Goal: Task Accomplishment & Management: Use online tool/utility

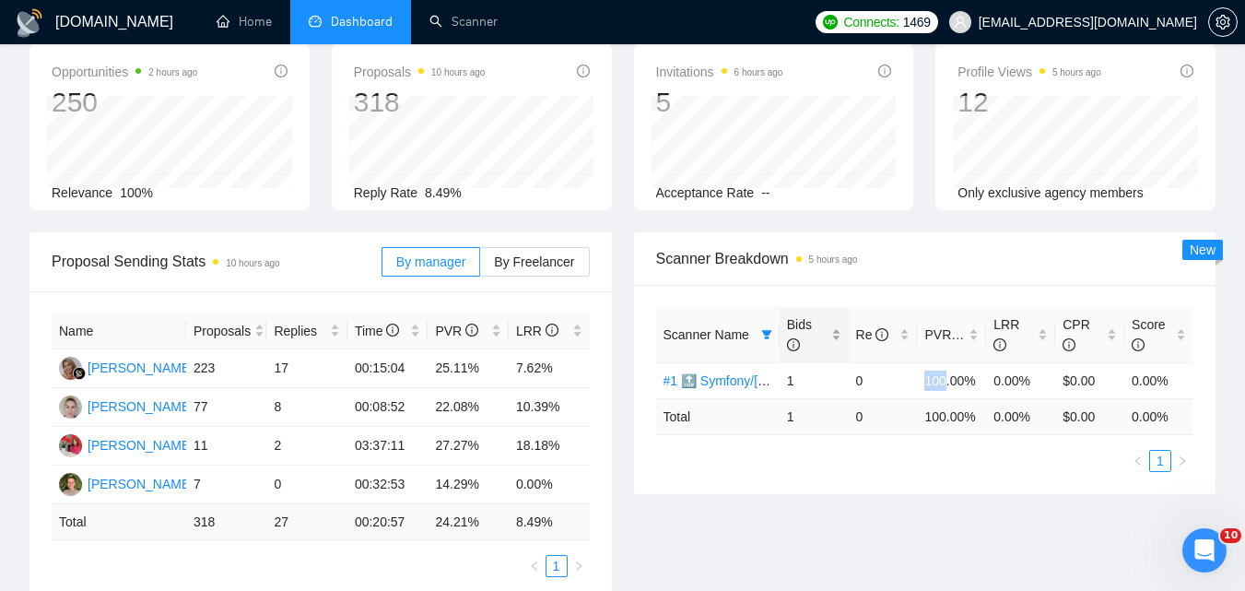
scroll to position [92, 0]
click at [769, 334] on icon "filter" at bounding box center [766, 334] width 10 height 9
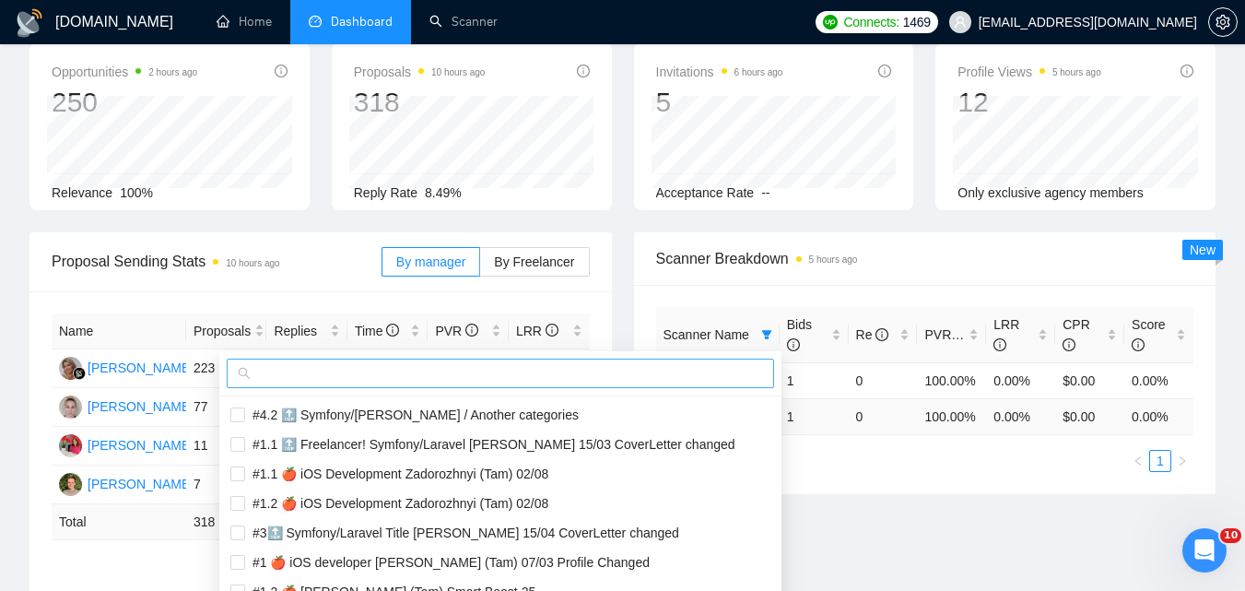
click at [671, 371] on input "text" at bounding box center [508, 373] width 509 height 20
paste input "#2🔝 Symfony/[PERSON_NAME] 28/06 & 01/07 CoverLetter changed+10/07 P.S. added"
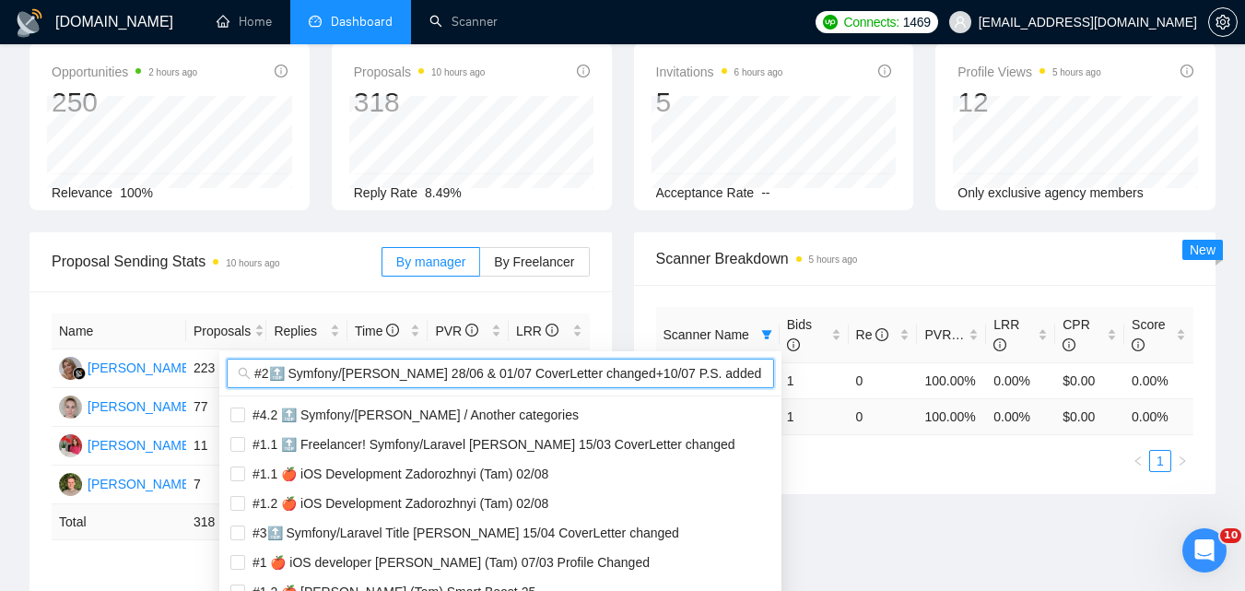
scroll to position [0, 9]
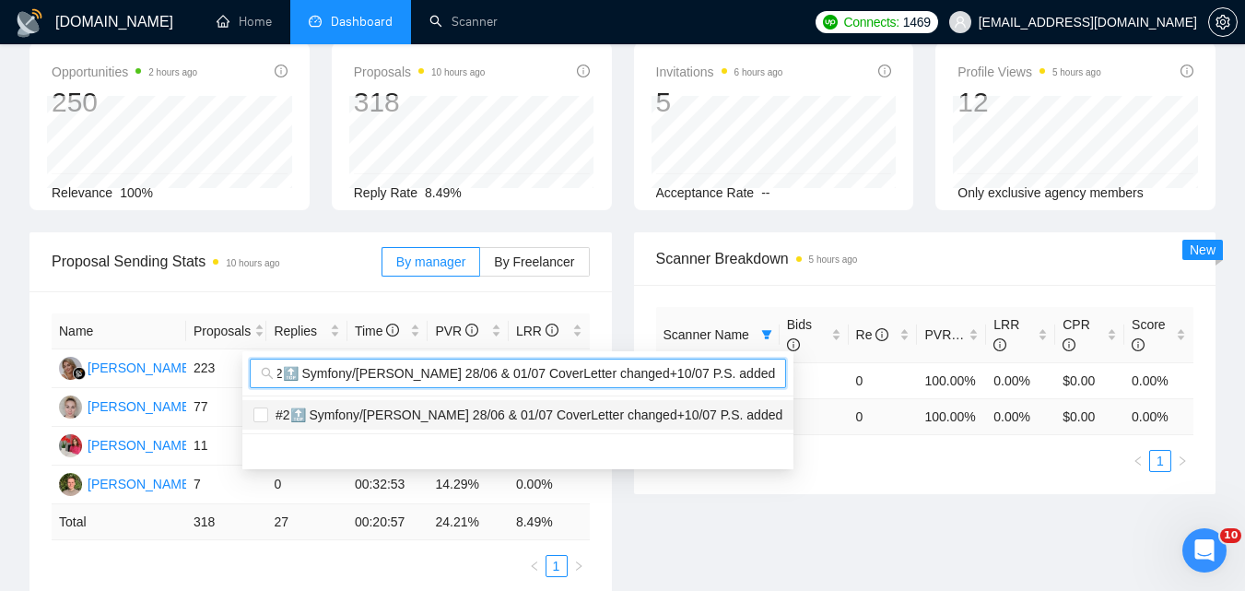
type input "#2🔝 Symfony/[PERSON_NAME] 28/06 & 01/07 CoverLetter changed+10/07 P.S. added"
click at [606, 413] on span "#2🔝 Symfony/[PERSON_NAME] 28/06 & 01/07 CoverLetter changed+10/07 P.S. added" at bounding box center [525, 414] width 514 height 15
checkbox input "true"
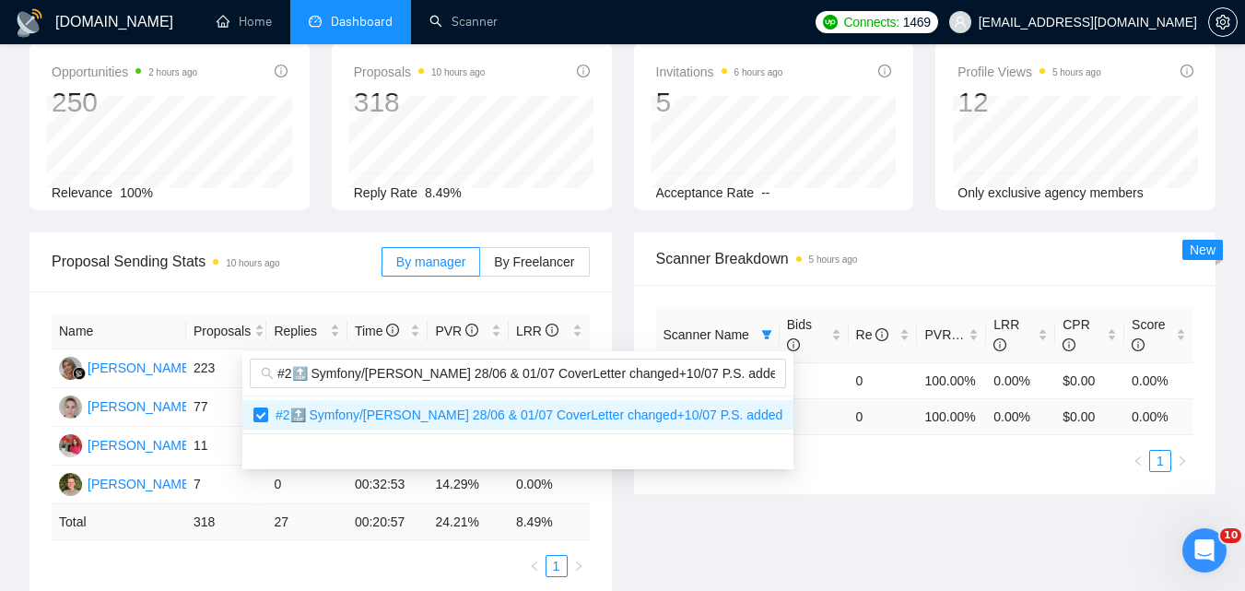
click at [887, 532] on div "Proposal Sending Stats 10 hours ago By manager By Freelancer Name Proposals Rep…" at bounding box center [622, 426] width 1208 height 389
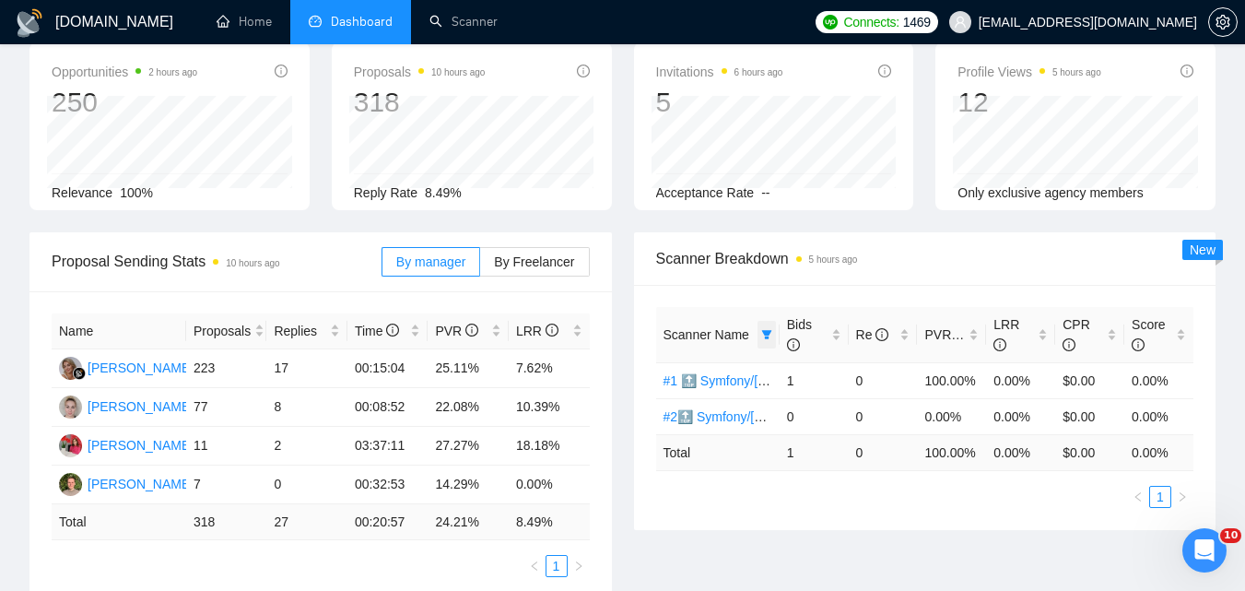
click at [768, 335] on icon "filter" at bounding box center [766, 334] width 10 height 9
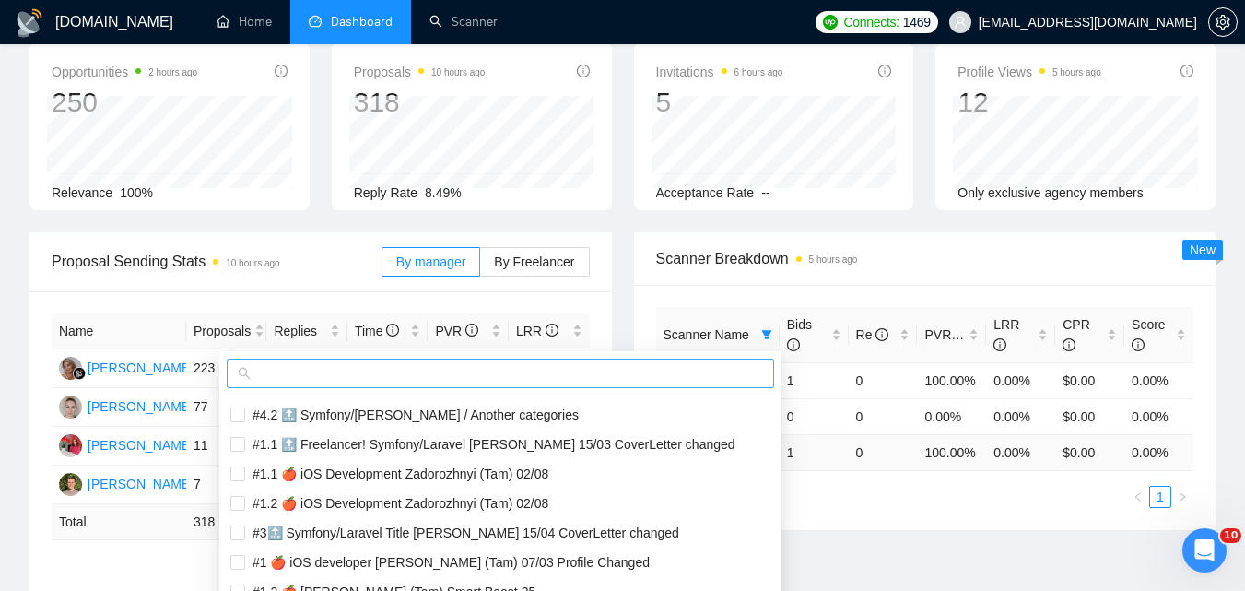
click at [666, 373] on input "text" at bounding box center [508, 373] width 509 height 20
paste input "#3🔝 Symfony/Laravel Title [PERSON_NAME] 15/04 CoverLetter changed"
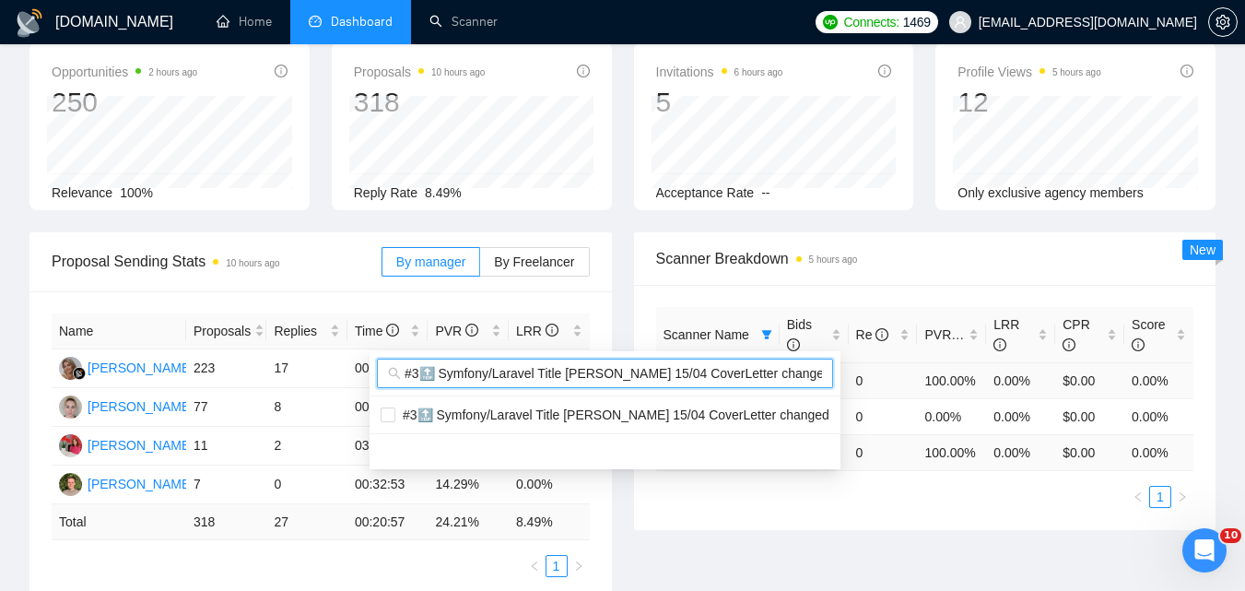
scroll to position [0, 9]
type input "#3🔝 Symfony/Laravel Title [PERSON_NAME] 15/04 CoverLetter changed"
drag, startPoint x: 615, startPoint y: 413, endPoint x: 677, endPoint y: 447, distance: 71.3
click at [617, 413] on span "#3🔝 Symfony/Laravel Title [PERSON_NAME] 15/04 CoverLetter changed" at bounding box center [612, 414] width 434 height 15
checkbox input "true"
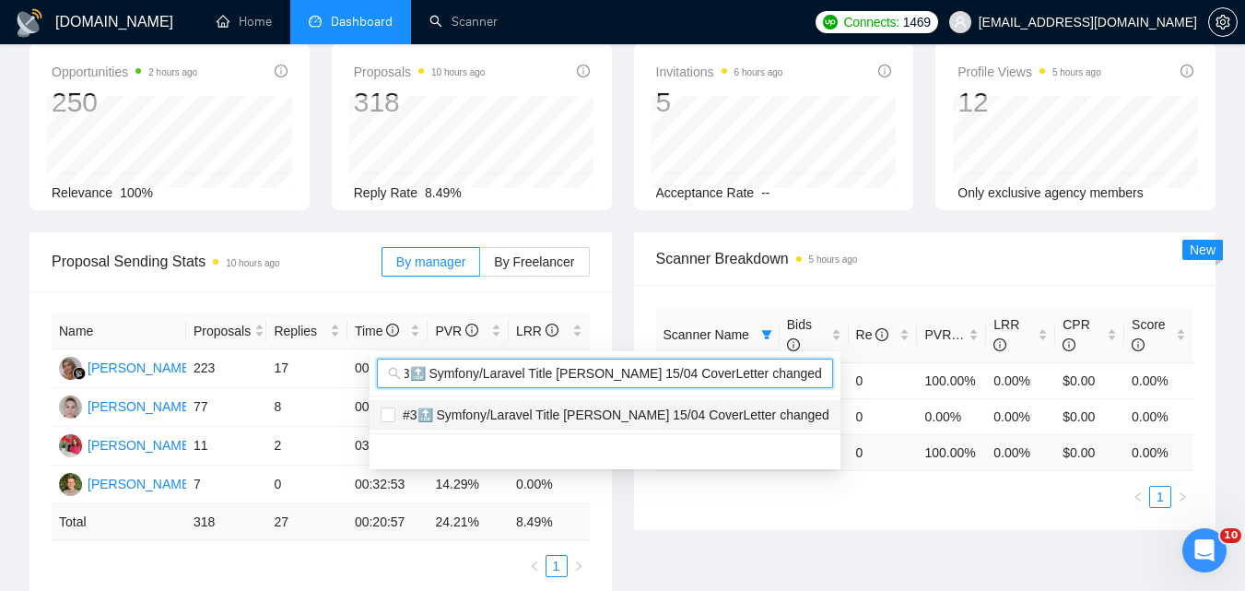
scroll to position [0, 0]
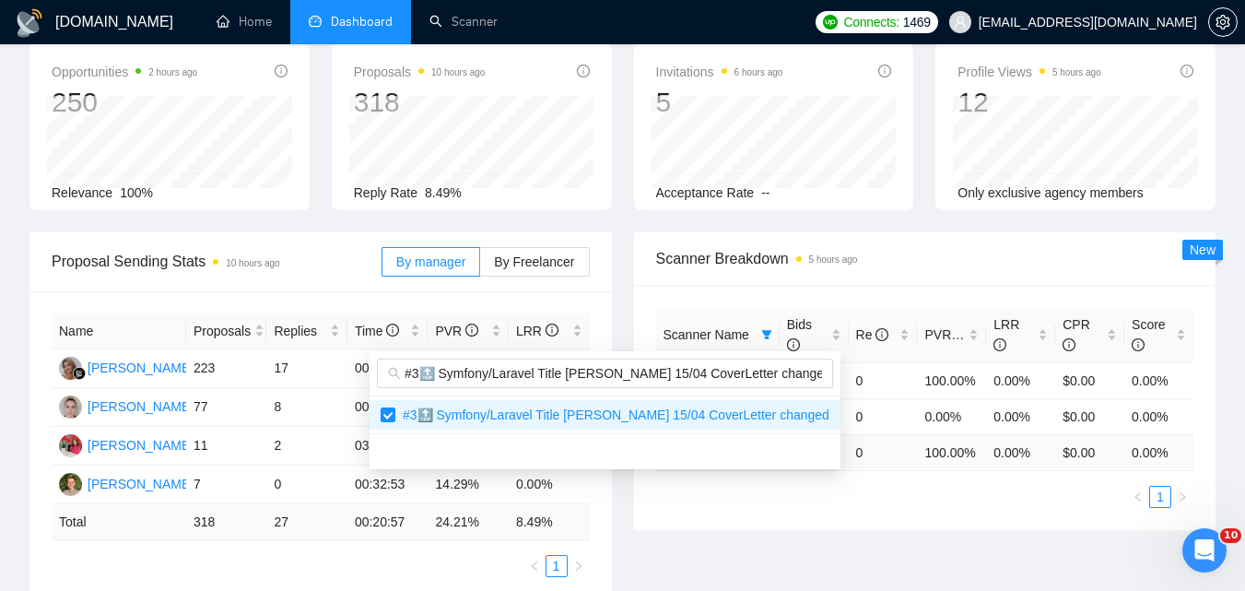
click at [823, 499] on body "[DOMAIN_NAME] Home Dashboard Scanner Connects: 1469 [EMAIL_ADDRESS][DOMAIN_NAME…" at bounding box center [622, 203] width 1245 height 591
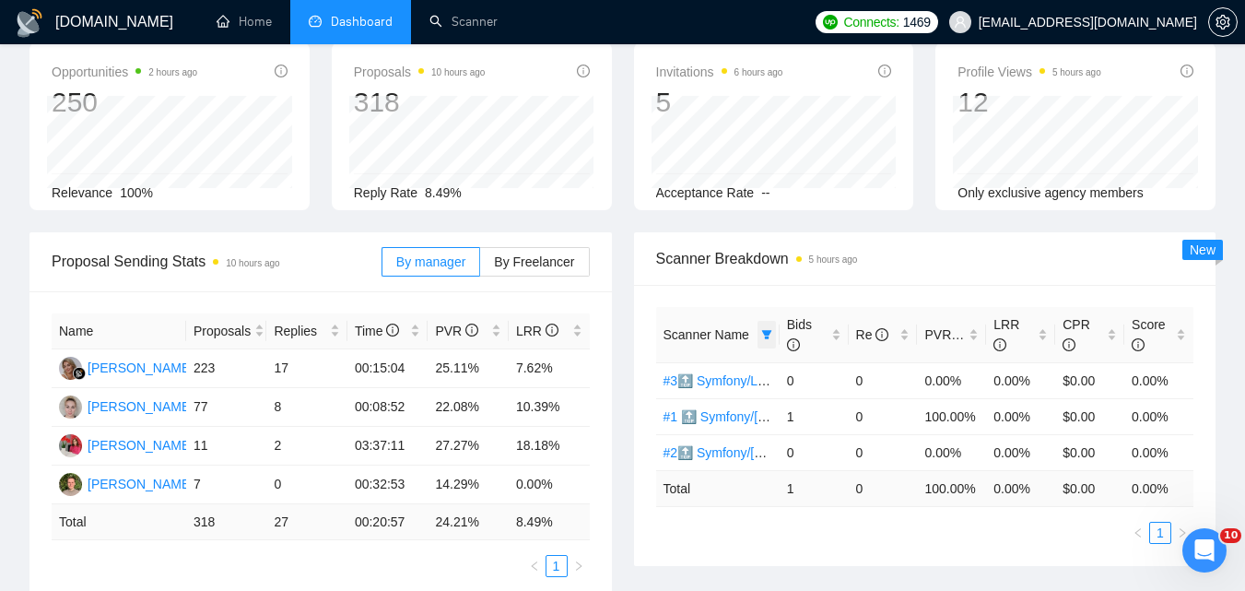
click at [769, 333] on icon "filter" at bounding box center [766, 334] width 10 height 9
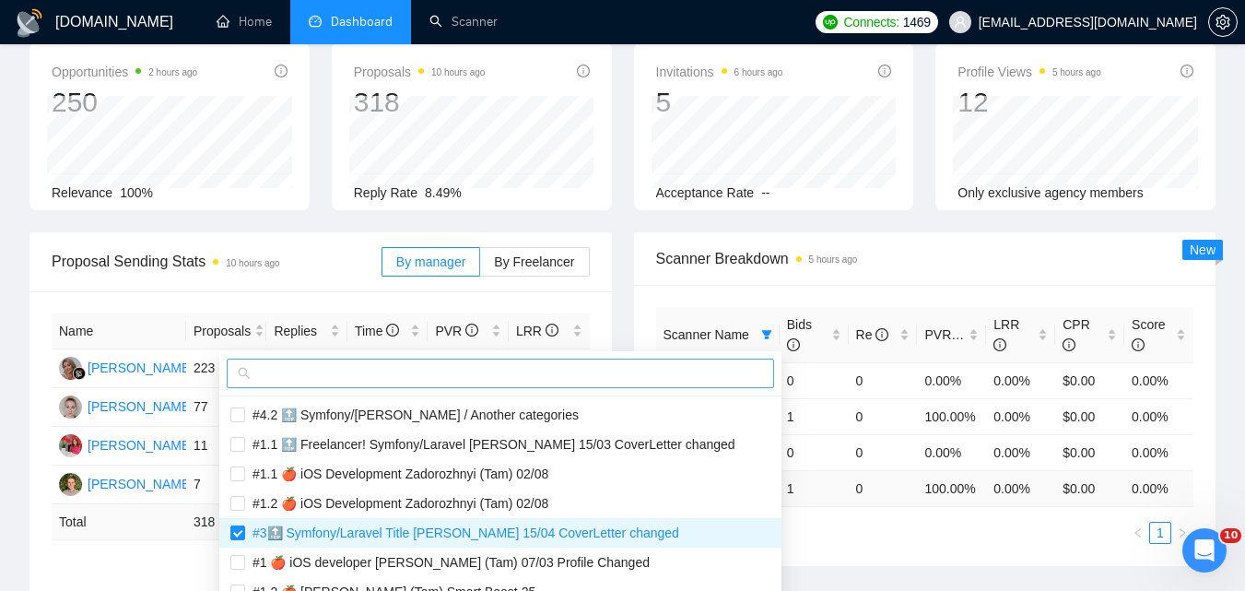
click at [692, 375] on input "text" at bounding box center [508, 373] width 509 height 20
paste input "🍎 #1 iOS Zadorozhnyi (Tam) 15/03 Profile Changed +75connects"
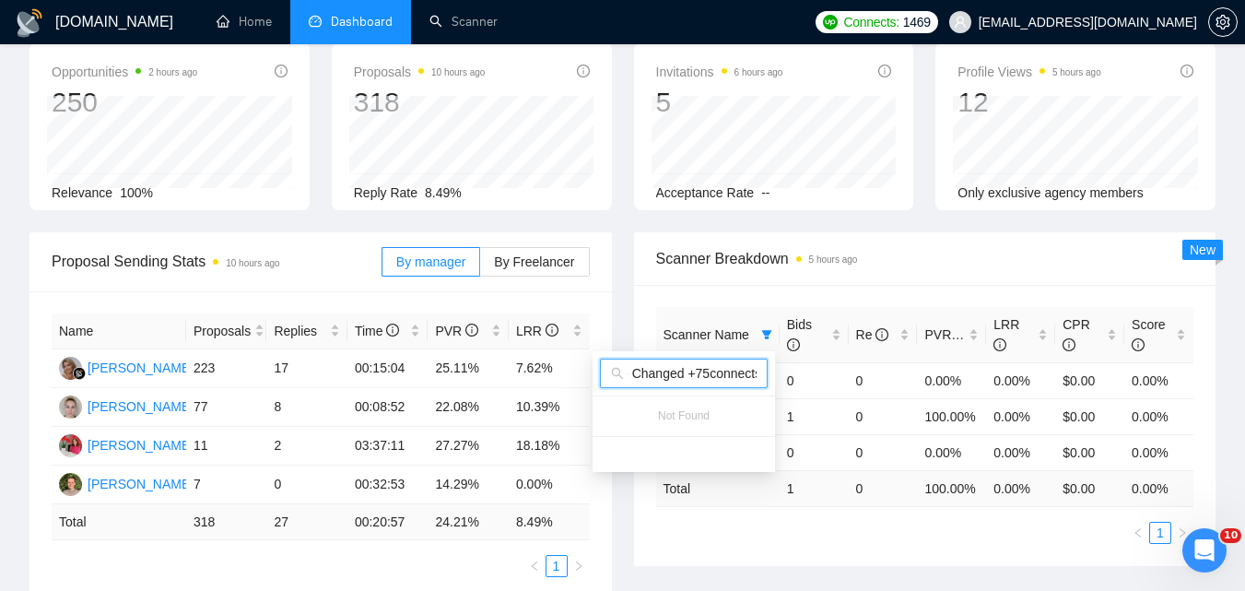
type input "🍎 #1 iOS Zadorozhnyi (Tam) 15/03 Profile Changed +75connects"
click at [848, 542] on ul "1" at bounding box center [925, 533] width 538 height 22
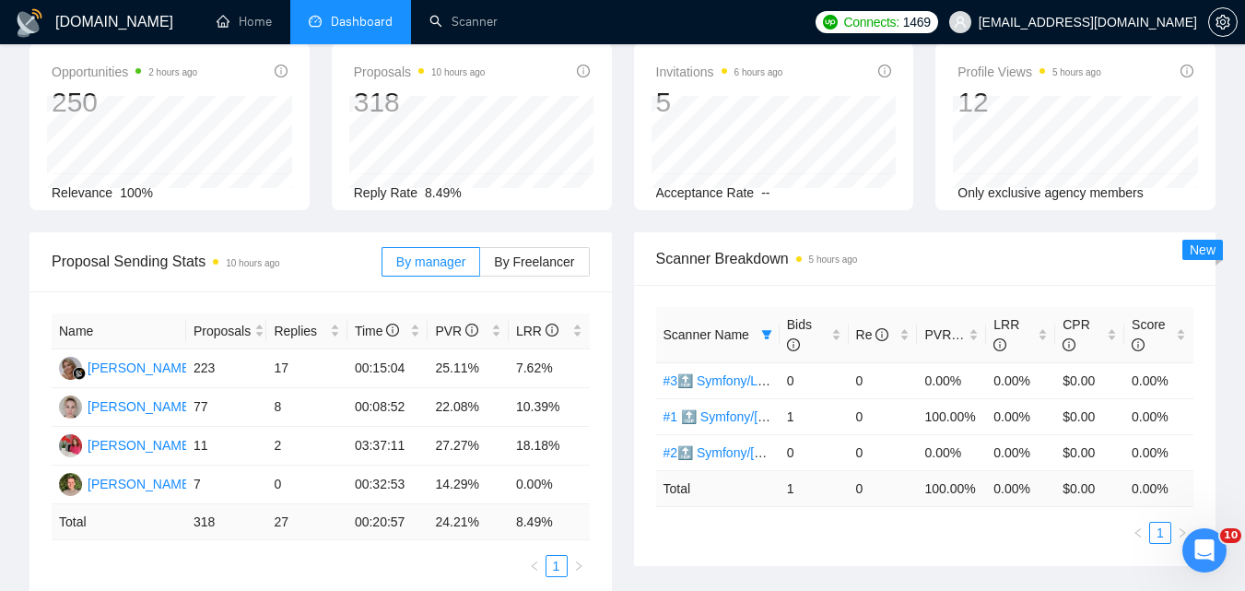
scroll to position [0, 0]
click at [768, 336] on icon "filter" at bounding box center [766, 334] width 10 height 9
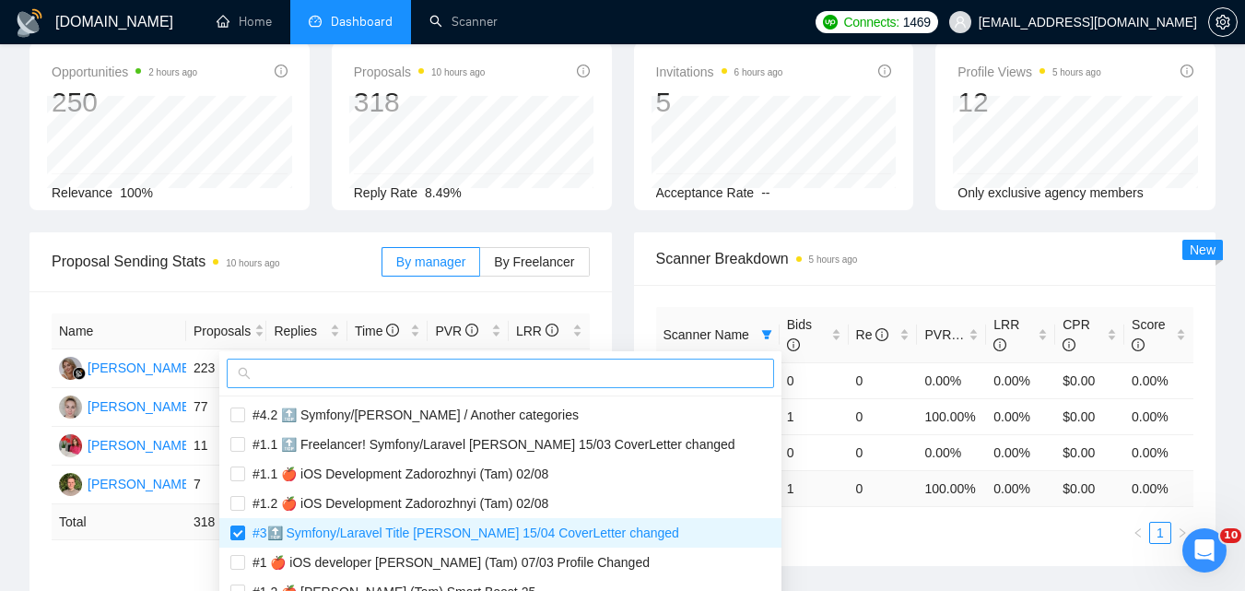
click at [698, 367] on input "text" at bounding box center [508, 373] width 509 height 20
paste input "🍎 #2 iOS Zadorozhnyi (Tam) 07/03 Profile Changed"
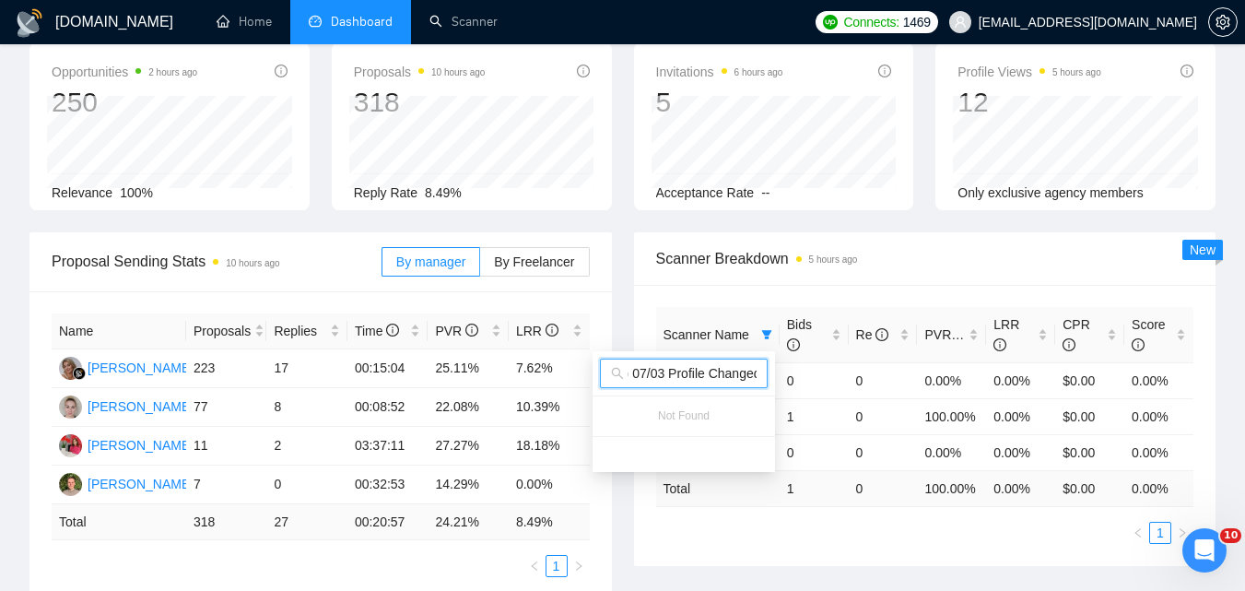
type input "🍎 #2 iOS Zadorozhnyi (Tam) 07/03 Profile Changed"
click at [822, 551] on div "Scanner Name Bids Re PVR LRR CPR Score #3🔝 Symfony/Laravel Title [PERSON_NAME] …" at bounding box center [925, 425] width 582 height 281
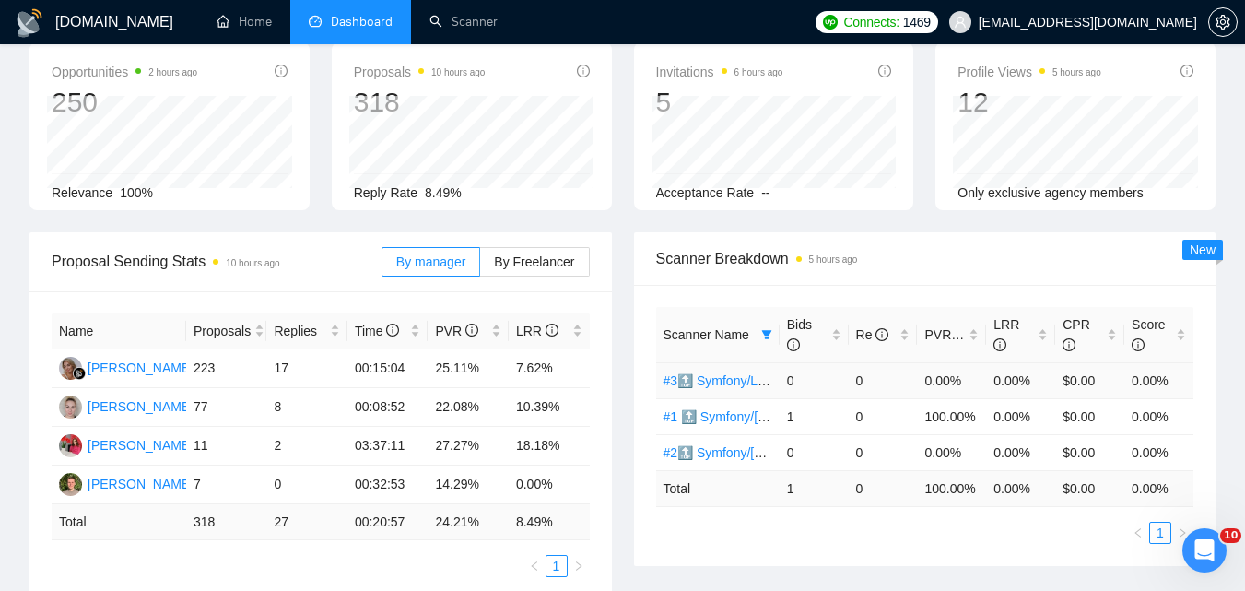
scroll to position [0, 0]
click at [769, 331] on icon "filter" at bounding box center [766, 334] width 10 height 9
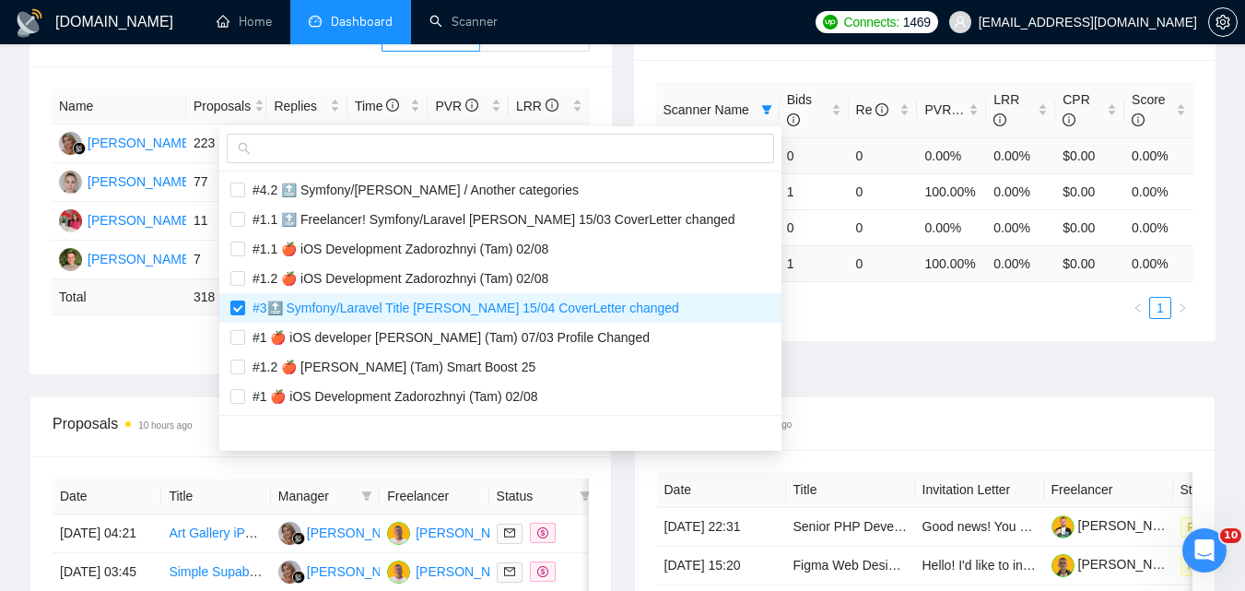
scroll to position [369, 0]
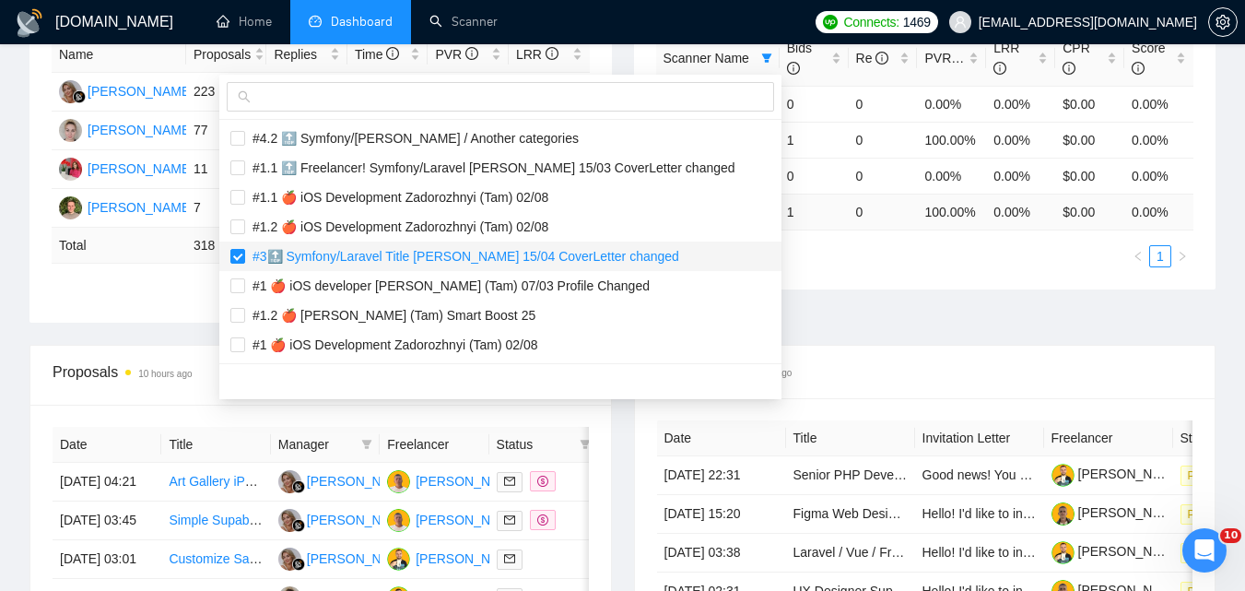
drag, startPoint x: 484, startPoint y: 258, endPoint x: 494, endPoint y: 251, distance: 12.5
click at [485, 257] on span "#3🔝 Symfony/Laravel Title [PERSON_NAME] 15/04 CoverLetter changed" at bounding box center [462, 256] width 434 height 15
checkbox input "false"
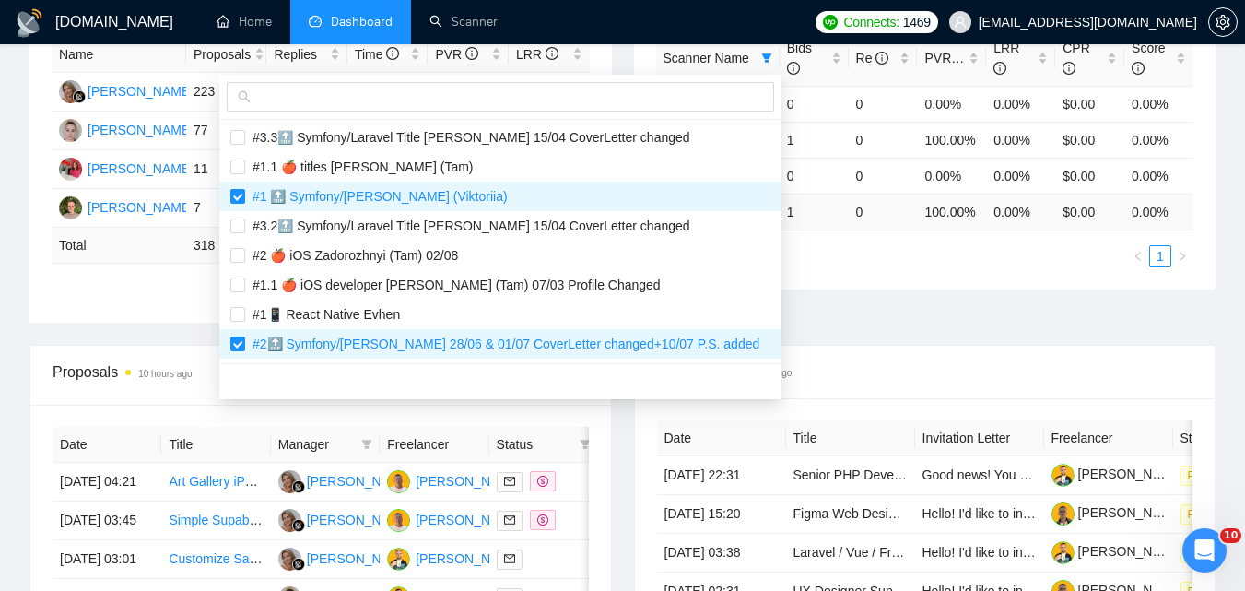
scroll to position [2027, 0]
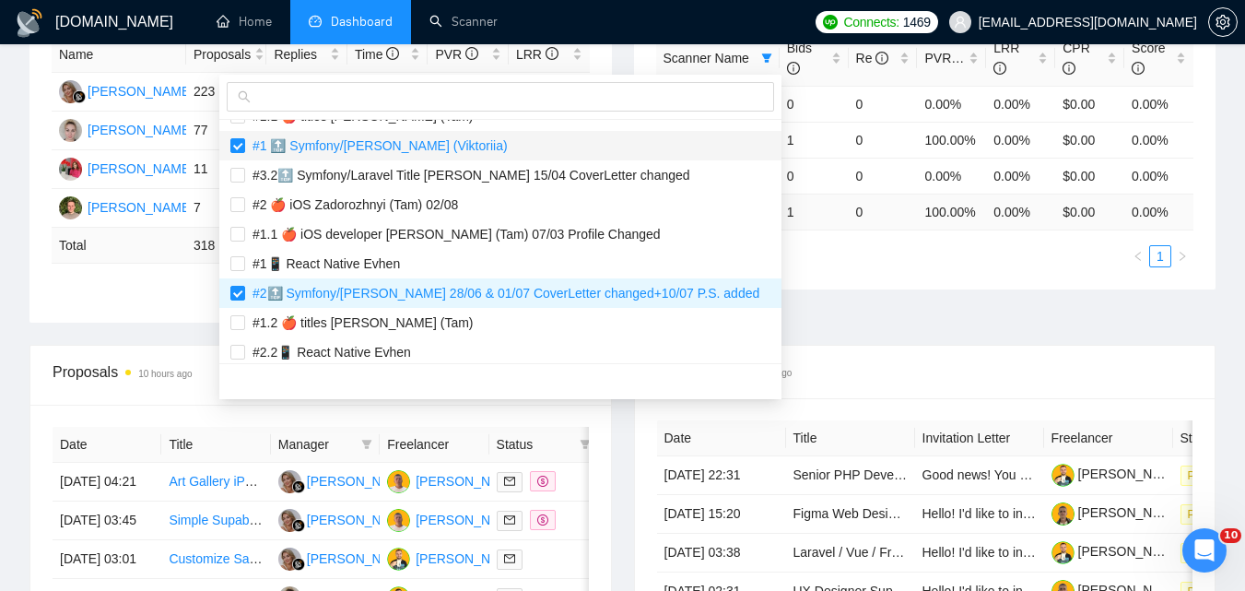
click at [429, 147] on span "#1 🔝 Symfony/[PERSON_NAME] (Viktoriia)" at bounding box center [376, 145] width 263 height 15
checkbox input "false"
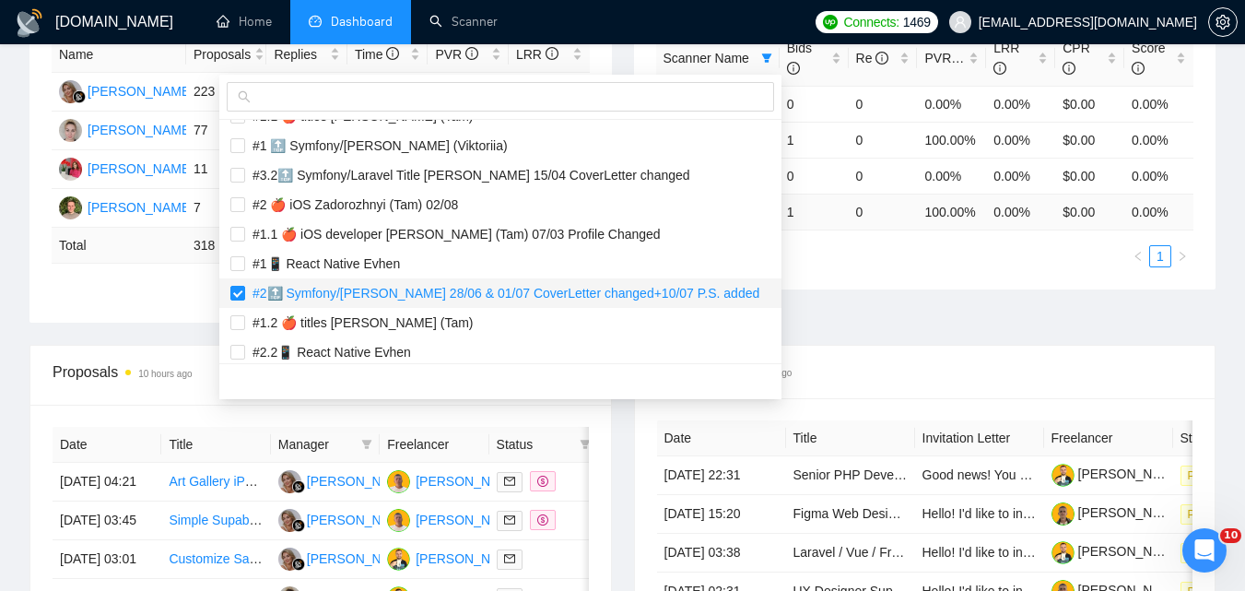
click at [458, 293] on span "#2🔝 Symfony/[PERSON_NAME] 28/06 & 01/07 CoverLetter changed+10/07 P.S. added" at bounding box center [502, 293] width 514 height 15
checkbox input "false"
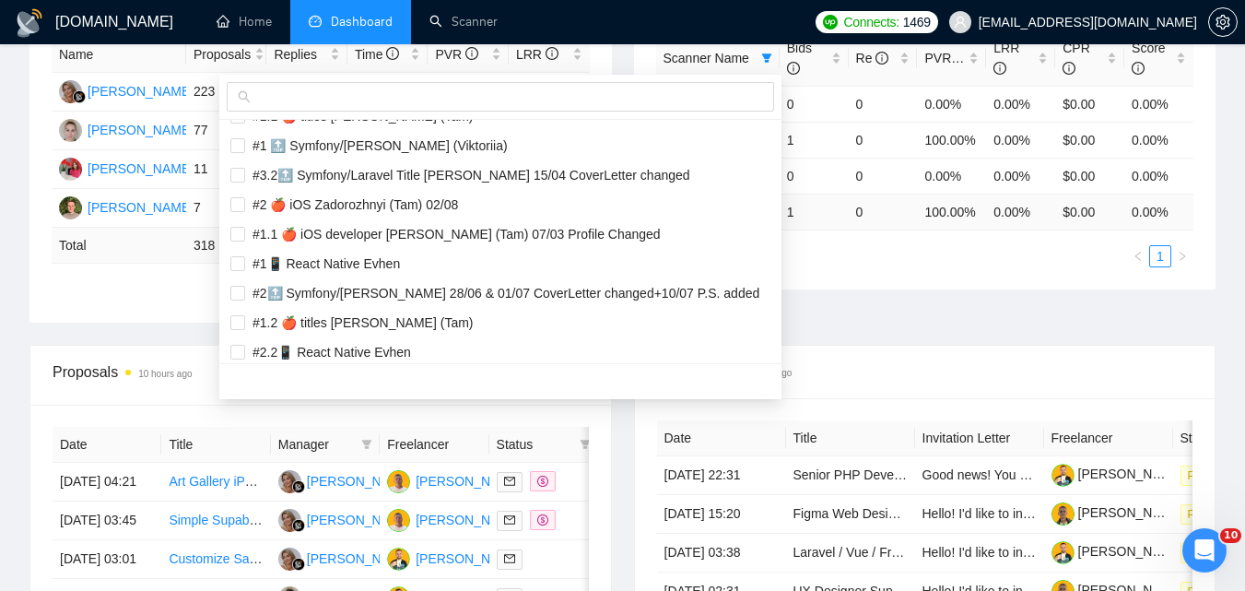
click at [915, 337] on div "Proposal Sending Stats 10 hours ago By manager By Freelancer Name Proposals Rep…" at bounding box center [622, 150] width 1208 height 389
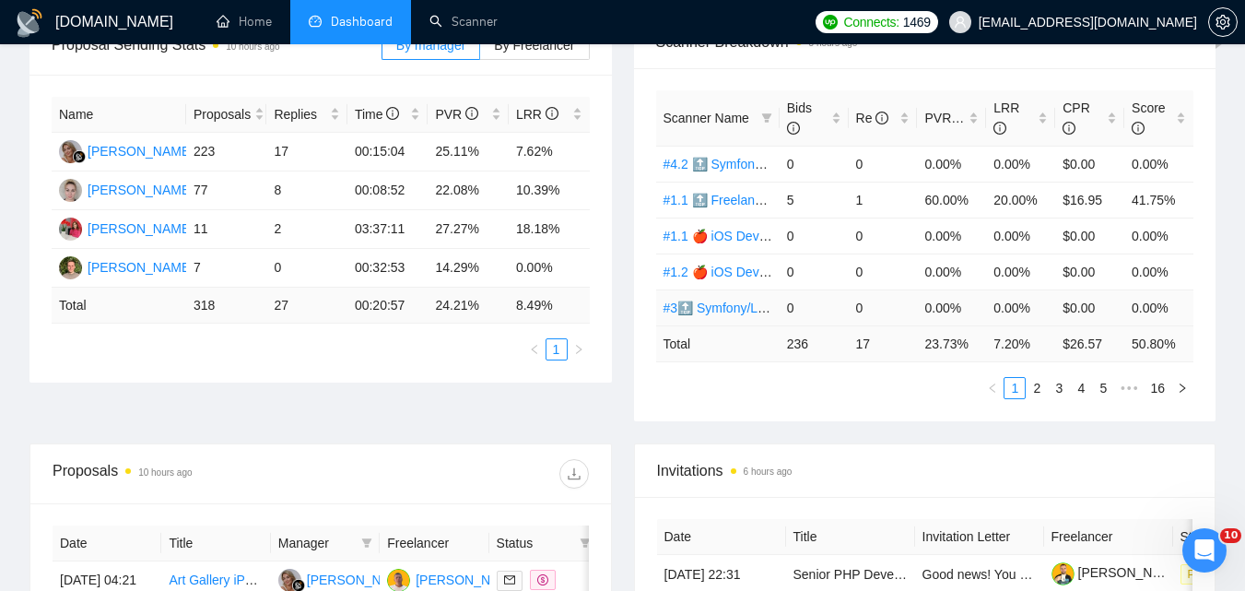
scroll to position [276, 0]
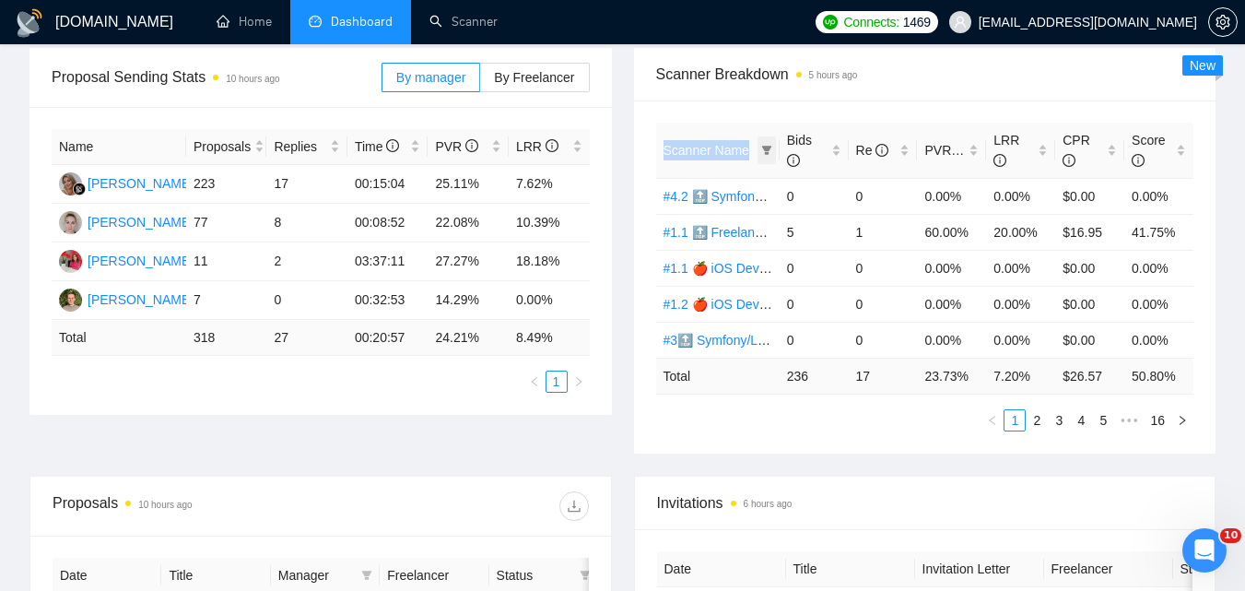
click at [775, 149] on th "Scanner Name" at bounding box center [717, 151] width 123 height 56
click at [771, 149] on icon "filter" at bounding box center [766, 150] width 11 height 11
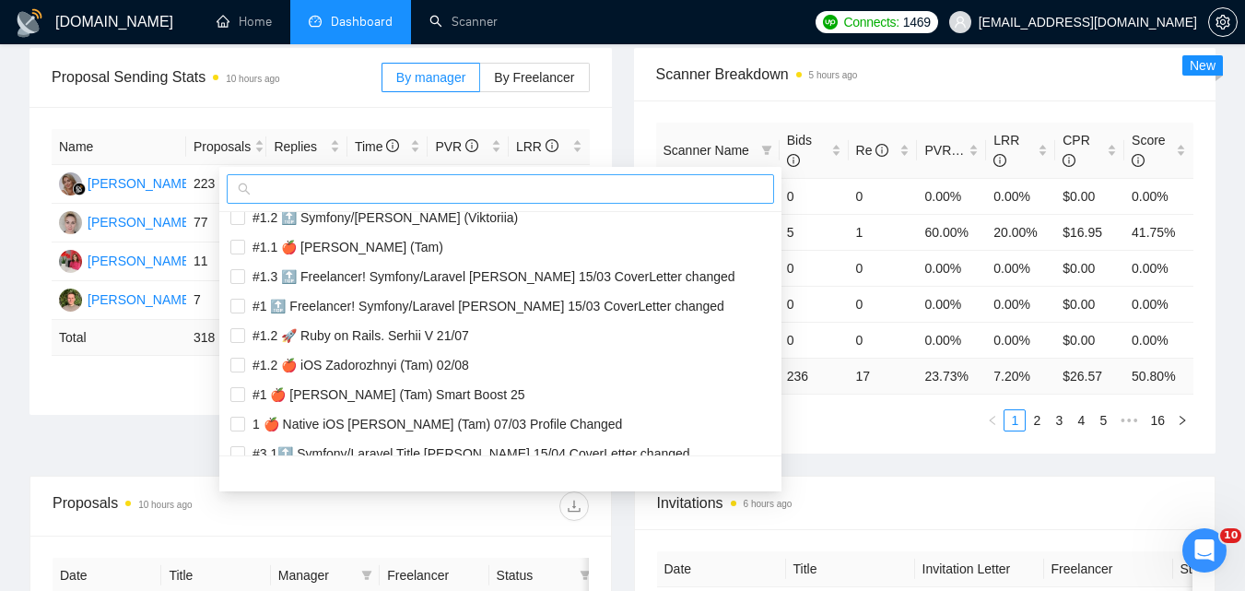
click at [711, 196] on input "text" at bounding box center [508, 189] width 509 height 20
paste input "🍎 #1 [PERSON_NAME] (Tam) Constant 75"
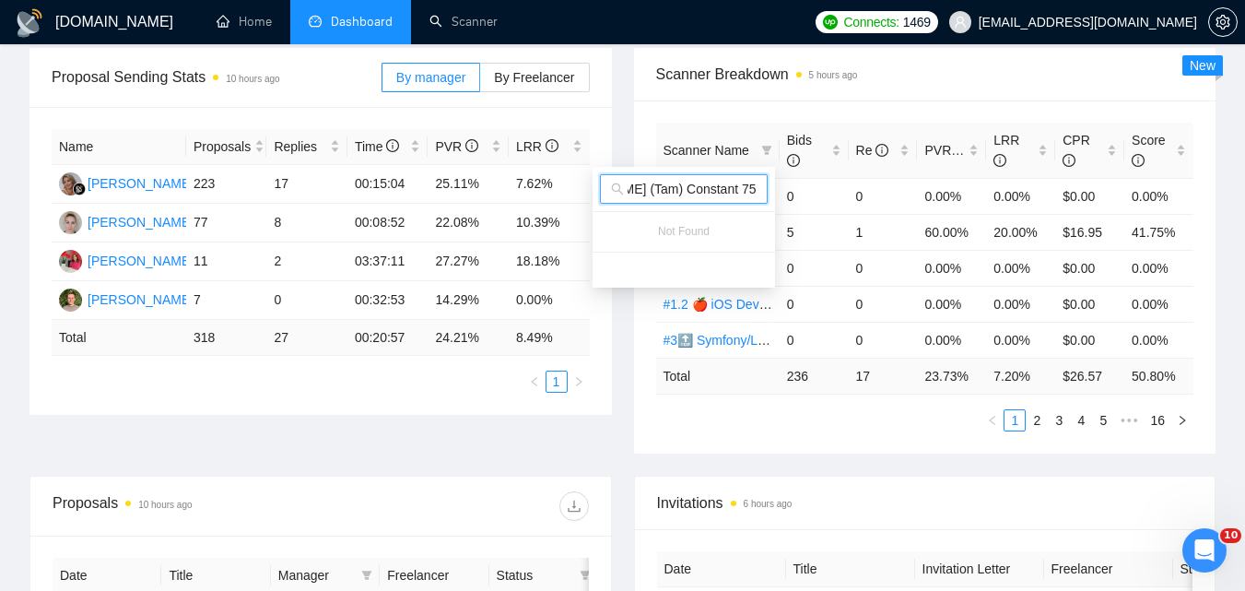
type input "🍎 #1 [PERSON_NAME] (Tam) Constant 75"
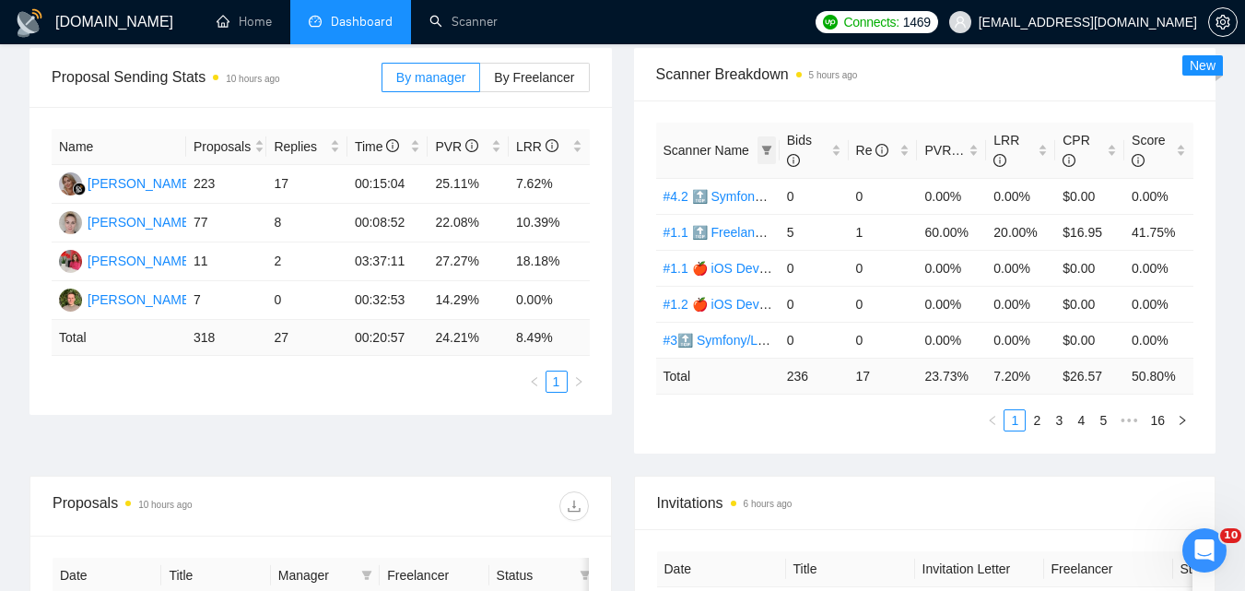
click at [759, 150] on span at bounding box center [766, 150] width 18 height 28
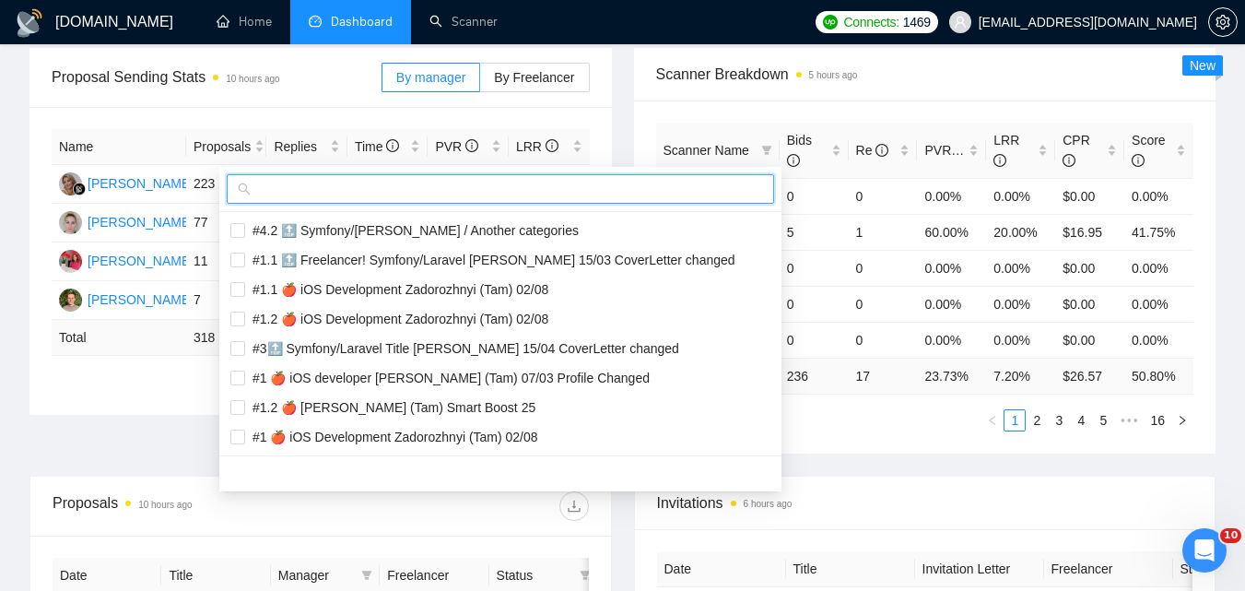
click at [694, 189] on input "text" at bounding box center [508, 189] width 509 height 20
paste input "#2 🍎 [PERSON_NAME] (Tam)"
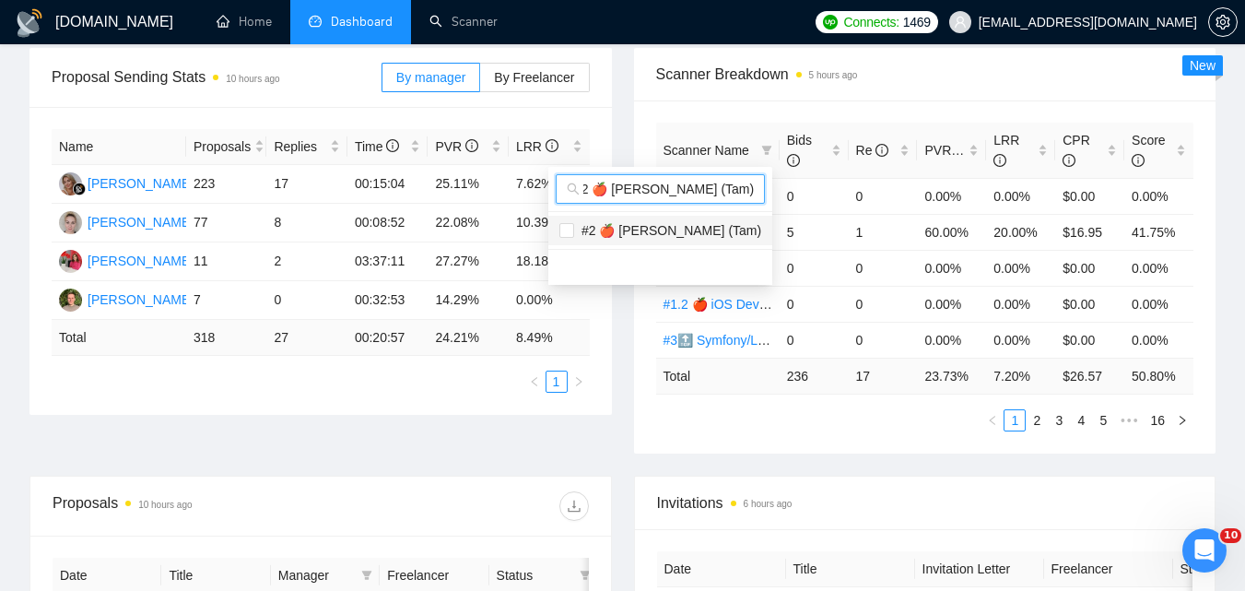
type input "#2 🍎 [PERSON_NAME] (Tam)"
click at [687, 225] on span "#2 🍎 [PERSON_NAME] (Tam)" at bounding box center [667, 230] width 187 height 15
checkbox input "true"
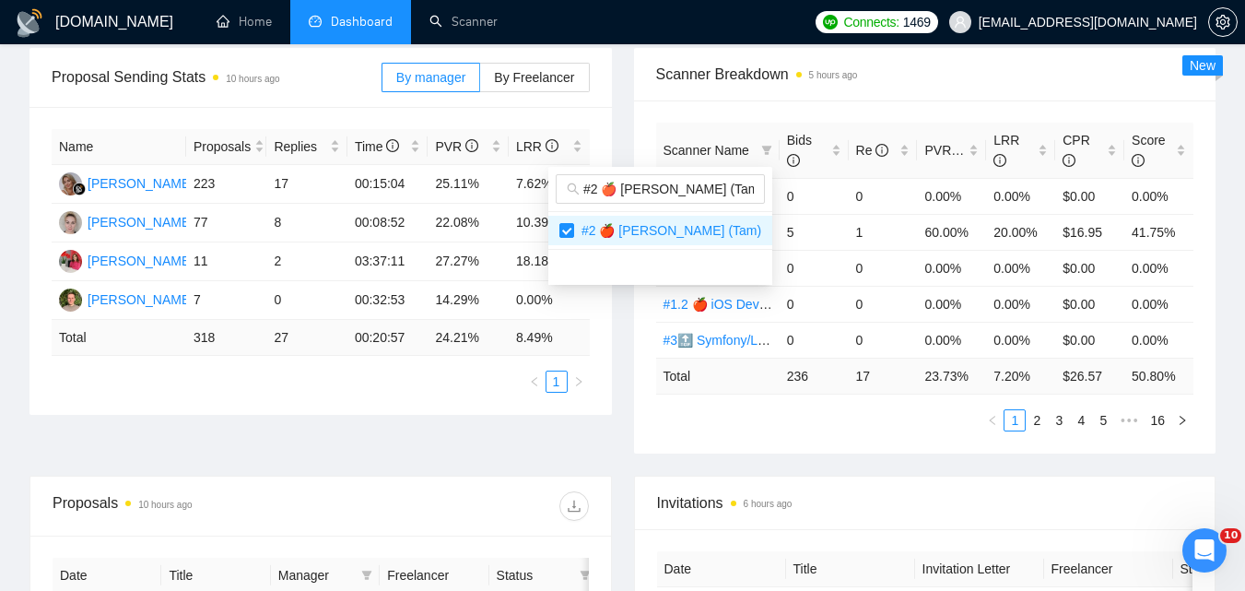
click at [918, 458] on main "Team Dashboard [DATE] [DATE] Last 30 Days [DATE] [DATE] This Week Last Week Thi…" at bounding box center [622, 429] width 1186 height 1265
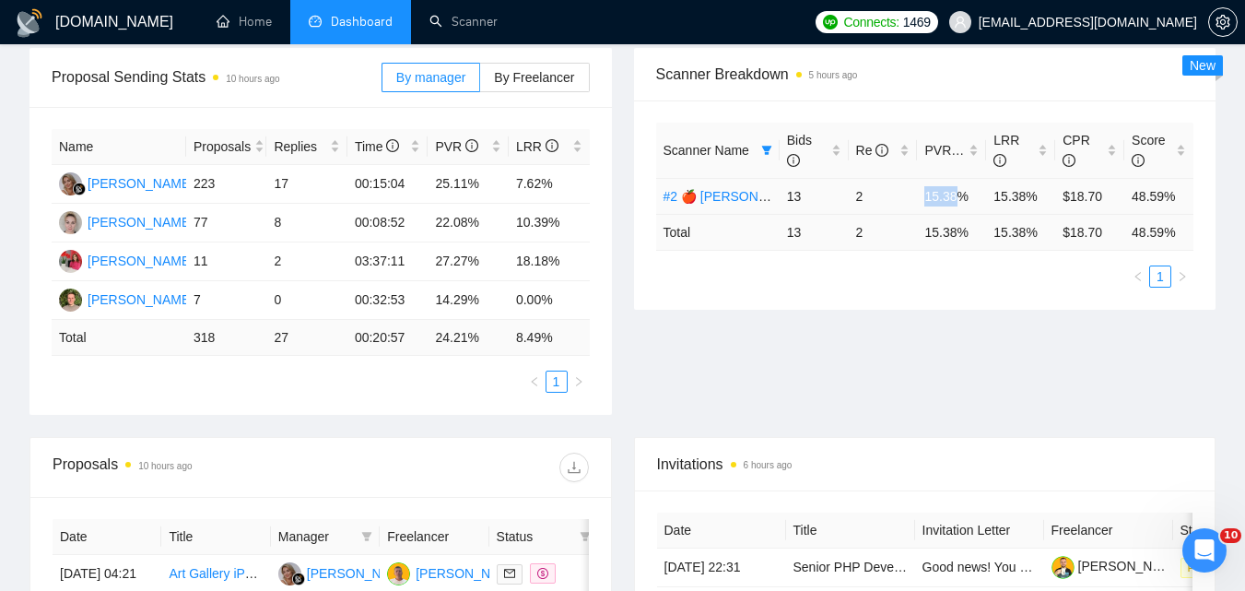
drag, startPoint x: 925, startPoint y: 200, endPoint x: 955, endPoint y: 201, distance: 29.5
click at [955, 201] on td "15.38%" at bounding box center [951, 196] width 69 height 36
click at [767, 153] on icon "filter" at bounding box center [766, 150] width 10 height 9
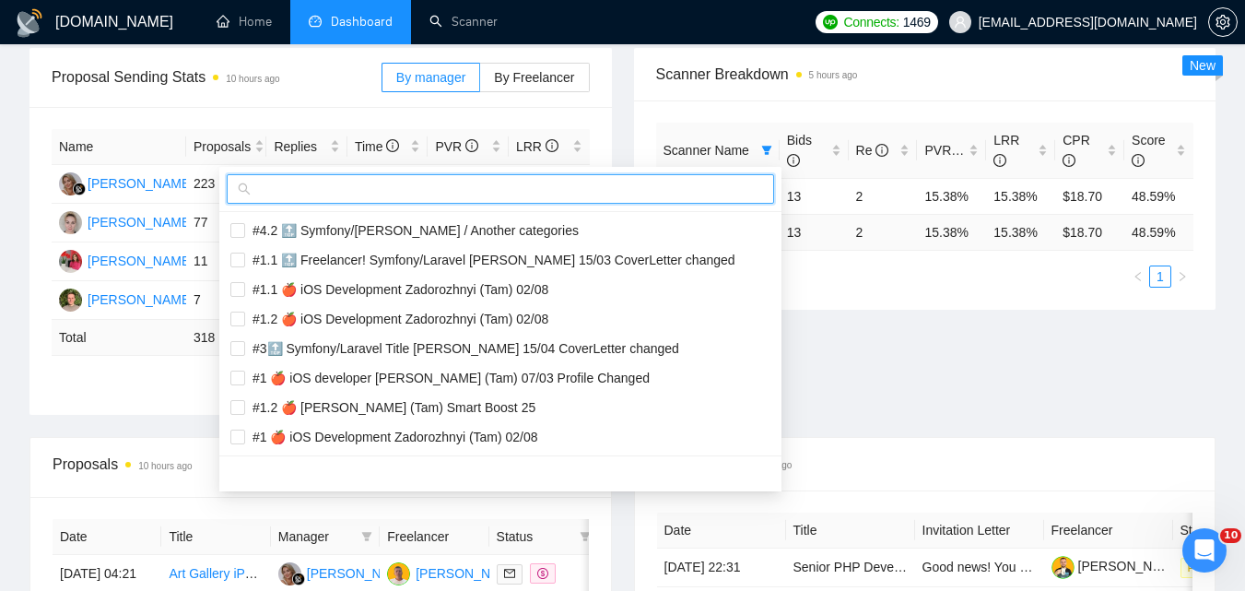
click at [693, 187] on input "text" at bounding box center [508, 189] width 509 height 20
paste input "#1🚀 (B) Ruby on Rails. Serhii V 18/03"
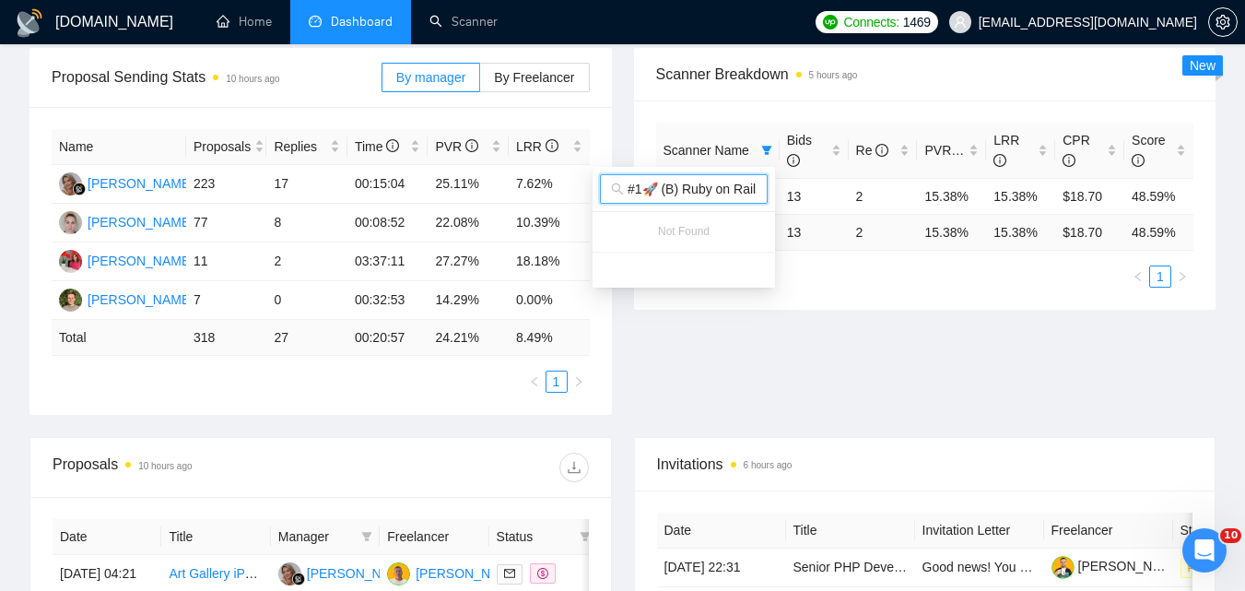
scroll to position [0, 88]
type input "#1🚀 (B) Ruby on Rails. Serhii V 18/03"
drag, startPoint x: 830, startPoint y: 360, endPoint x: 848, endPoint y: 188, distance: 173.2
click at [830, 361] on div "Proposal Sending Stats 10 hours ago By manager By Freelancer Name Proposals Rep…" at bounding box center [622, 242] width 1208 height 389
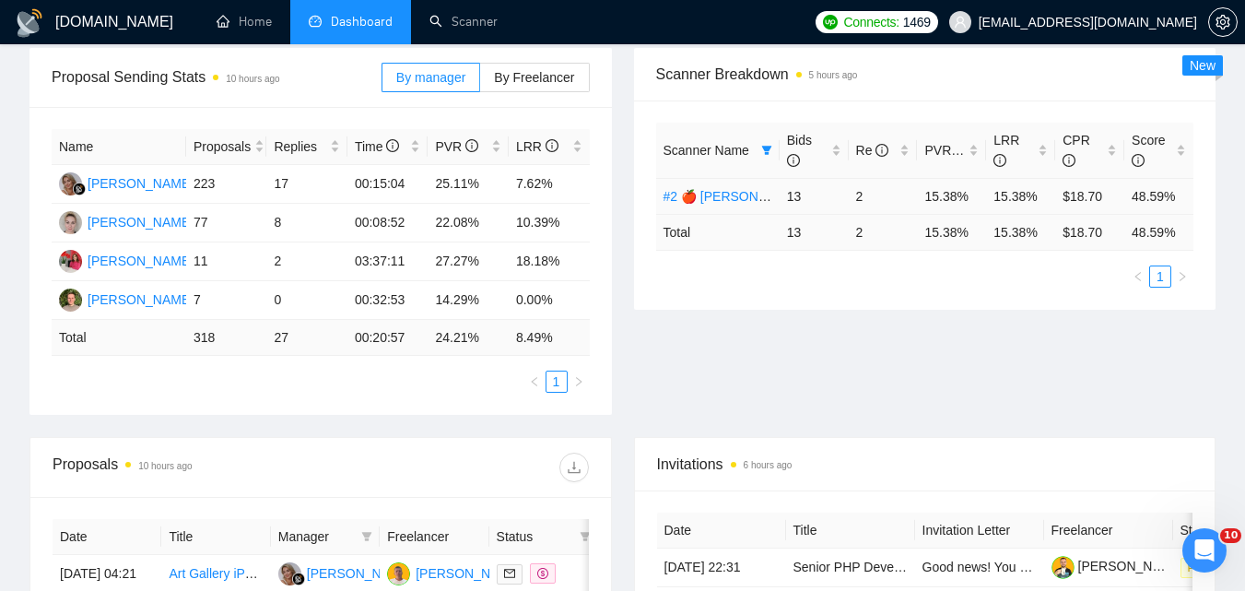
scroll to position [0, 0]
click at [764, 148] on icon "filter" at bounding box center [766, 150] width 10 height 9
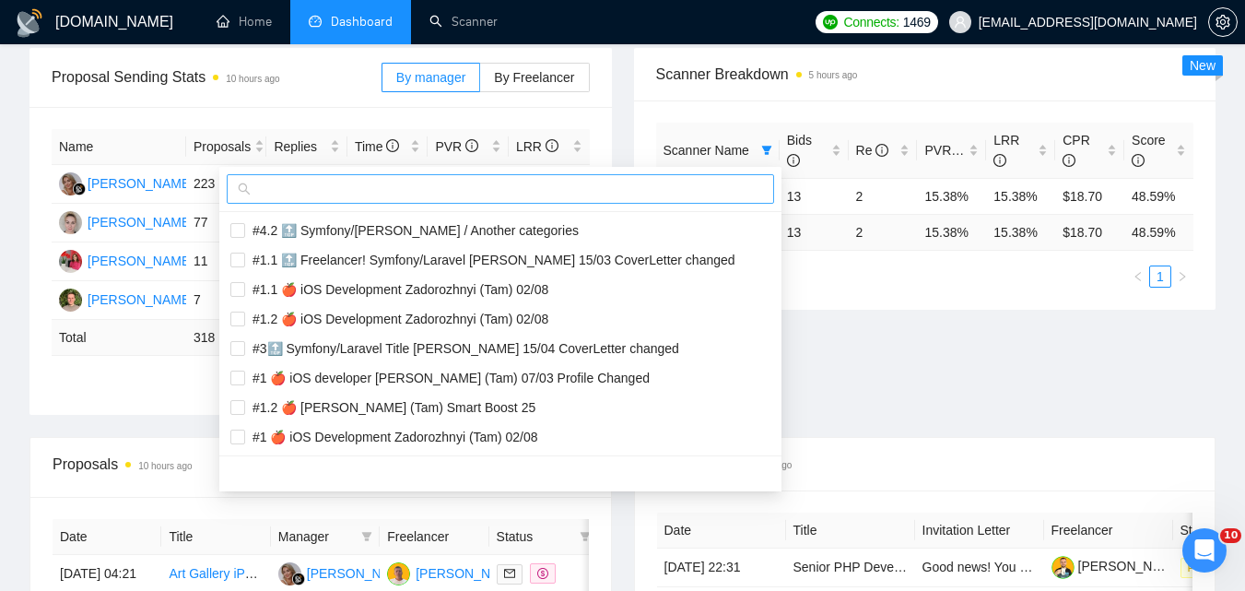
click at [704, 202] on span at bounding box center [500, 188] width 547 height 29
click at [711, 187] on input "text" at bounding box center [508, 189] width 509 height 20
paste input "#2🚀 Ruby on Rails. Serhii V 18/03"
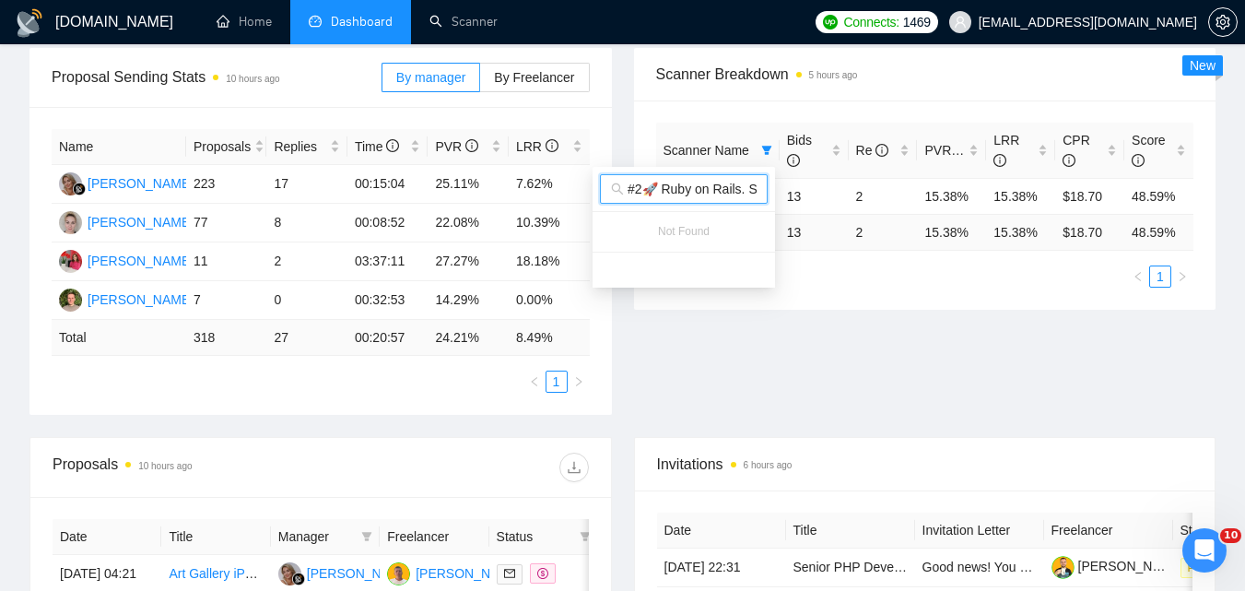
scroll to position [0, 69]
type input "#2🚀 Ruby on Rails. Serhii V 18/03"
click at [801, 356] on div "Proposal Sending Stats 10 hours ago By manager By Freelancer Name Proposals Rep…" at bounding box center [622, 242] width 1208 height 389
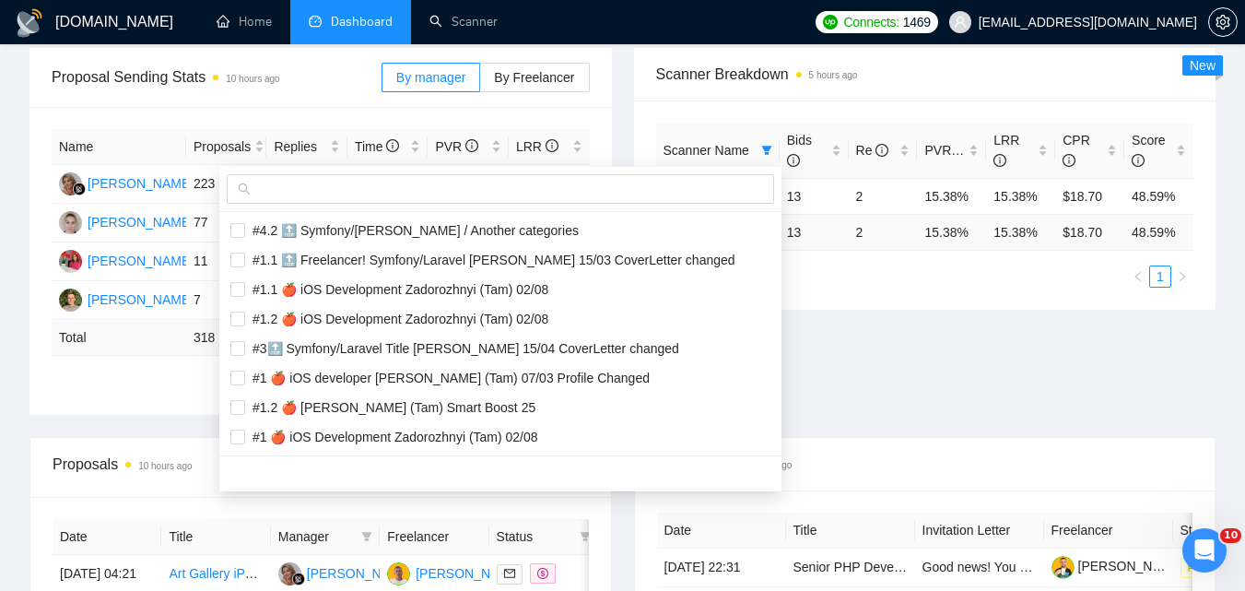
scroll to position [0, 0]
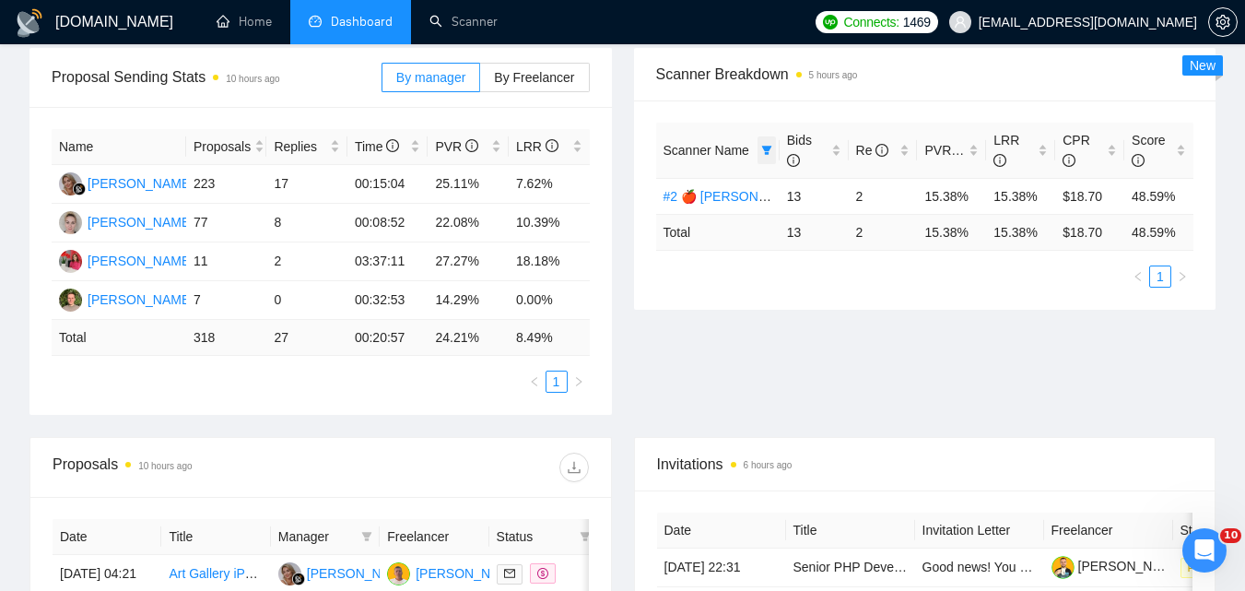
click at [771, 155] on icon "filter" at bounding box center [766, 150] width 11 height 11
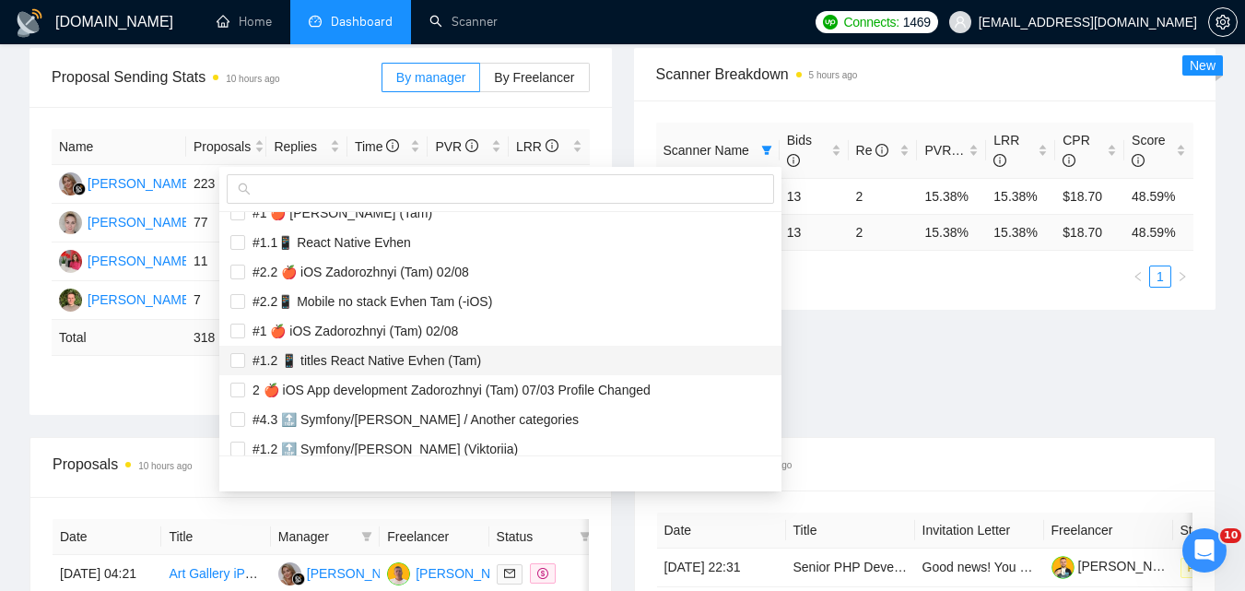
scroll to position [1382, 0]
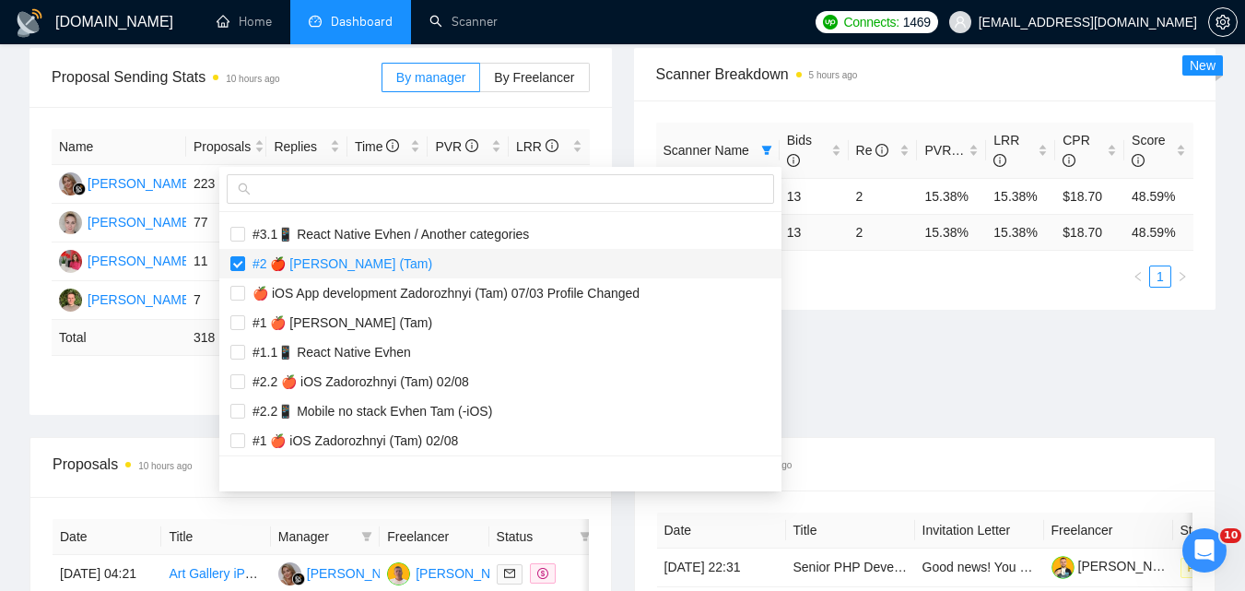
click at [421, 257] on span "#2 🍎 [PERSON_NAME] (Tam)" at bounding box center [338, 263] width 187 height 15
checkbox input "false"
click at [919, 370] on div "Proposal Sending Stats 10 hours ago By manager By Freelancer Name Proposals Rep…" at bounding box center [622, 242] width 1208 height 389
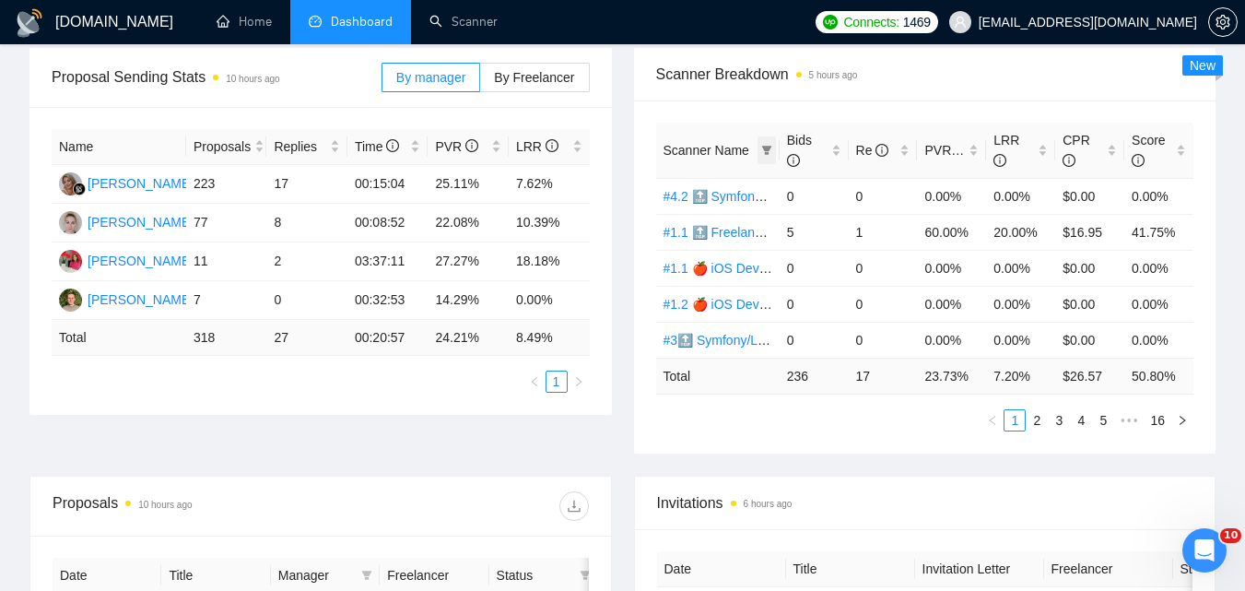
click at [764, 153] on icon "filter" at bounding box center [766, 150] width 11 height 11
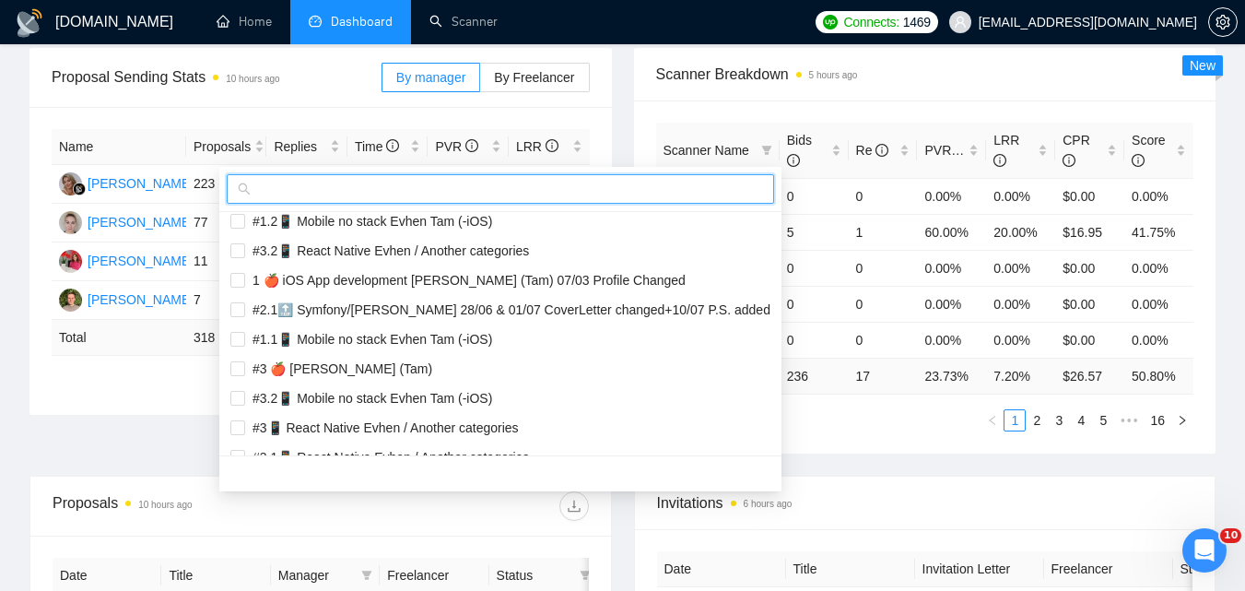
click at [664, 185] on input "text" at bounding box center [508, 189] width 509 height 20
paste input "#1 🍎 [PERSON_NAME] (Tam) Smart Boost 25"
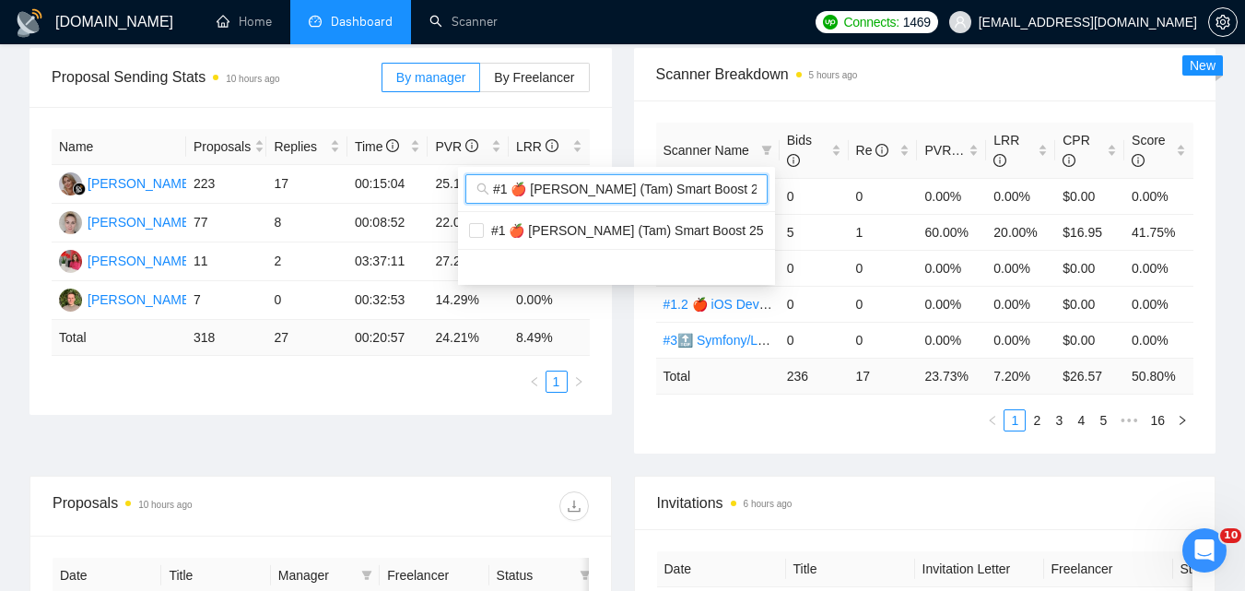
scroll to position [0, 0]
type input "#1 🍎 [PERSON_NAME] (Tam) Smart Boost 25"
click at [662, 229] on span "#1 🍎 [PERSON_NAME] (Tam) Smart Boost 25" at bounding box center [624, 230] width 280 height 15
checkbox input "true"
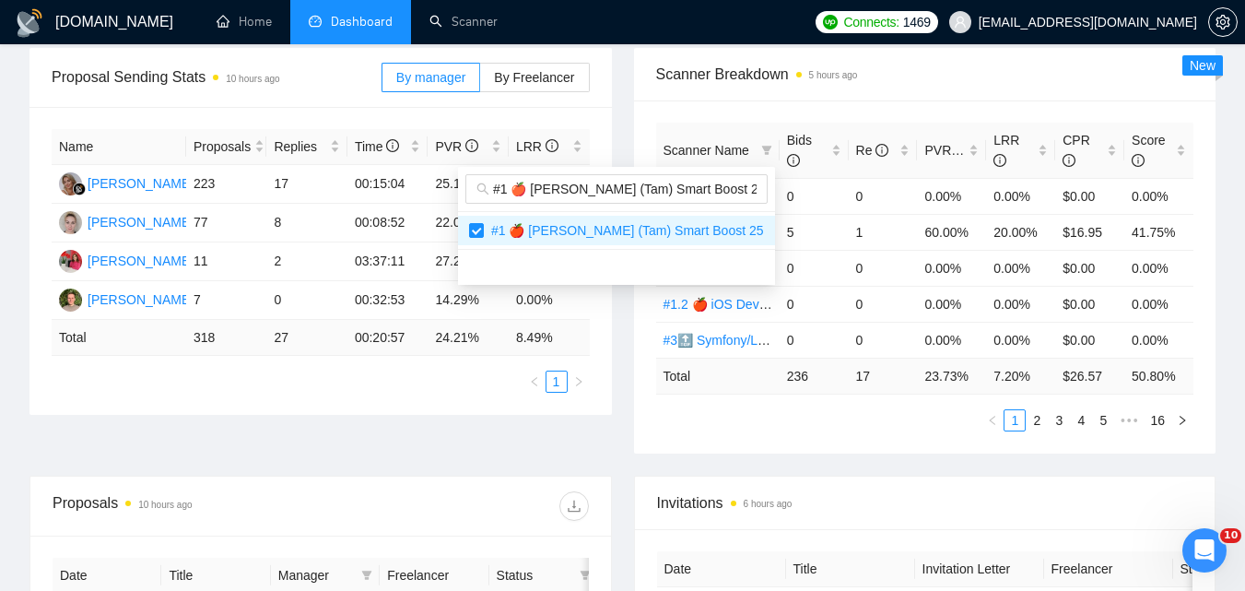
click at [861, 314] on body "[DOMAIN_NAME] Home Dashboard Scanner Connects: 1469 [EMAIL_ADDRESS][DOMAIN_NAME…" at bounding box center [622, 19] width 1245 height 591
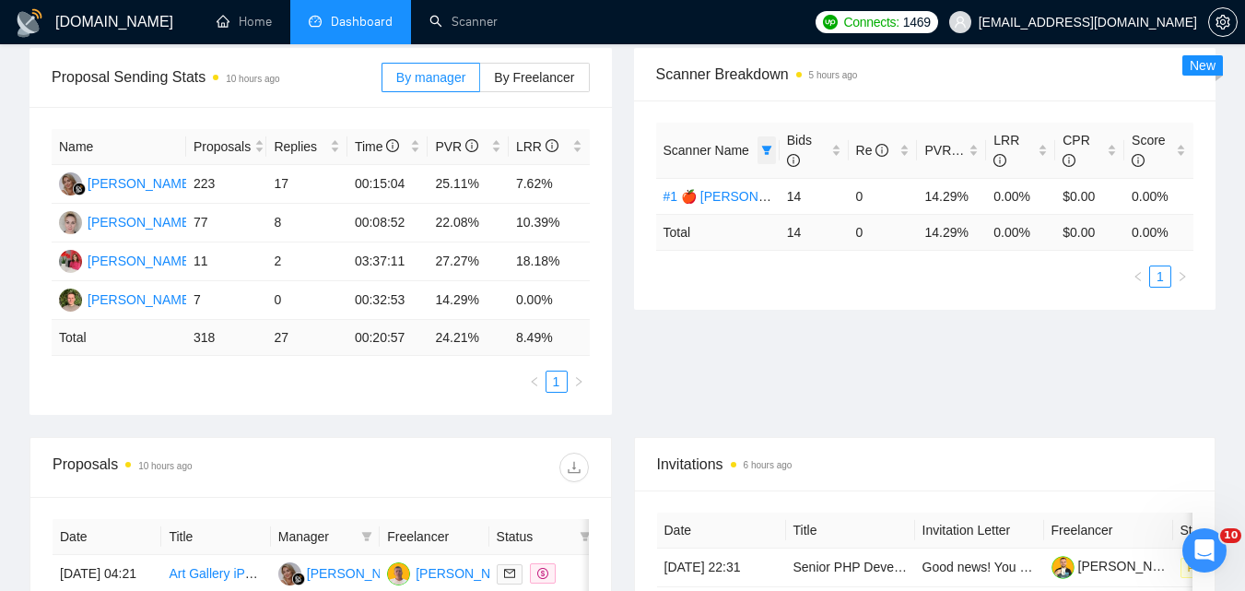
click at [768, 143] on span at bounding box center [766, 150] width 18 height 28
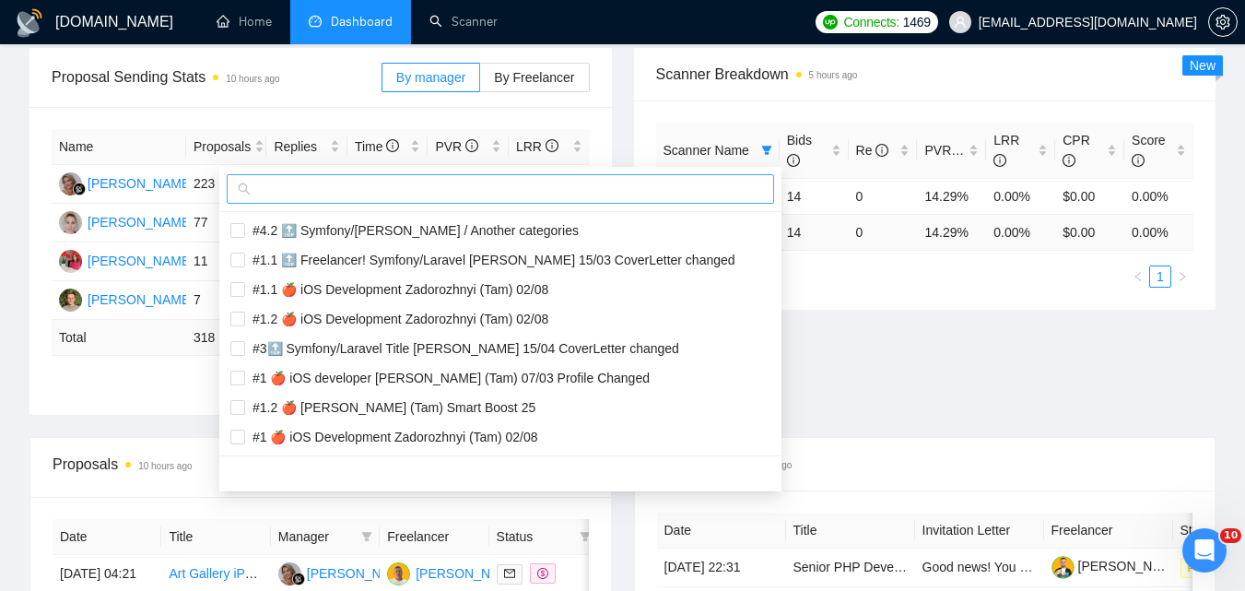
click at [633, 194] on input "text" at bounding box center [508, 189] width 509 height 20
paste input "#3 🍎 [PERSON_NAME] (Tam)"
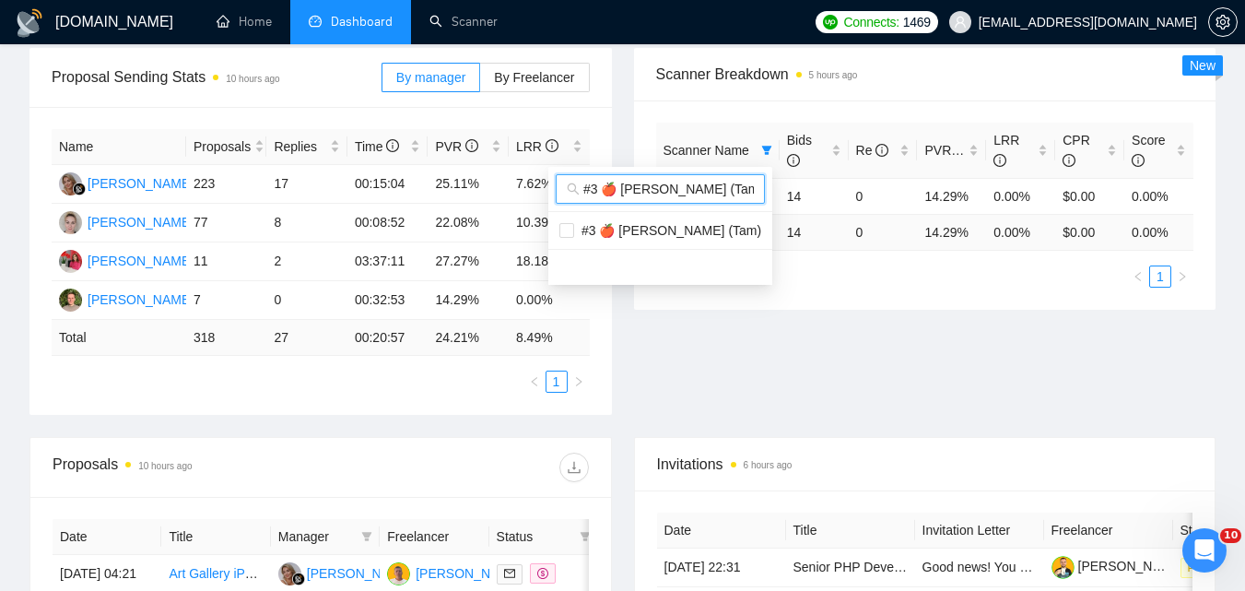
scroll to position [0, 9]
type input "#3 🍎 [PERSON_NAME] (Tam)"
click at [652, 225] on span "#3 🍎 [PERSON_NAME] (Tam)" at bounding box center [667, 230] width 187 height 15
checkbox input "true"
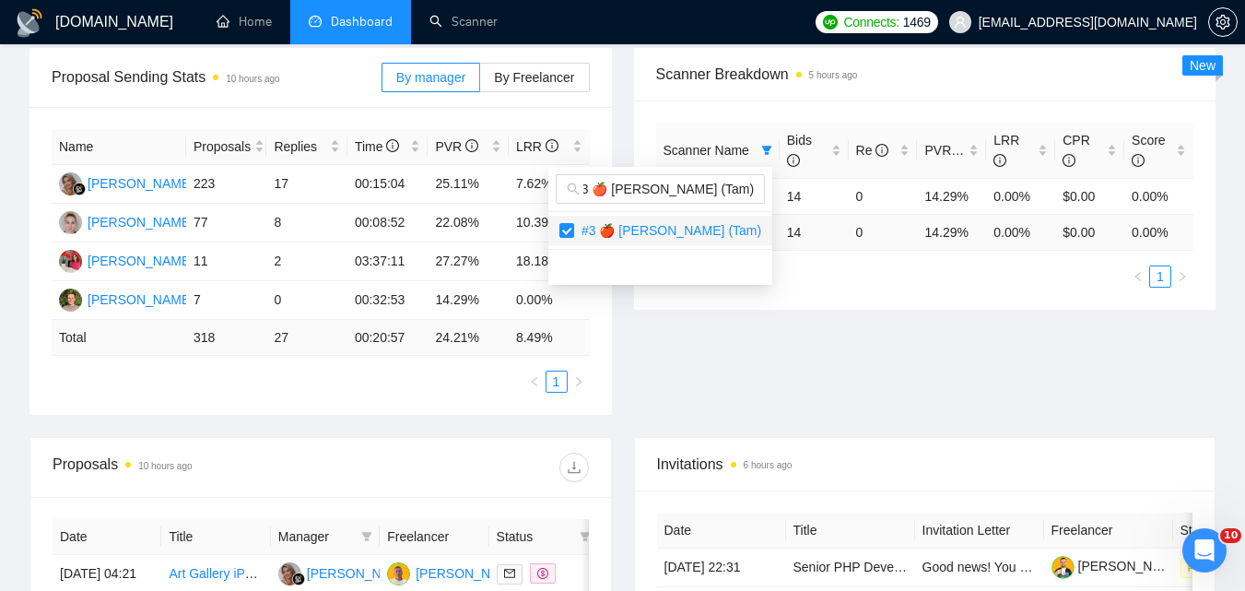
scroll to position [0, 0]
click at [911, 397] on div "Proposal Sending Stats 10 hours ago By manager By Freelancer Name Proposals Rep…" at bounding box center [622, 242] width 1208 height 389
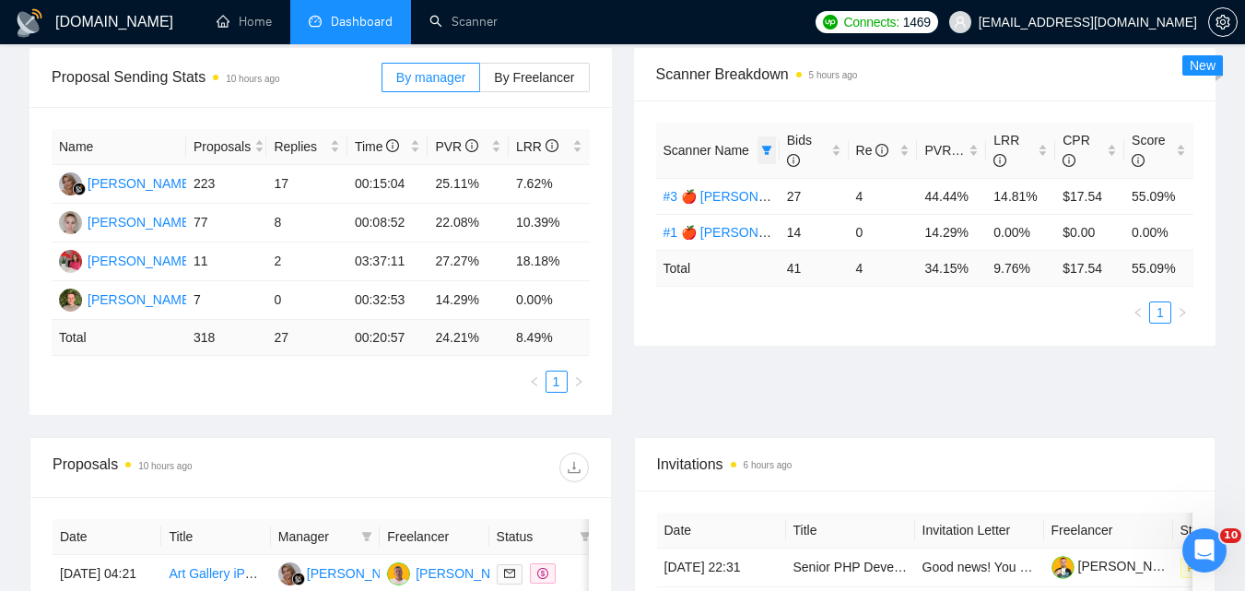
click at [769, 143] on span at bounding box center [766, 150] width 18 height 28
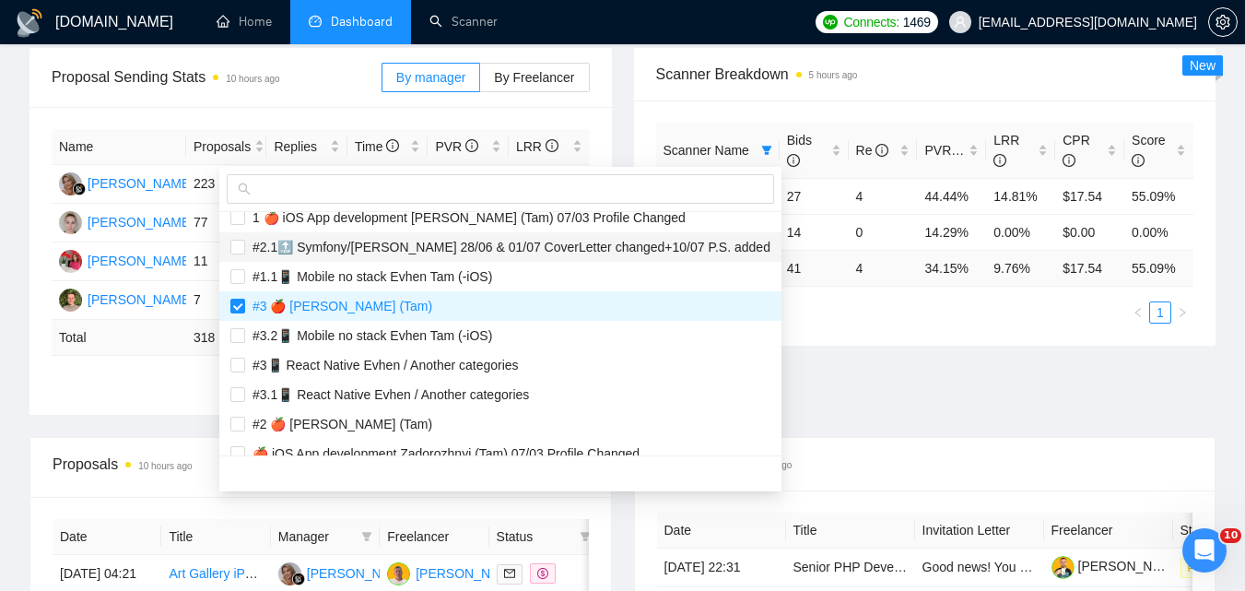
scroll to position [1290, 0]
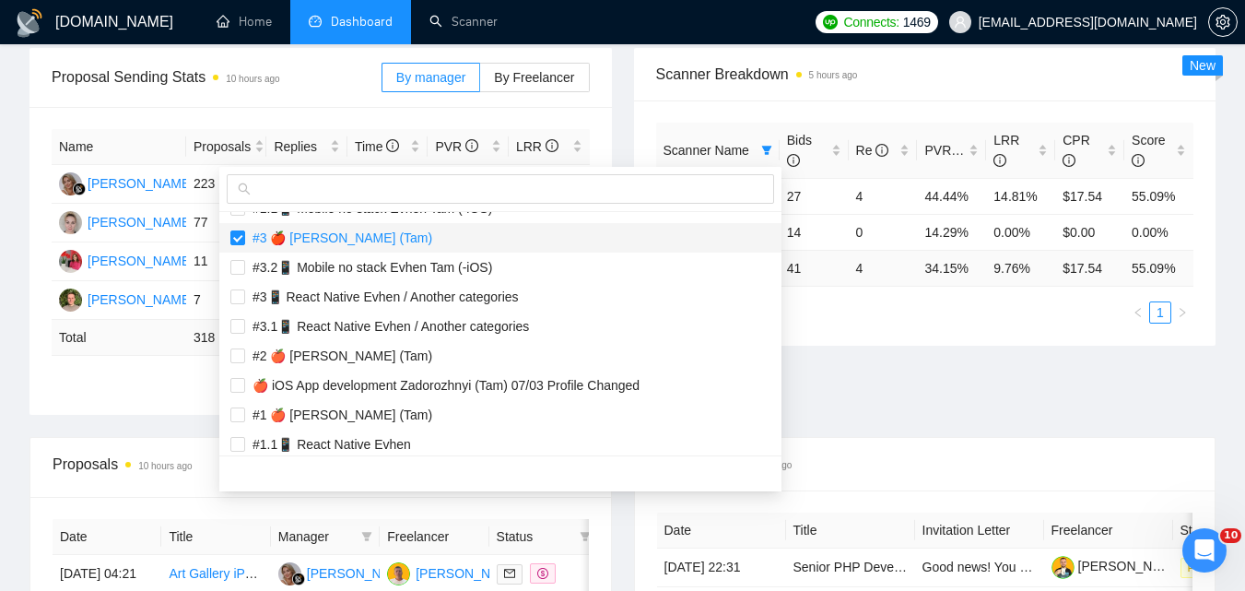
click at [353, 241] on span "#3 🍎 [PERSON_NAME] (Tam)" at bounding box center [338, 237] width 187 height 15
checkbox input "false"
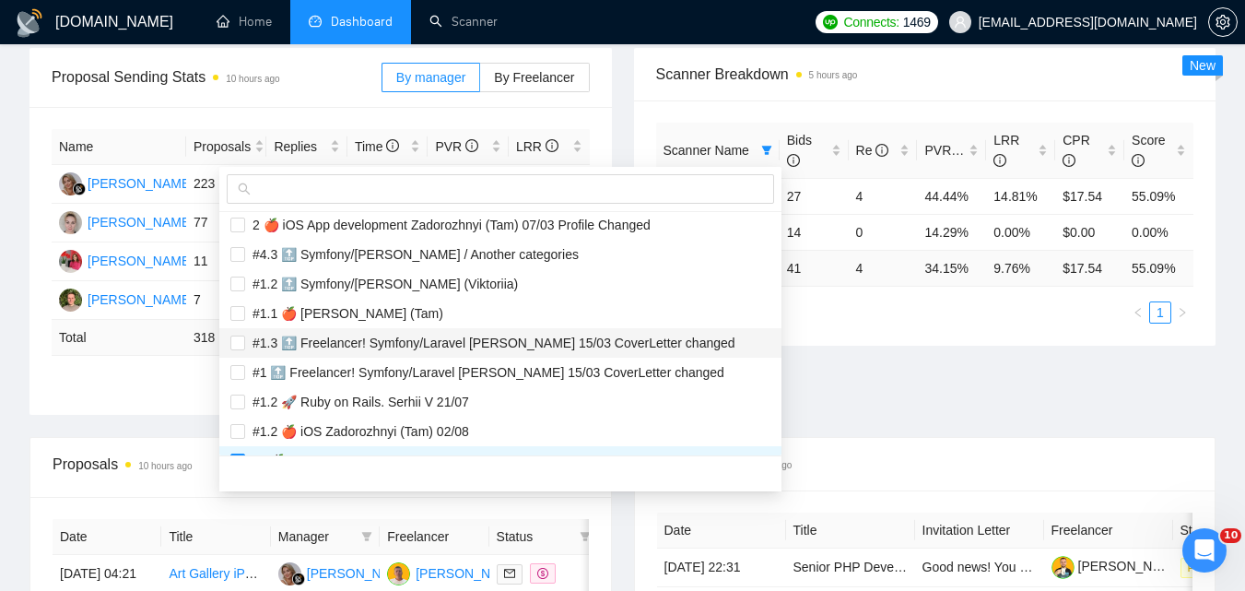
scroll to position [1751, 0]
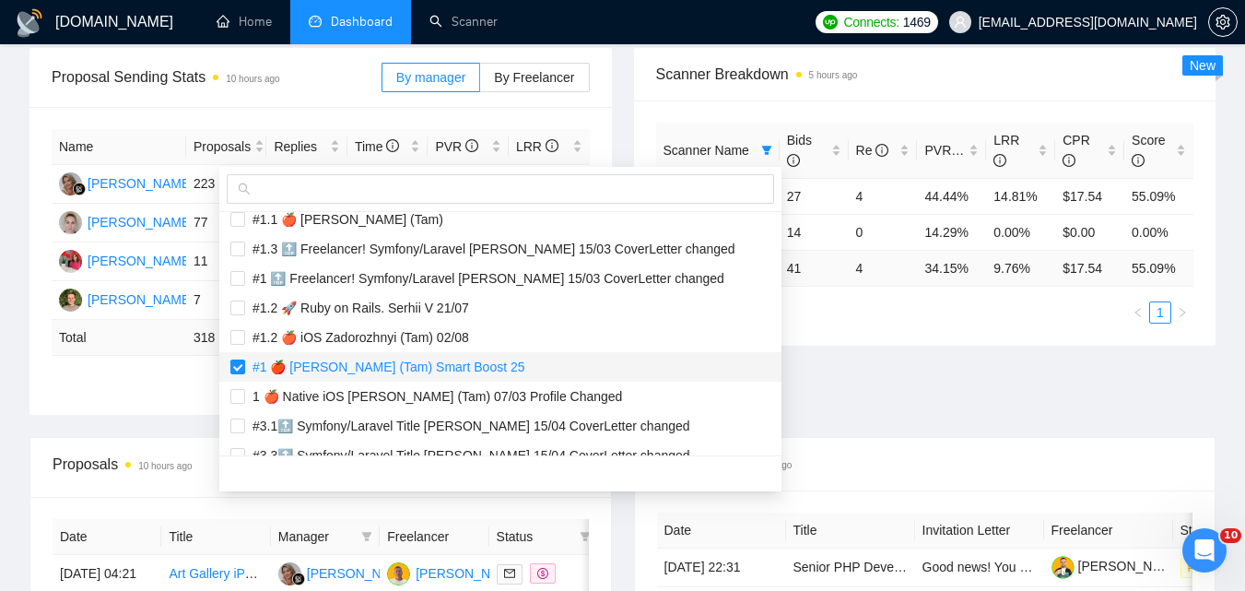
click at [351, 367] on span "#1 🍎 [PERSON_NAME] (Tam) Smart Boost 25" at bounding box center [385, 366] width 280 height 15
checkbox input "false"
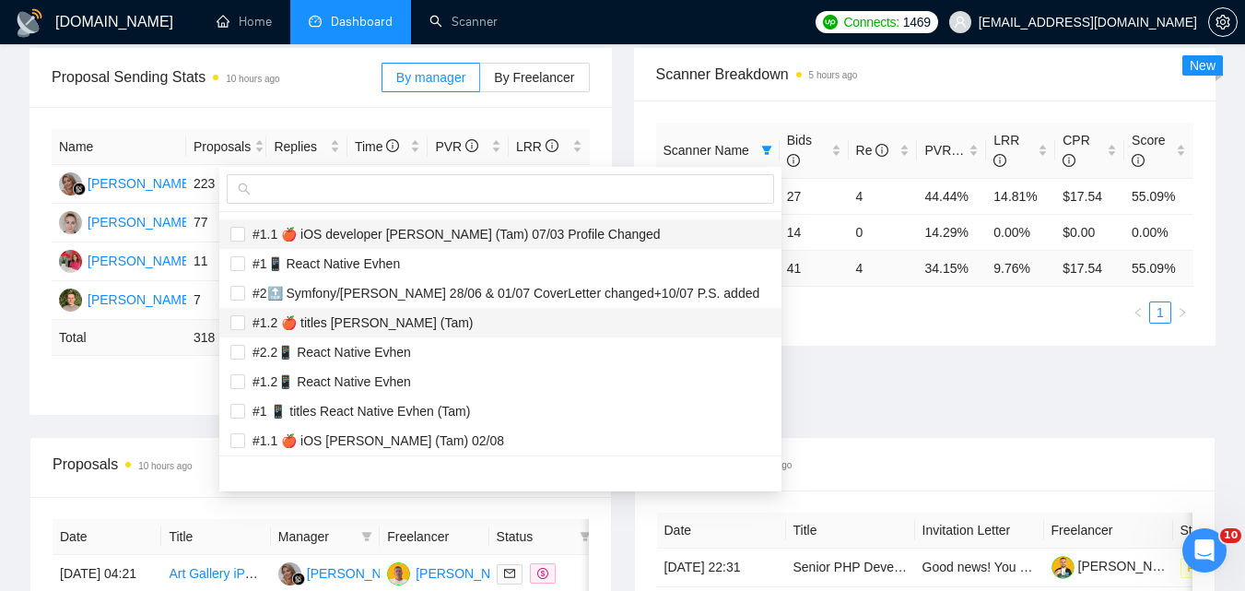
scroll to position [2123, 0]
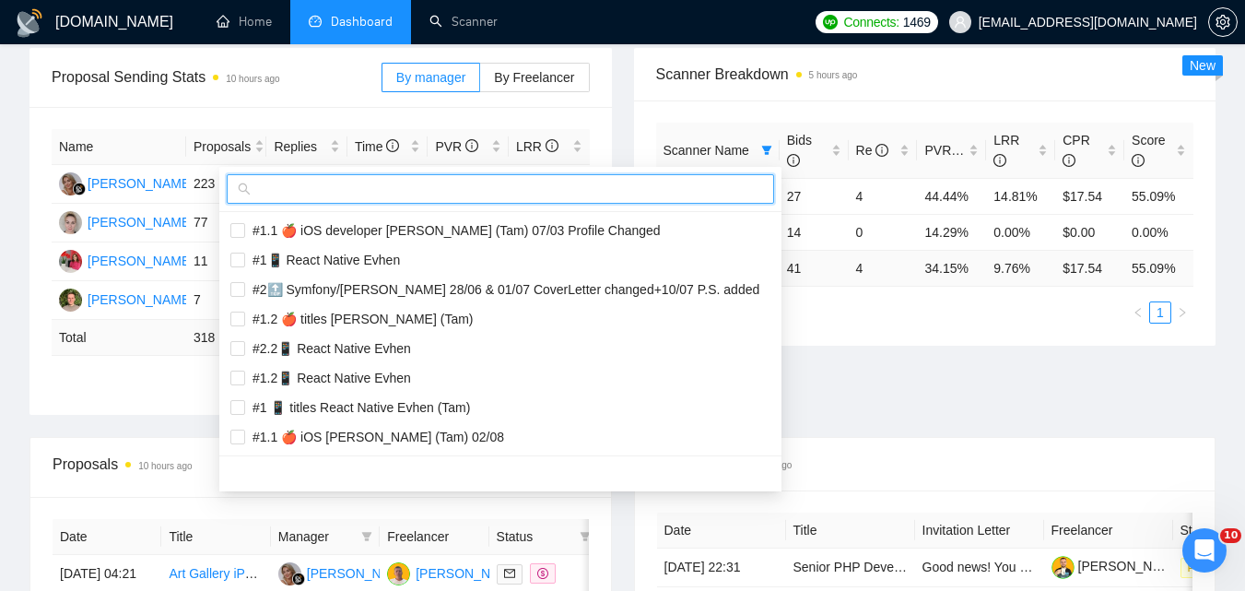
click at [406, 184] on input "text" at bounding box center [508, 189] width 509 height 20
paste input "#2💰 Node.js + boosted 05/06 updated"
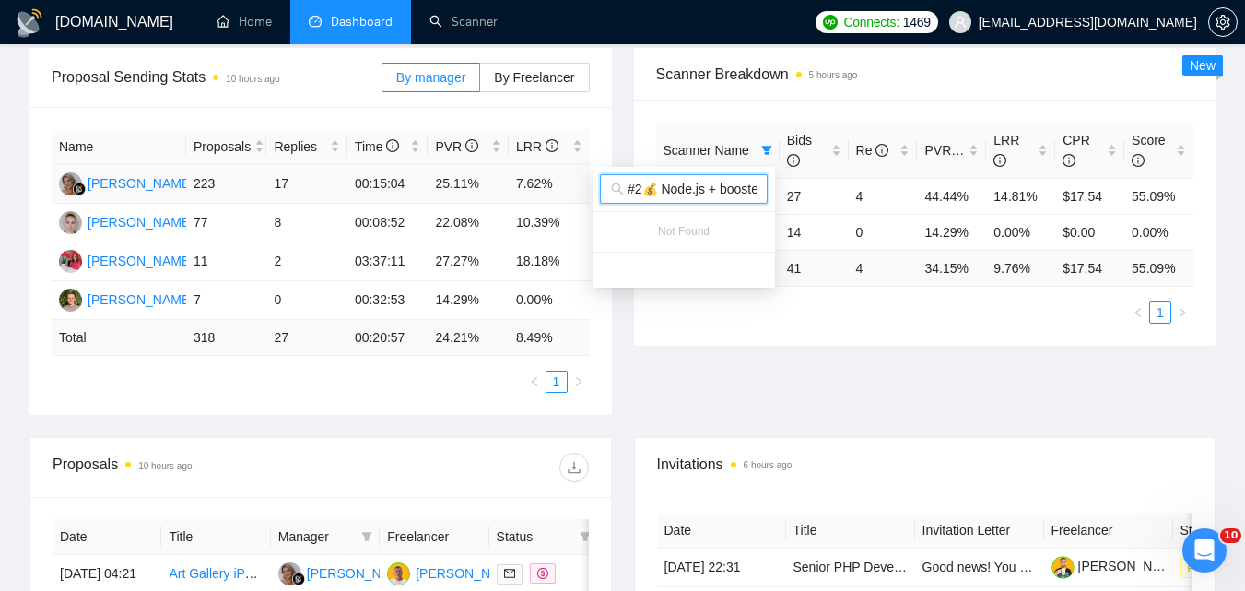
scroll to position [0, 0]
type input "#2💰 Node.js + boosted 05/06 updated"
click at [793, 314] on body "[DOMAIN_NAME] Home Dashboard Scanner Connects: 1469 [EMAIL_ADDRESS][DOMAIN_NAME…" at bounding box center [622, 19] width 1245 height 591
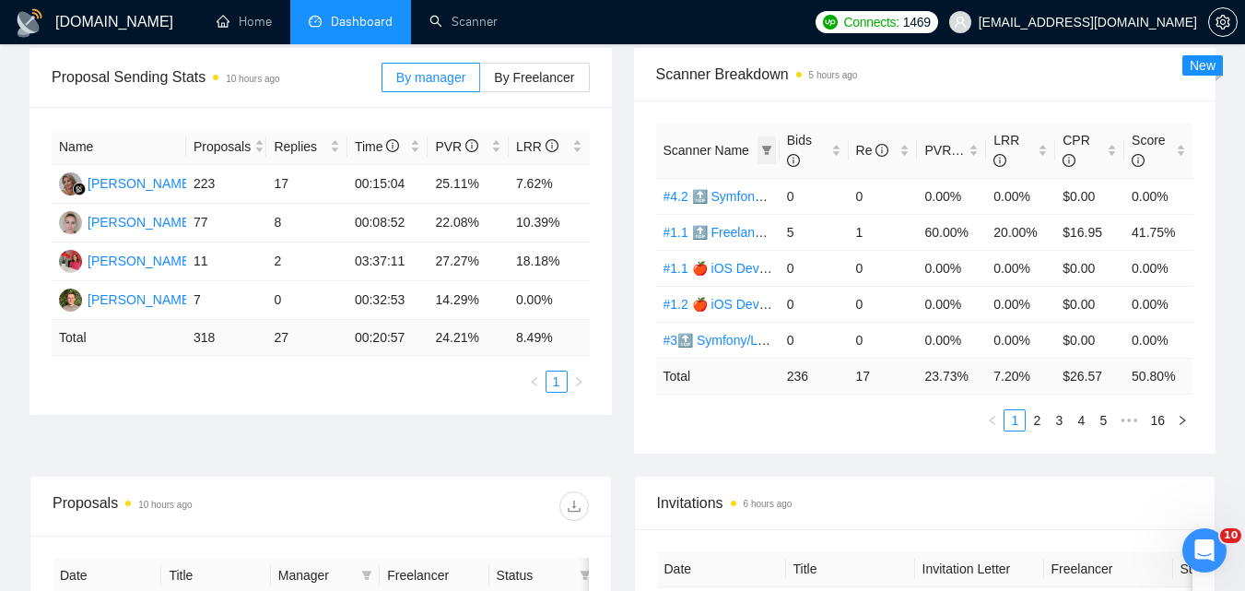
click at [766, 154] on icon "filter" at bounding box center [766, 150] width 10 height 9
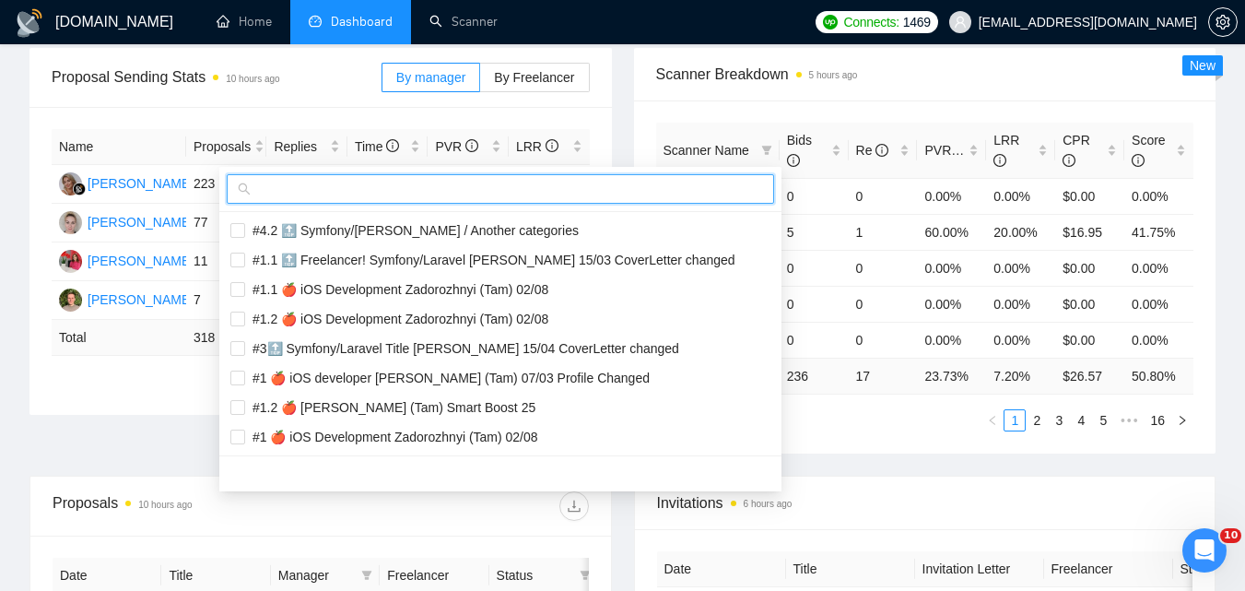
click at [708, 195] on input "text" at bounding box center [508, 189] width 509 height 20
paste input "#1💰 Node.js + boosted 05/06 updated"
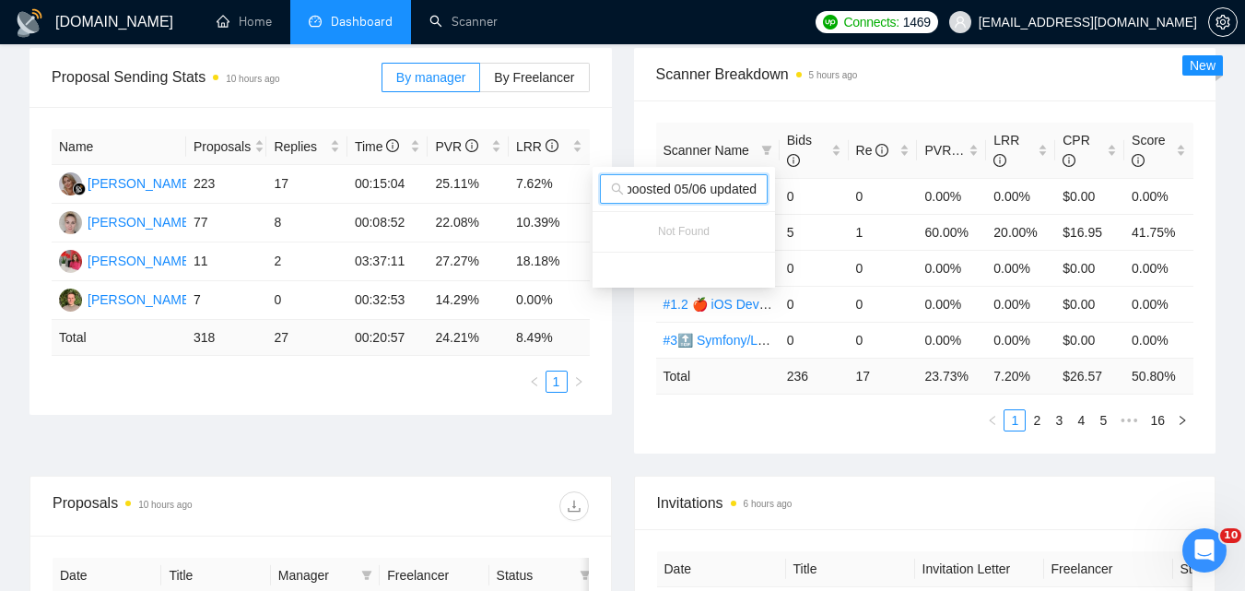
type input "#1💰 Node.js + boosted 05/06 updated"
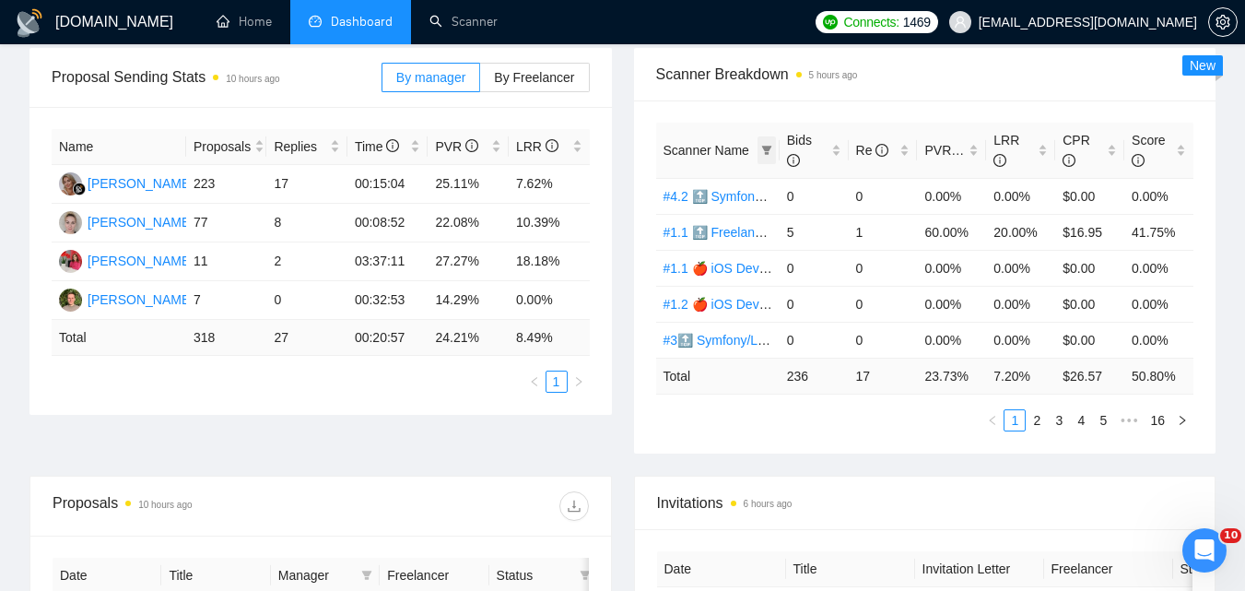
click at [770, 145] on icon "filter" at bounding box center [766, 150] width 11 height 11
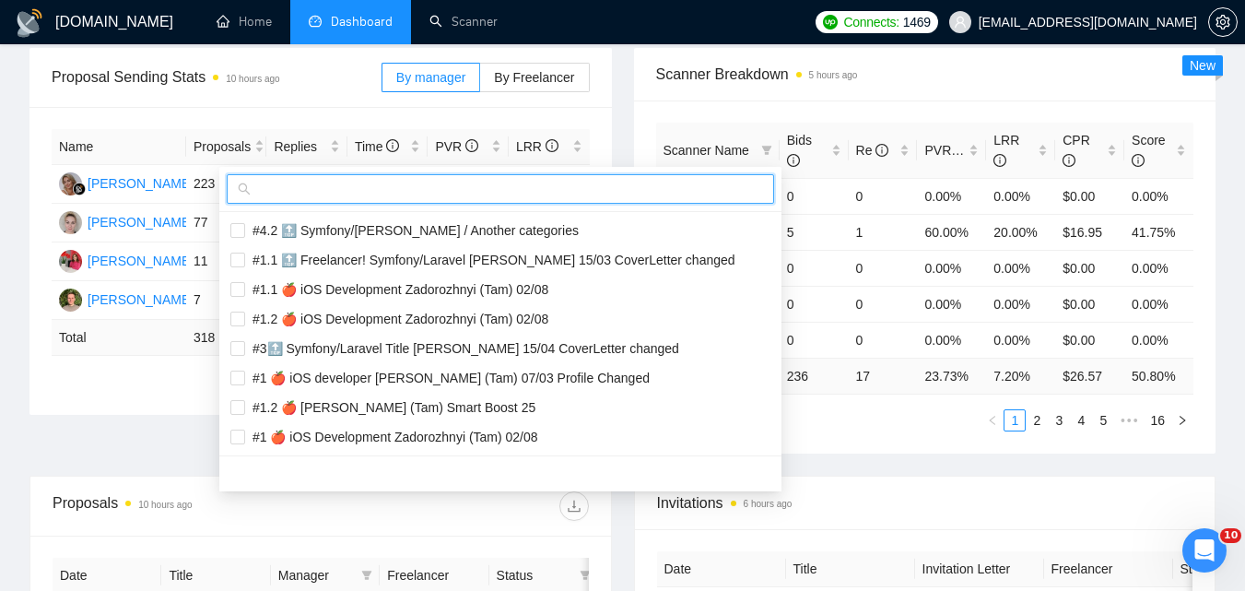
drag, startPoint x: 654, startPoint y: 193, endPoint x: 675, endPoint y: 194, distance: 21.2
click at [654, 194] on input "text" at bounding box center [508, 189] width 509 height 20
paste input "#3💰 Node.js +05/06 updated"
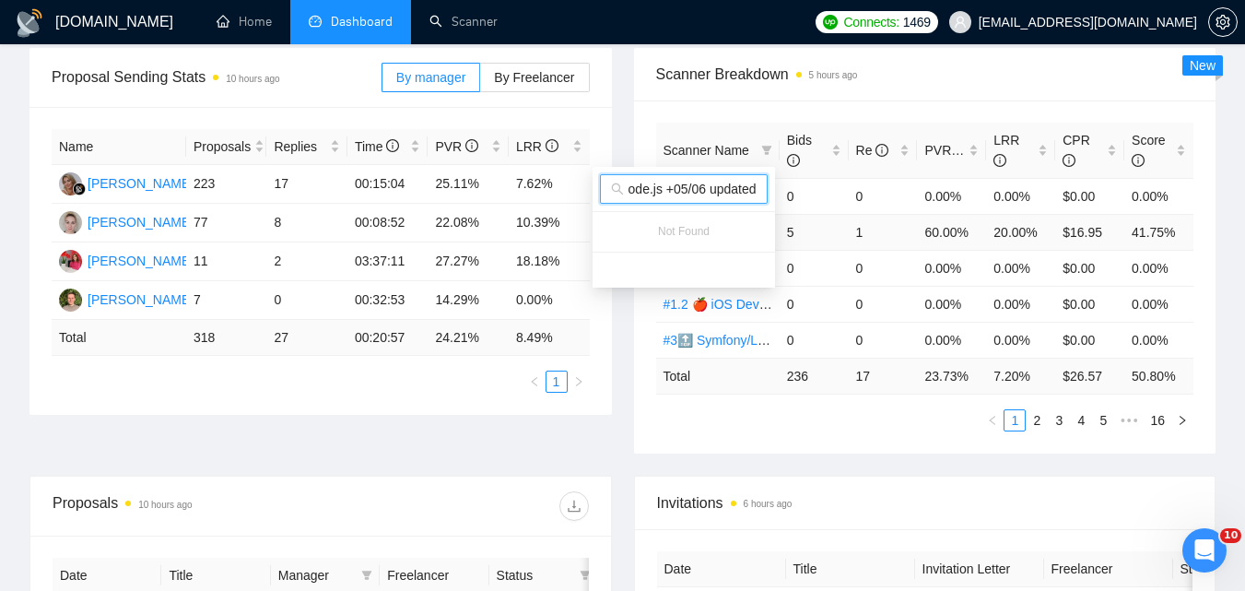
type input "#3💰 Node.js +05/06 updated"
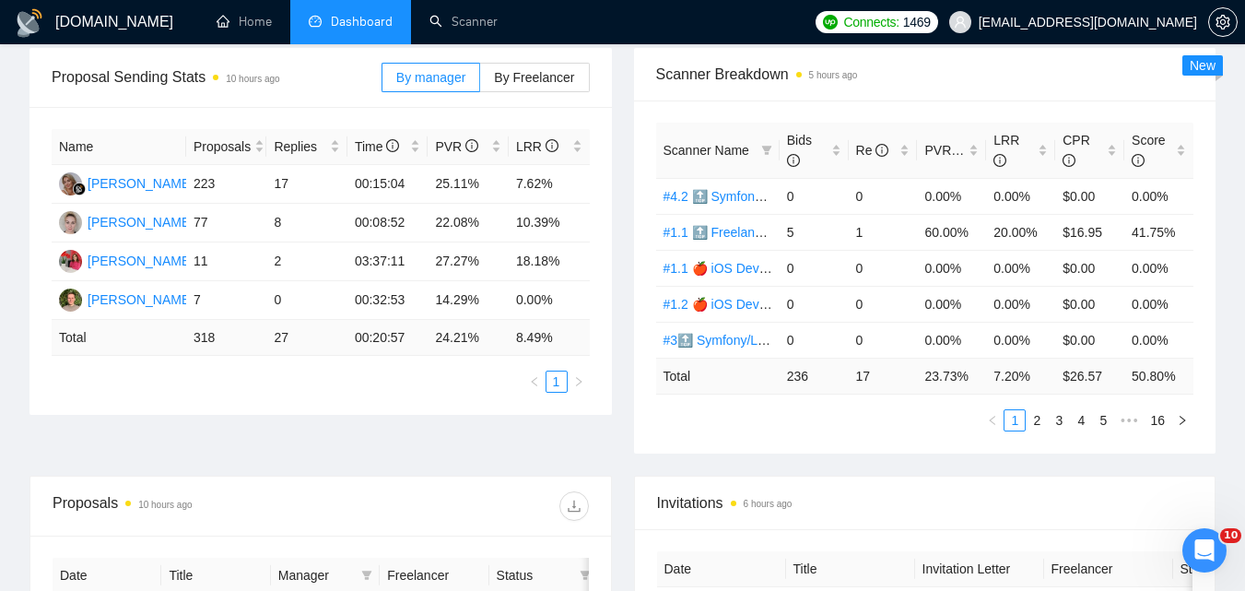
scroll to position [0, 0]
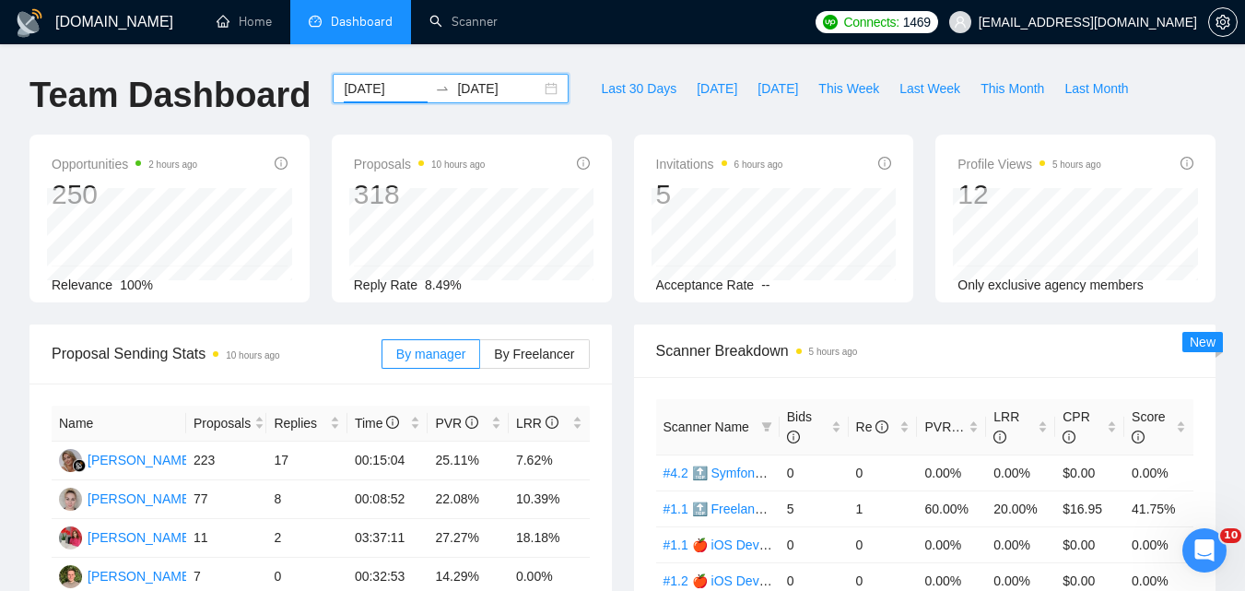
click at [375, 88] on input "[DATE]" at bounding box center [386, 88] width 84 height 20
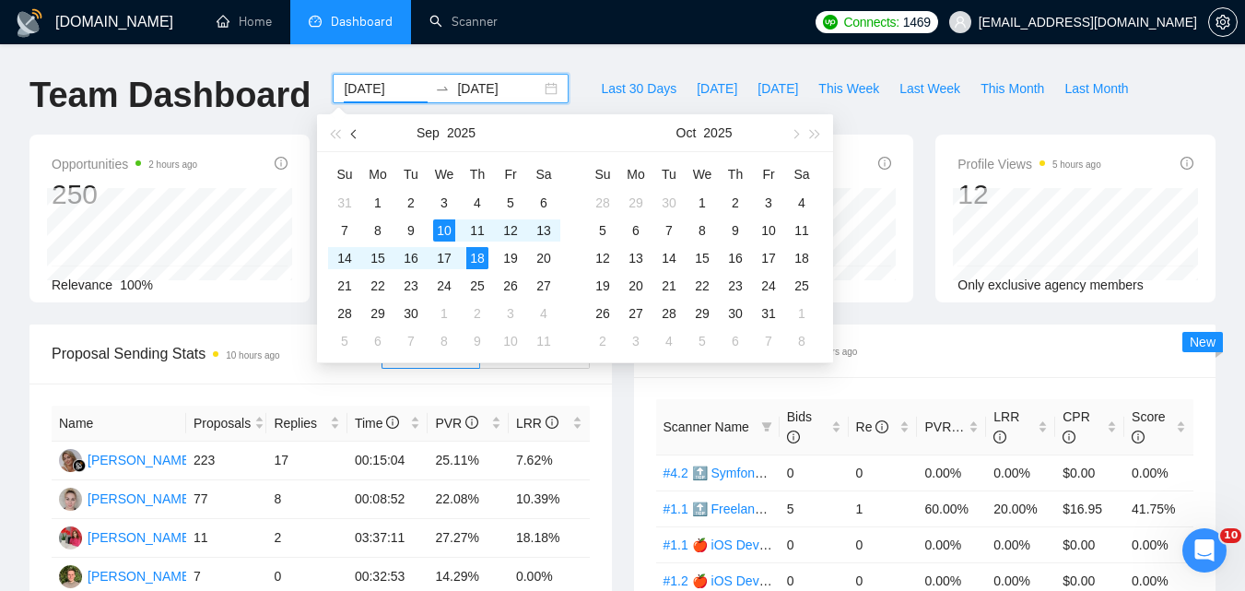
click at [353, 132] on span "button" at bounding box center [355, 133] width 9 height 9
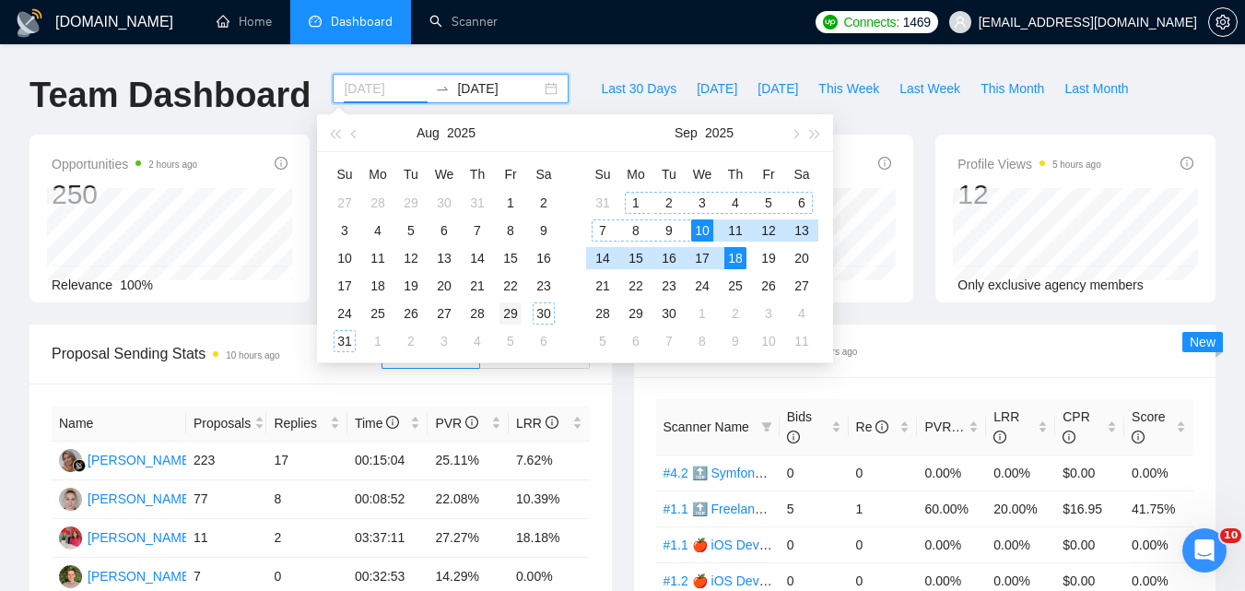
type input "[DATE]"
click at [515, 320] on div "29" at bounding box center [510, 313] width 22 height 22
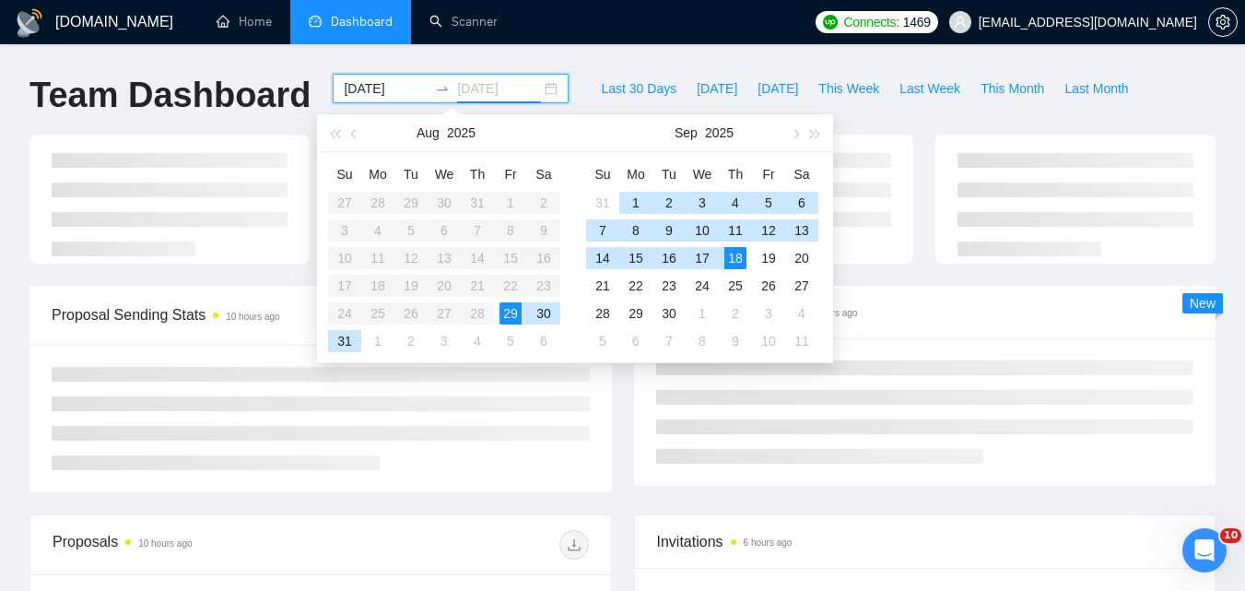
click at [731, 252] on div "18" at bounding box center [735, 258] width 22 height 22
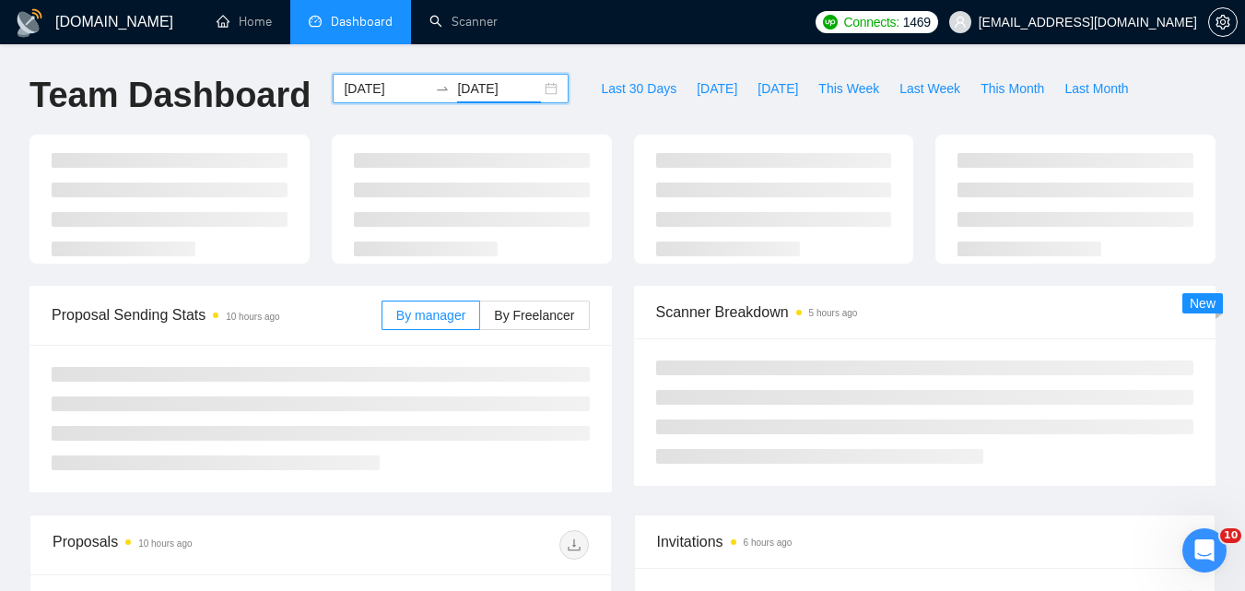
type input "[DATE]"
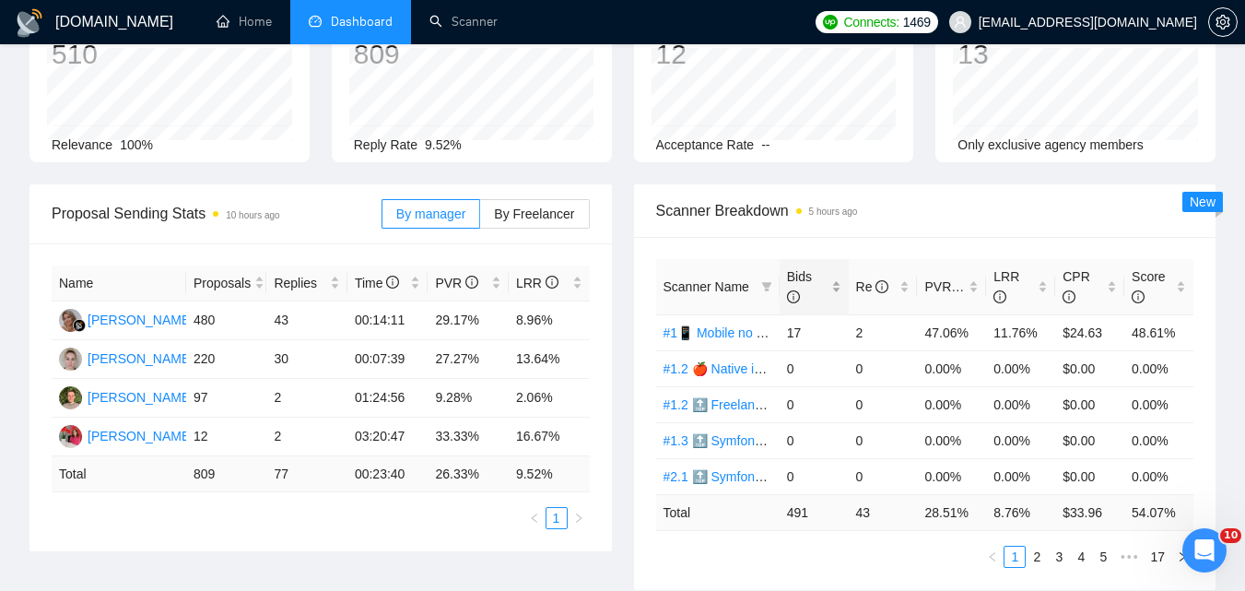
scroll to position [184, 0]
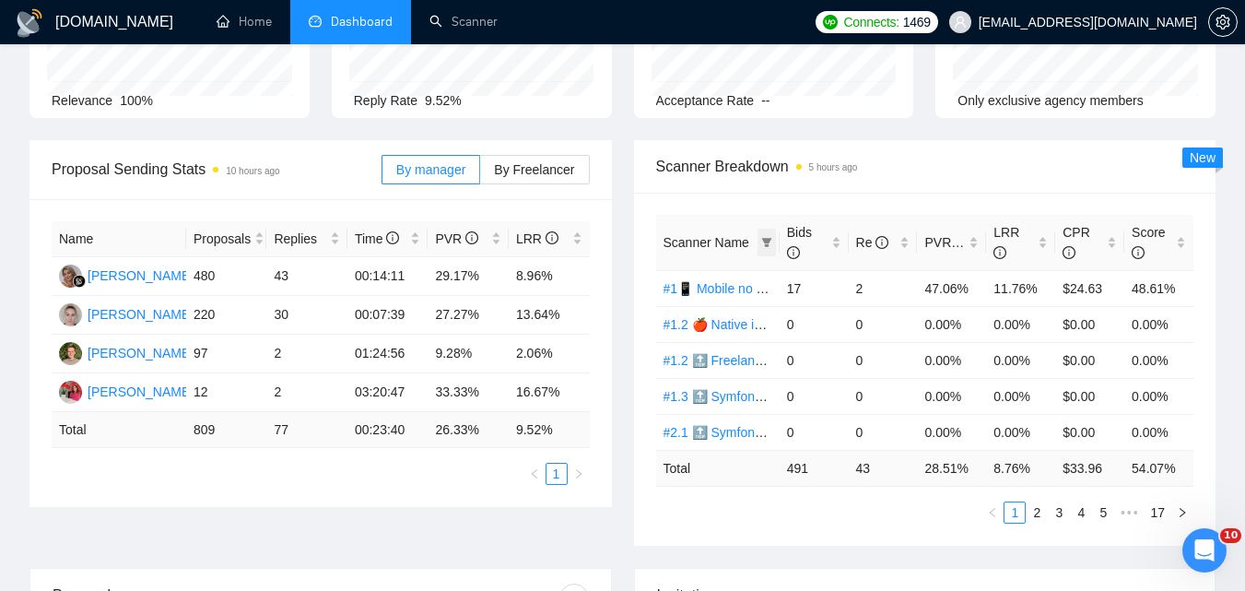
click at [771, 242] on icon "filter" at bounding box center [766, 242] width 11 height 11
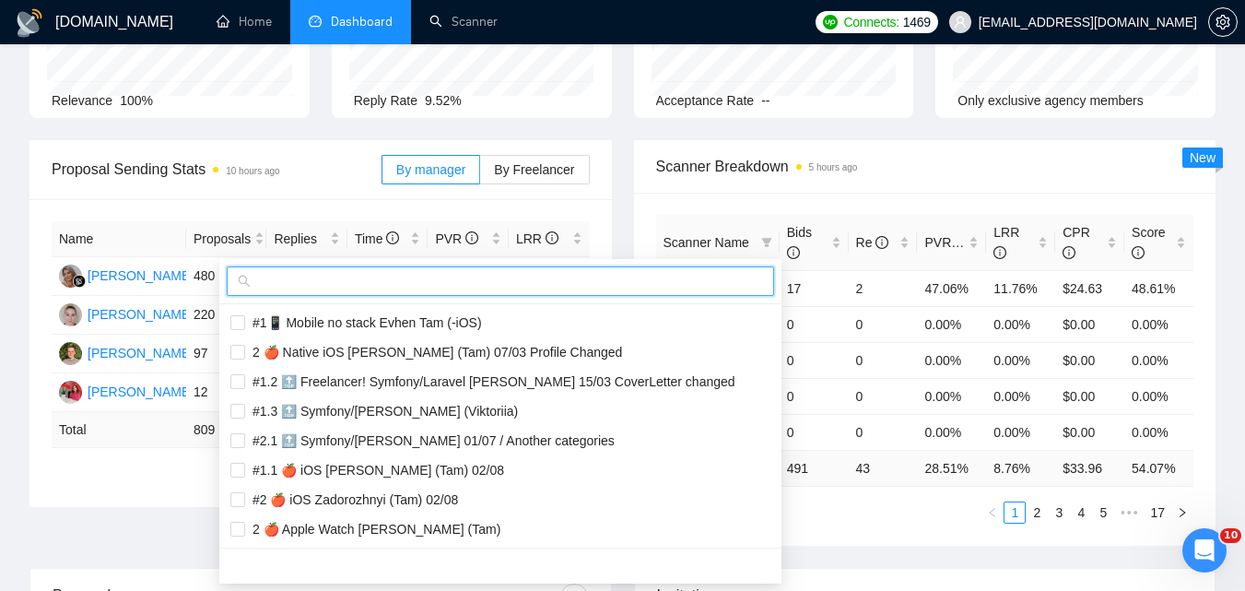
click at [669, 282] on input "text" at bounding box center [508, 281] width 509 height 20
paste input "#1.1📱 React Native Evhen"
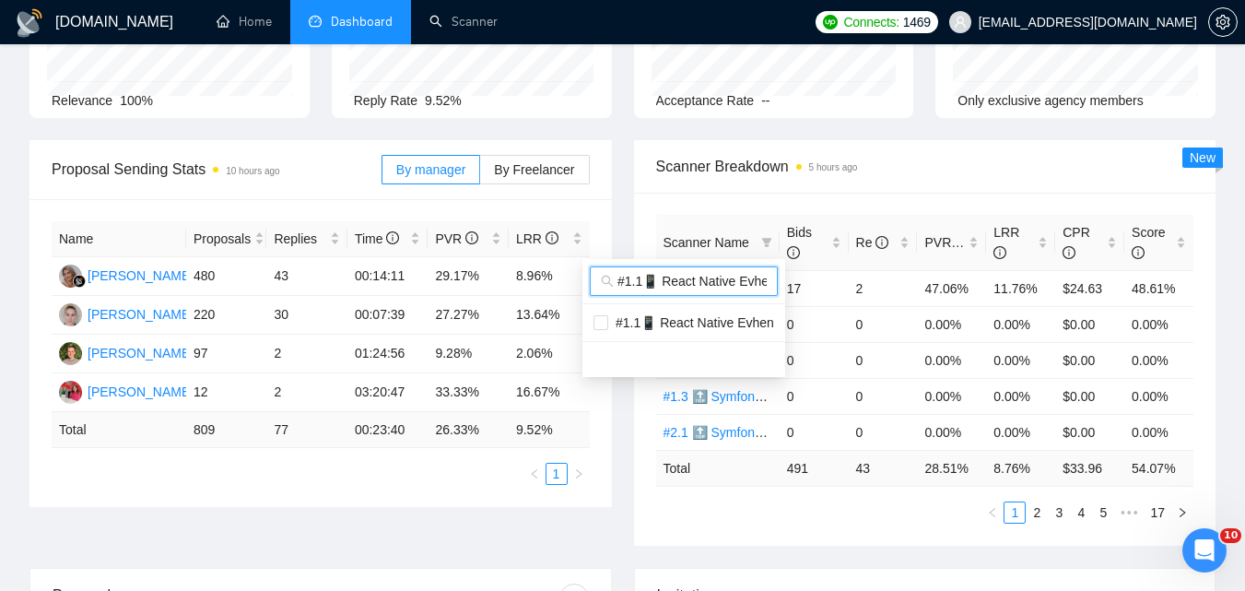
scroll to position [0, 9]
type input "#1.1📱 React Native Evhen"
click at [702, 318] on span "#1.1📱 React Native Evhen" at bounding box center [691, 322] width 166 height 15
checkbox input "true"
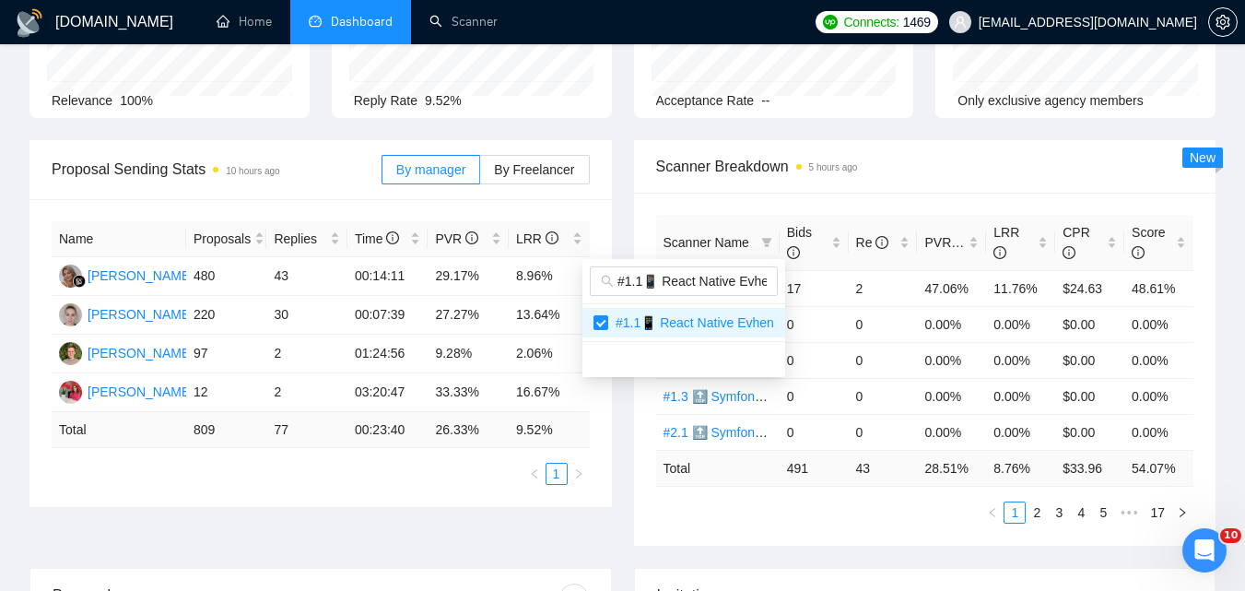
click at [863, 406] on body "[DOMAIN_NAME] Home Dashboard Scanner Connects: 1469 [EMAIL_ADDRESS][DOMAIN_NAME…" at bounding box center [622, 111] width 1245 height 591
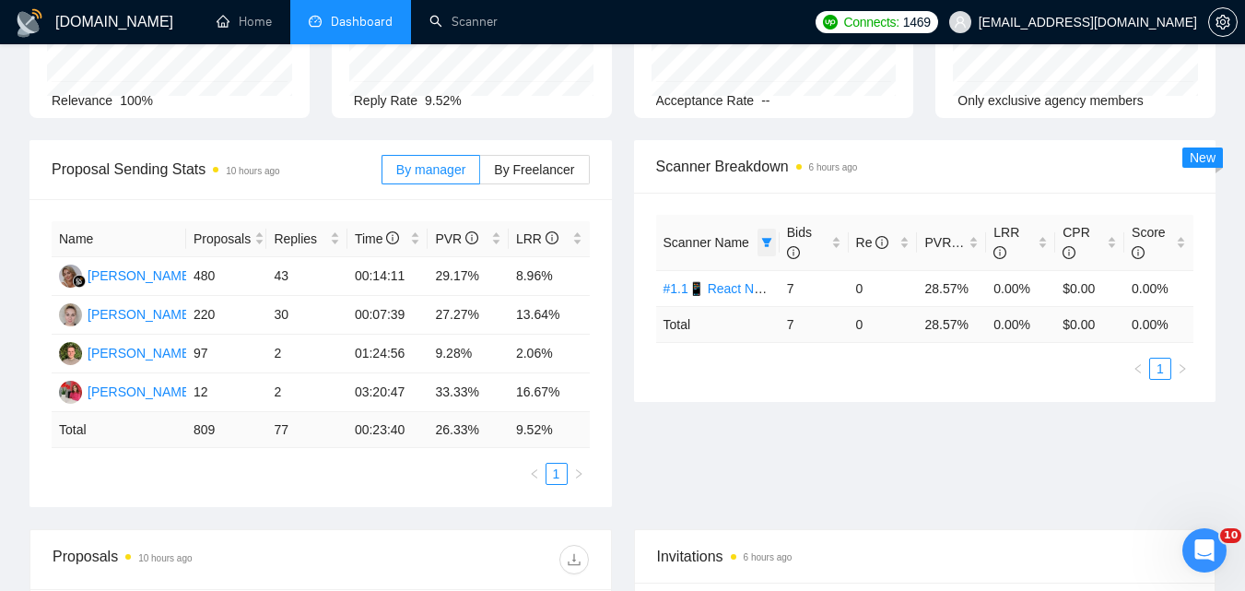
click at [762, 239] on icon "filter" at bounding box center [766, 242] width 10 height 9
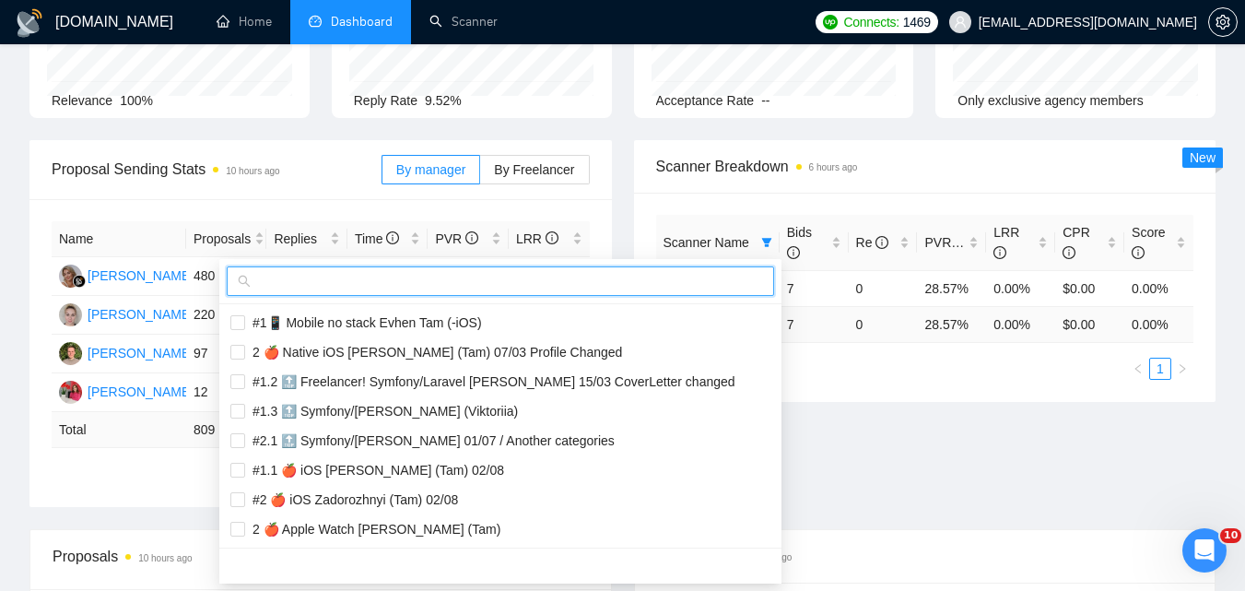
click at [670, 278] on input "text" at bounding box center [508, 281] width 509 height 20
paste input "#1.1📱 React Native Evhen"
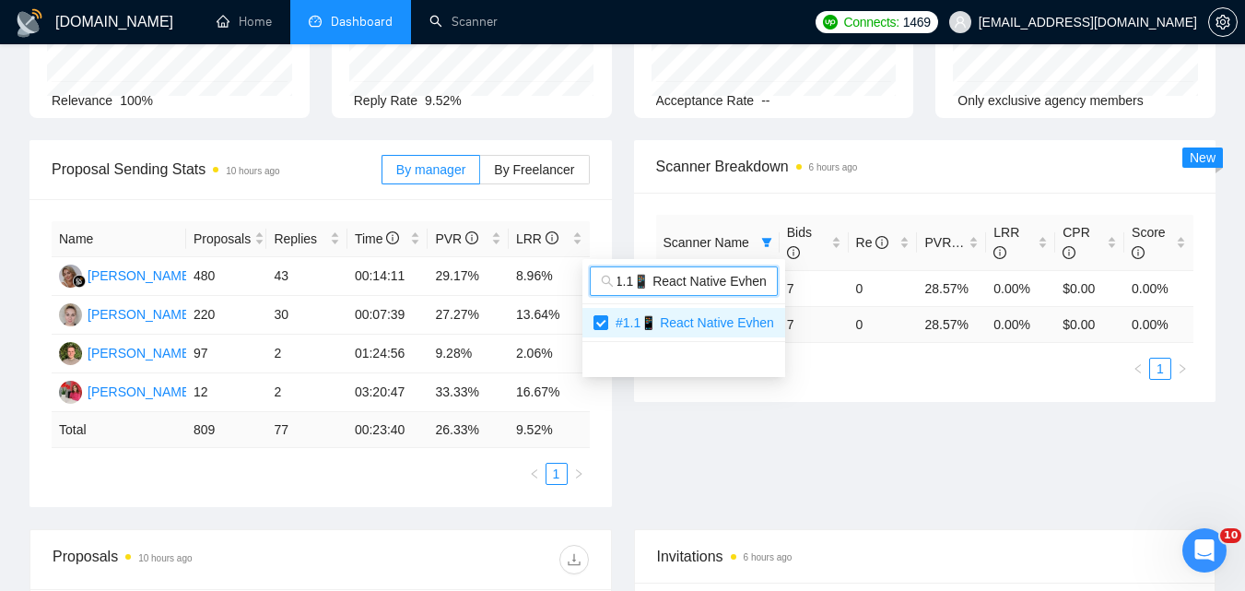
type input "#1.1📱 React Native Evhen"
click at [808, 457] on div "Proposal Sending Stats 10 hours ago By manager By Freelancer Name Proposals Rep…" at bounding box center [622, 334] width 1208 height 389
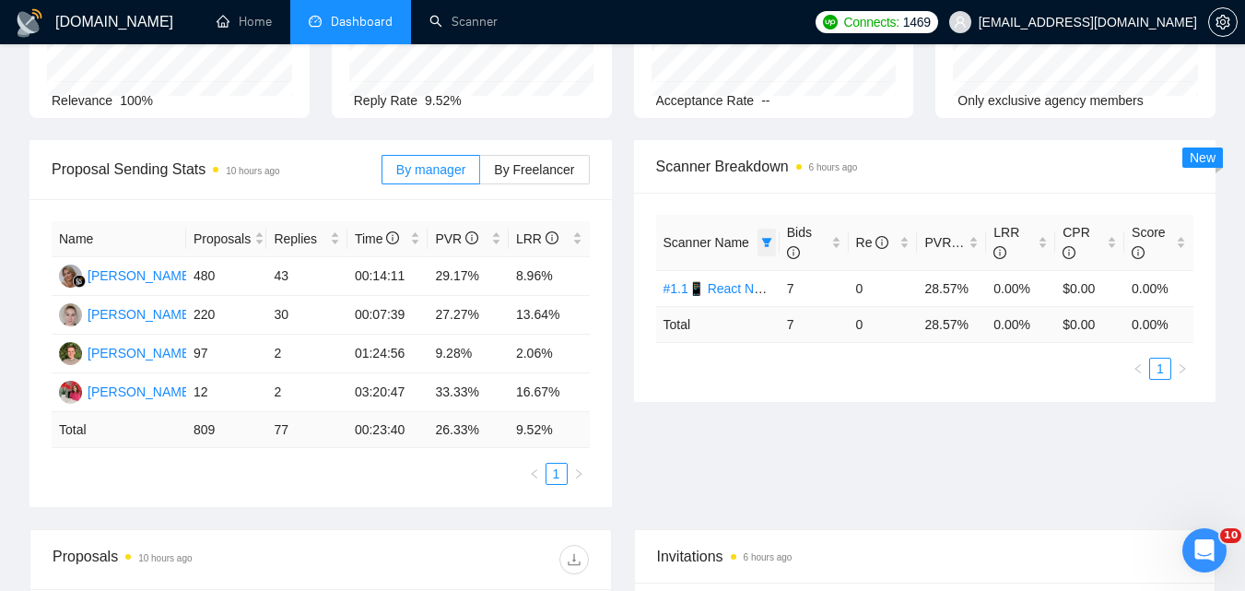
click at [773, 246] on span at bounding box center [766, 243] width 18 height 28
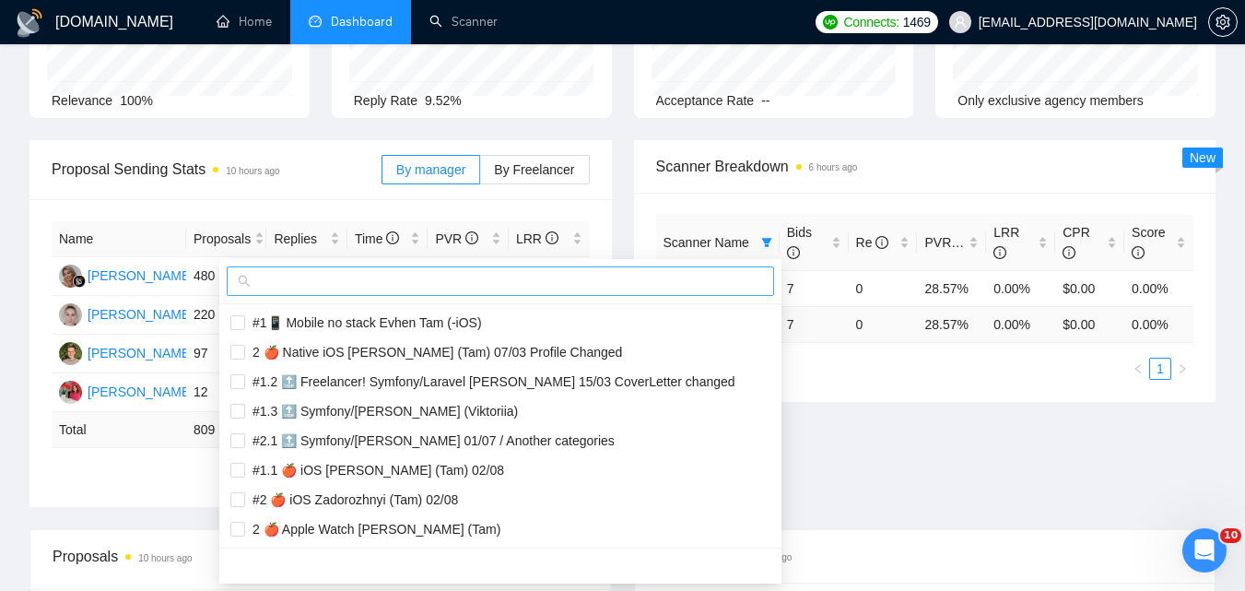
click at [647, 290] on span at bounding box center [500, 280] width 547 height 29
paste input "#1.2📱 React Native Evhen"
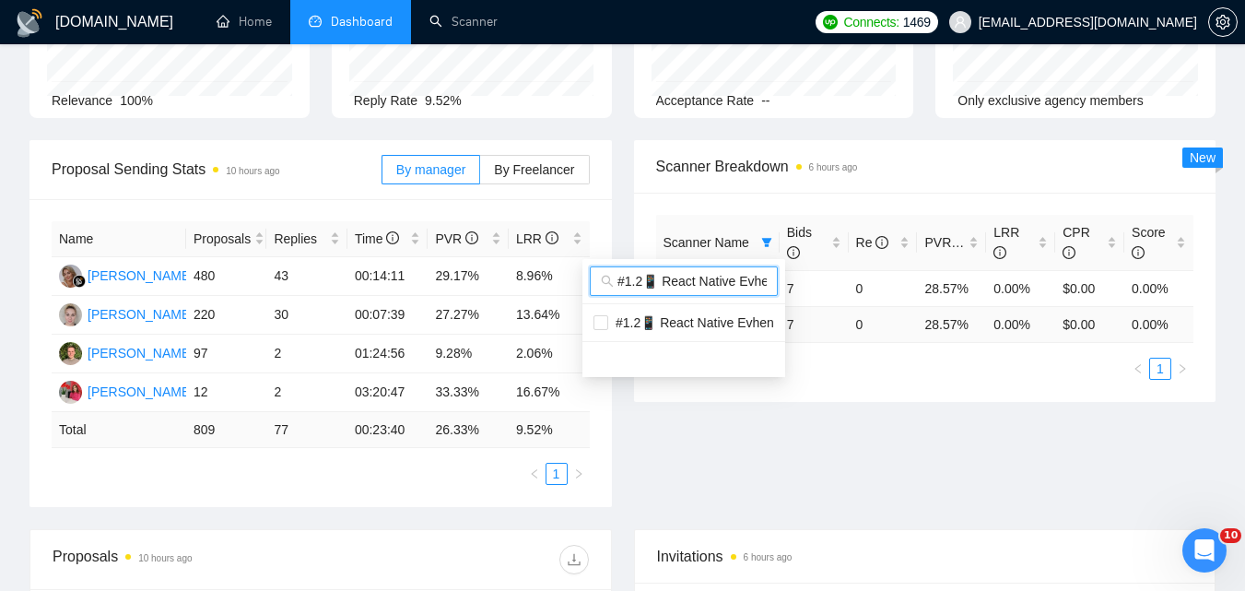
scroll to position [0, 9]
type input "#1.2📱 React Native Evhen"
click at [692, 320] on span "#1.2📱 React Native Evhen" at bounding box center [691, 322] width 166 height 15
checkbox input "true"
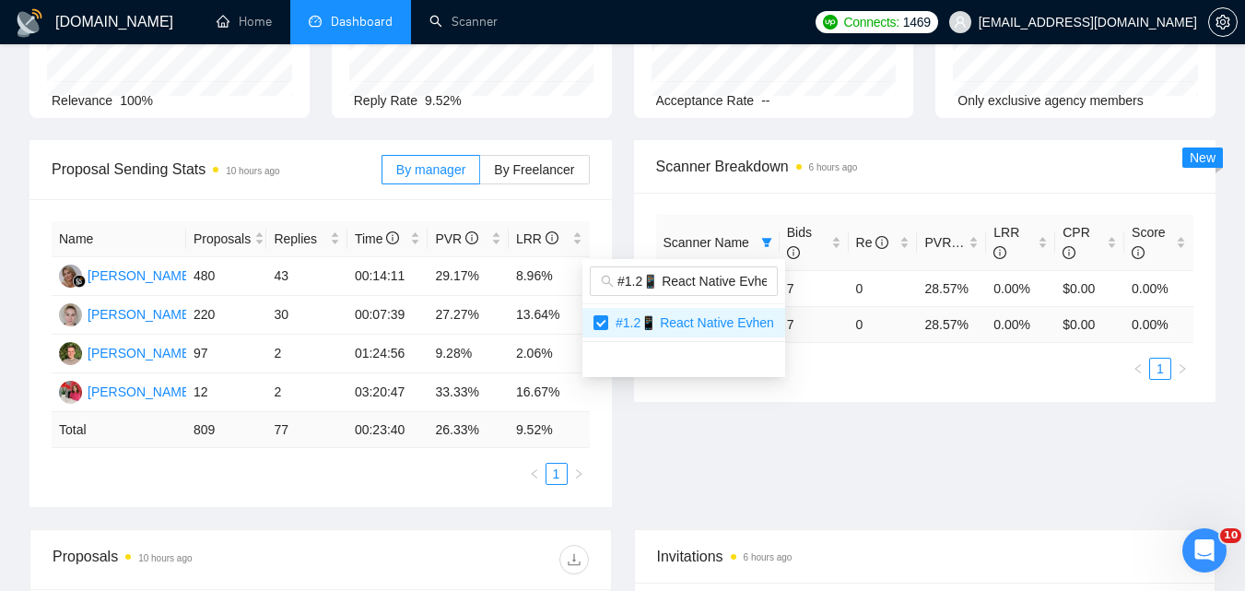
click at [943, 488] on div "Proposal Sending Stats 10 hours ago By manager By Freelancer Name Proposals Rep…" at bounding box center [622, 334] width 1208 height 389
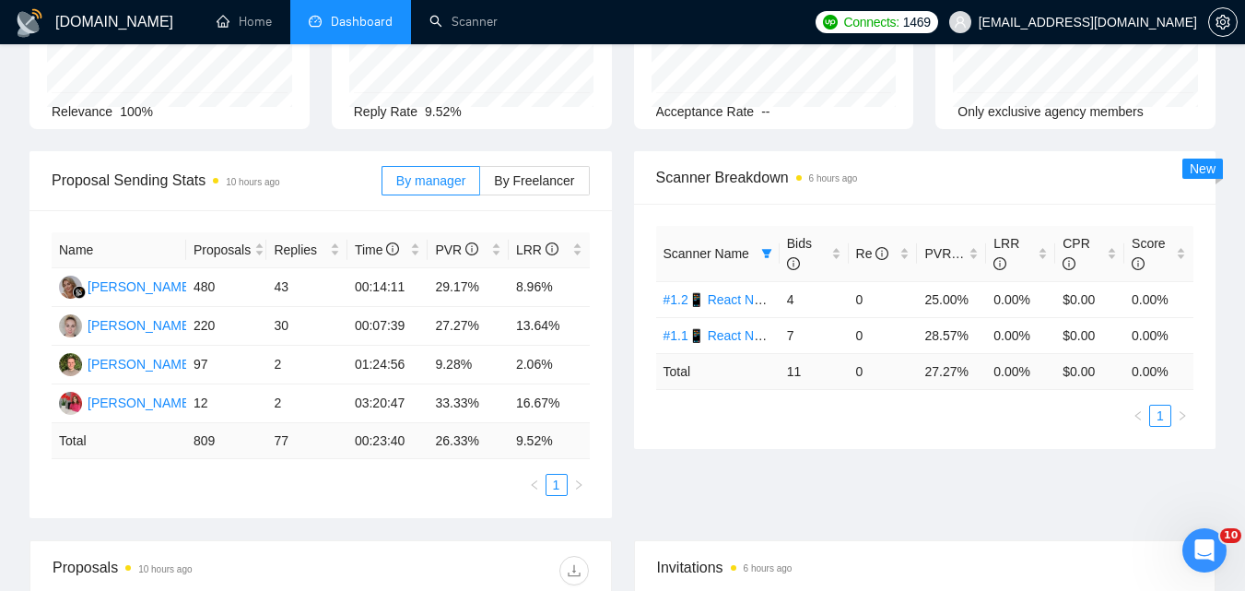
scroll to position [276, 0]
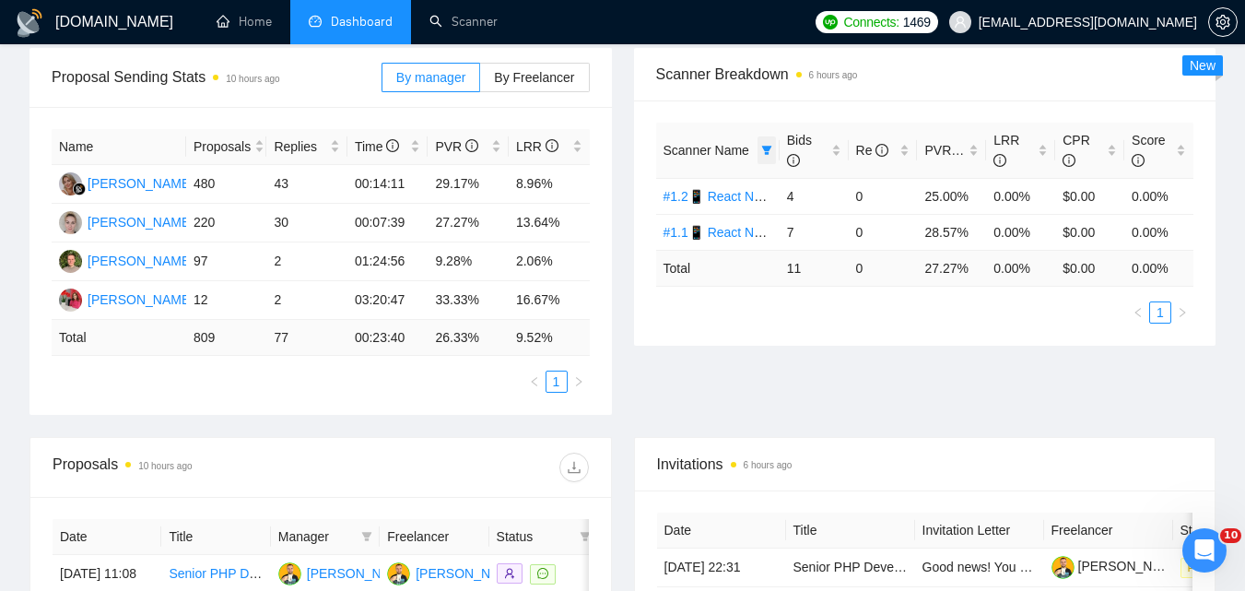
click at [769, 151] on icon "filter" at bounding box center [766, 150] width 11 height 11
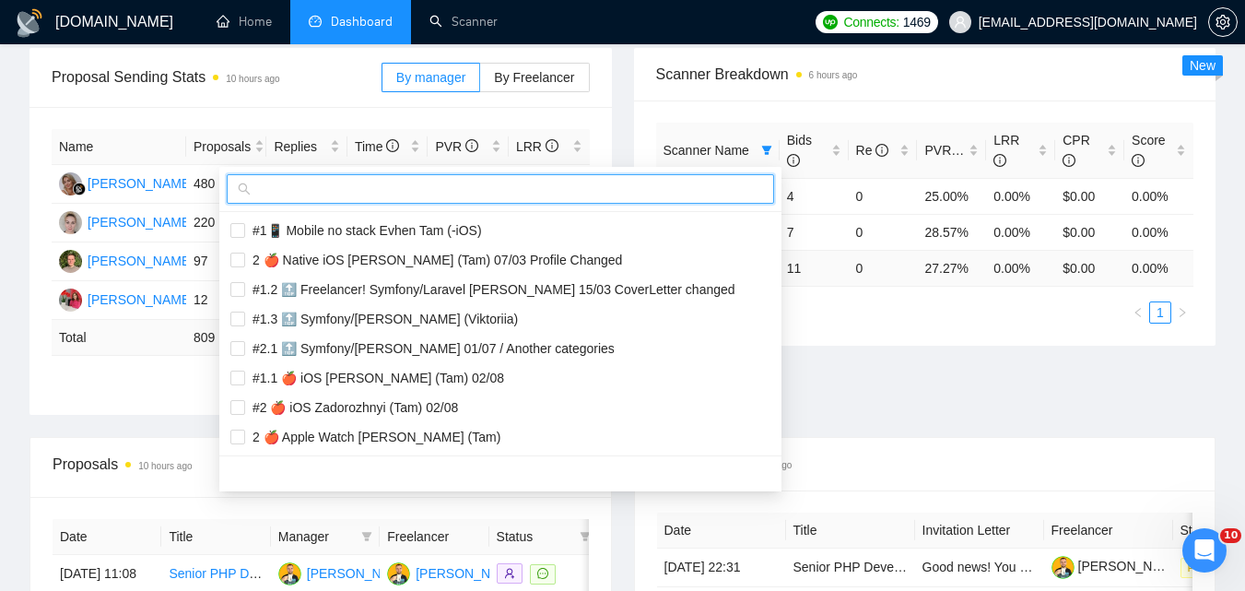
click at [694, 186] on input "text" at bounding box center [508, 189] width 509 height 20
paste input "#1 📱 React Native Evhen"
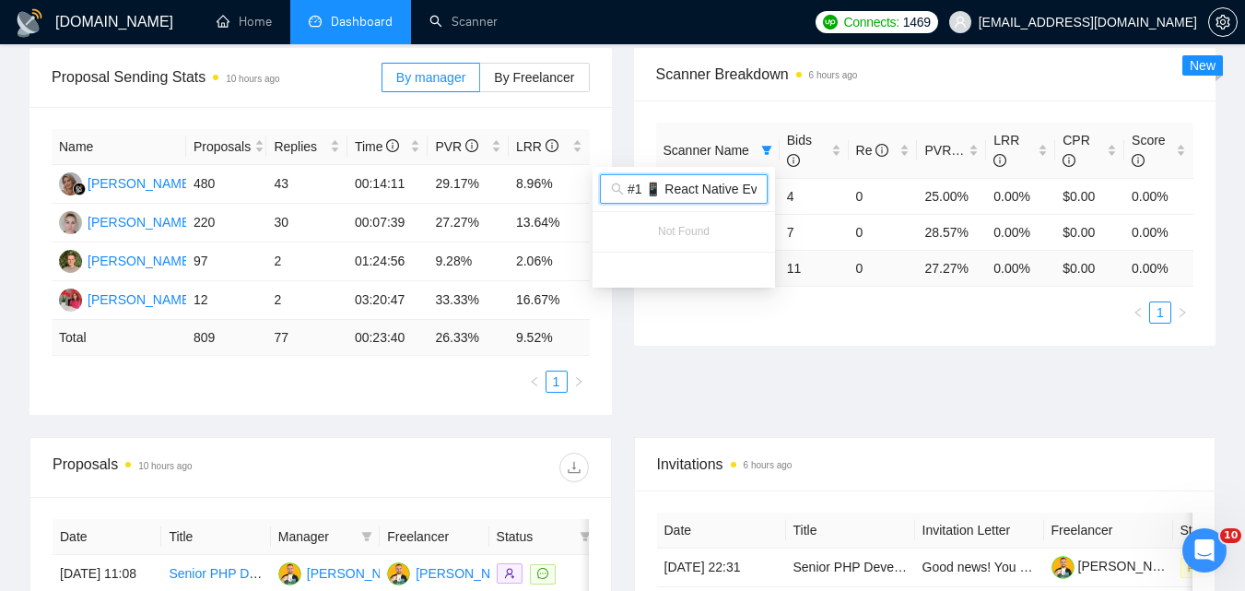
scroll to position [0, 13]
type input "#1 📱 React Native Evhen"
click at [801, 366] on div "Proposal Sending Stats 10 hours ago By manager By Freelancer Name Proposals Rep…" at bounding box center [622, 242] width 1208 height 389
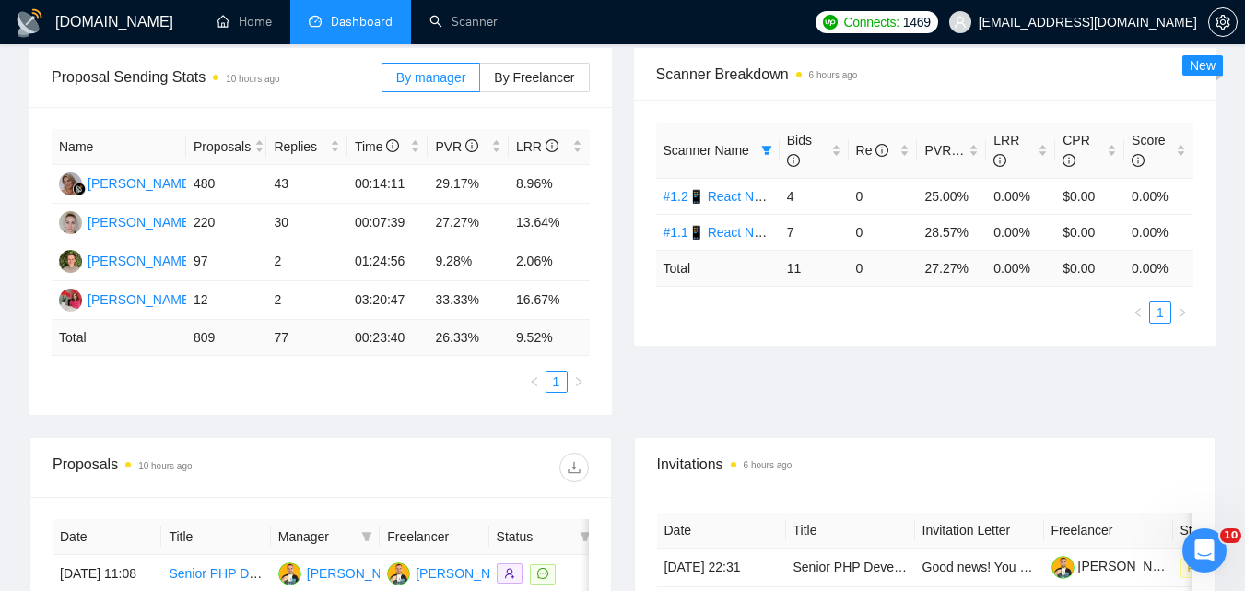
scroll to position [0, 0]
click at [766, 147] on icon "filter" at bounding box center [766, 150] width 10 height 9
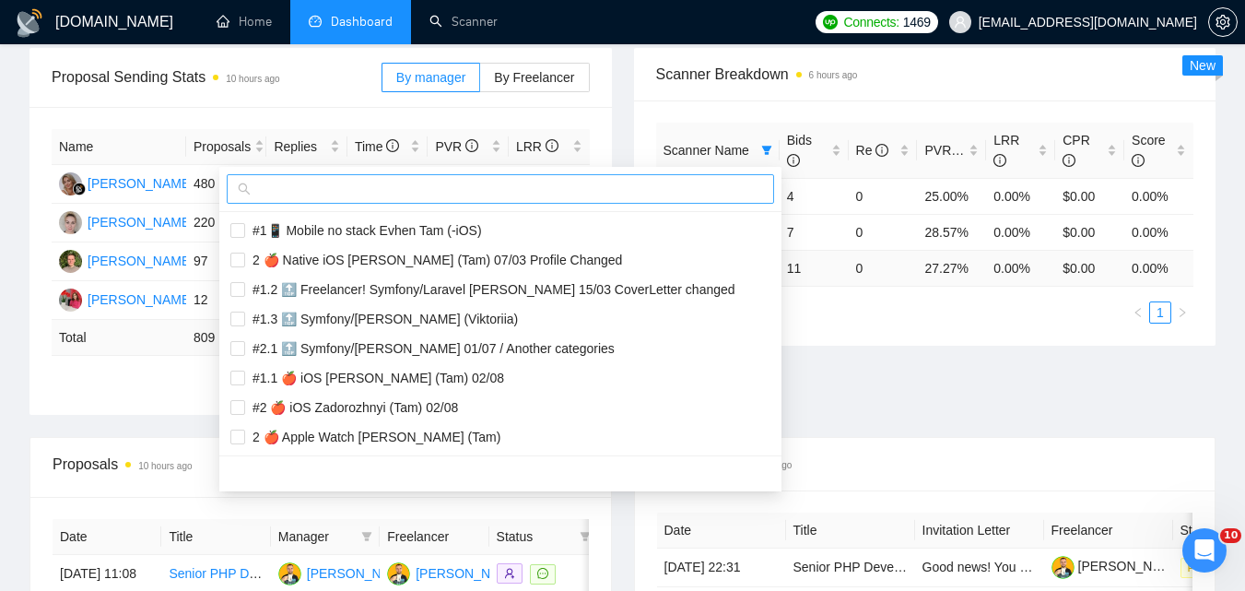
click at [677, 188] on input "text" at bounding box center [508, 189] width 509 height 20
paste input "#1📱 Mobile no stack Evhen Tam (-iOS)"
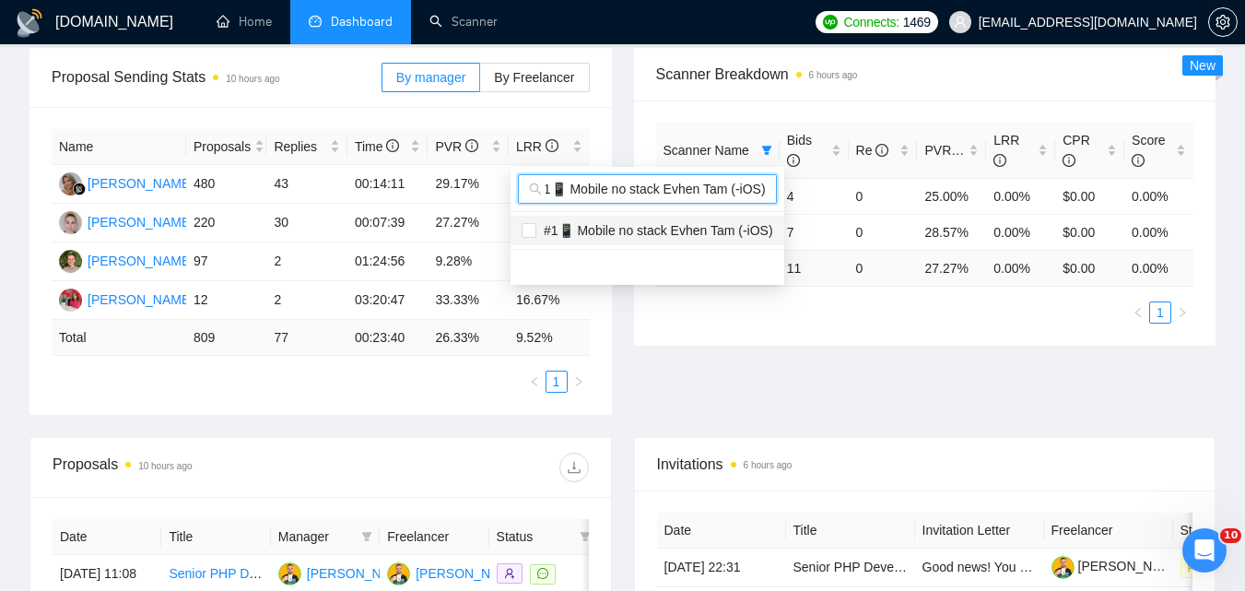
type input "#1📱 Mobile no stack Evhen Tam (-iOS)"
click at [645, 223] on span "#1📱 Mobile no stack Evhen Tam (-iOS)" at bounding box center [654, 230] width 237 height 15
checkbox input "true"
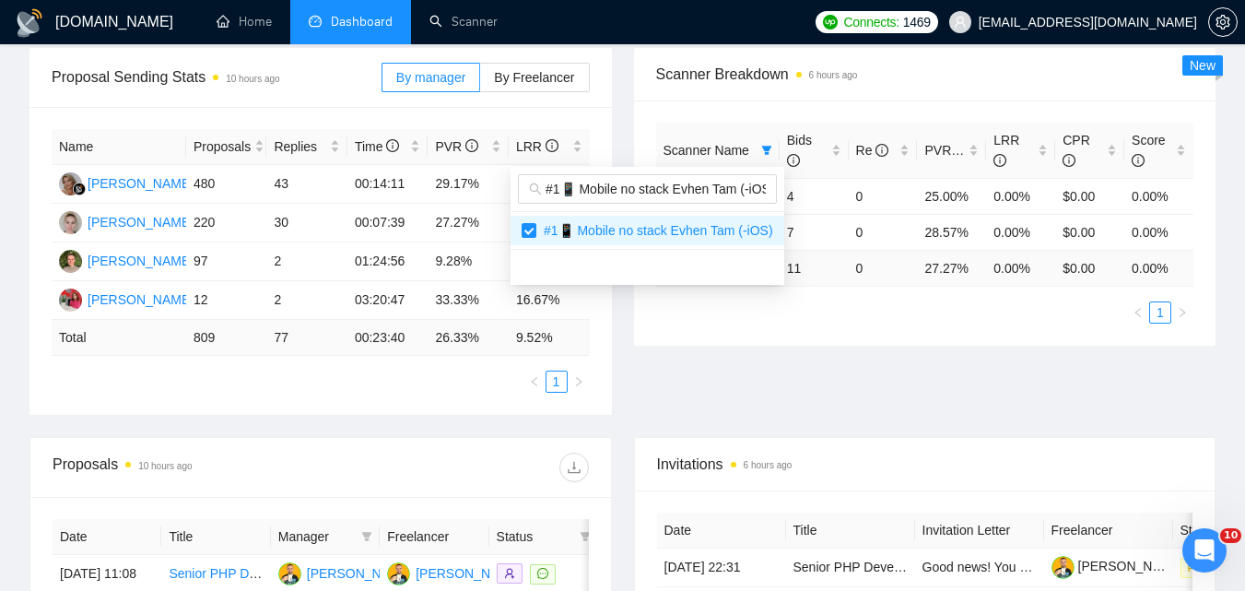
click at [966, 416] on div "Proposal Sending Stats 10 hours ago By manager By Freelancer Name Proposals Rep…" at bounding box center [622, 242] width 1208 height 389
